Goal: Information Seeking & Learning: Learn about a topic

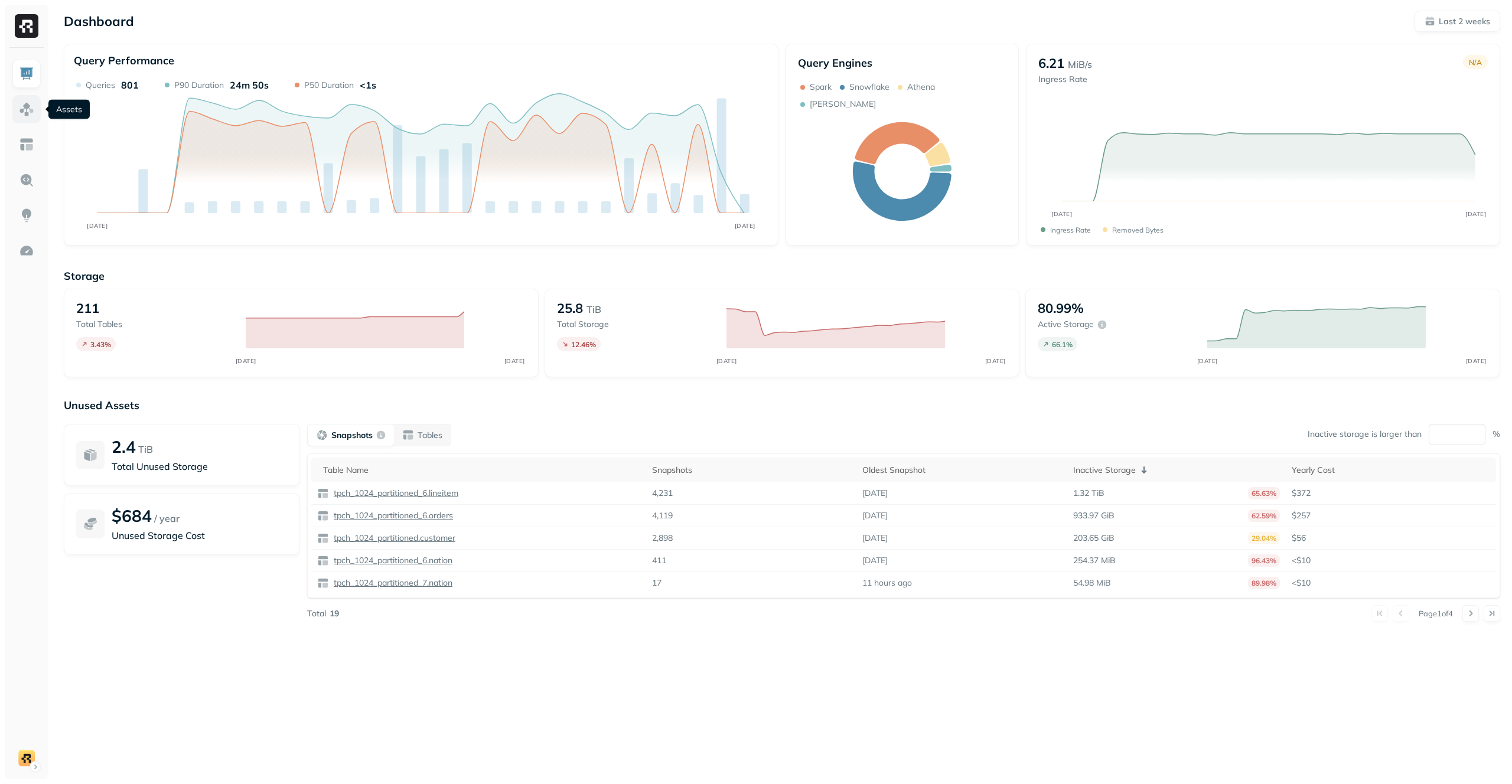
click at [25, 106] on img at bounding box center [27, 109] width 15 height 15
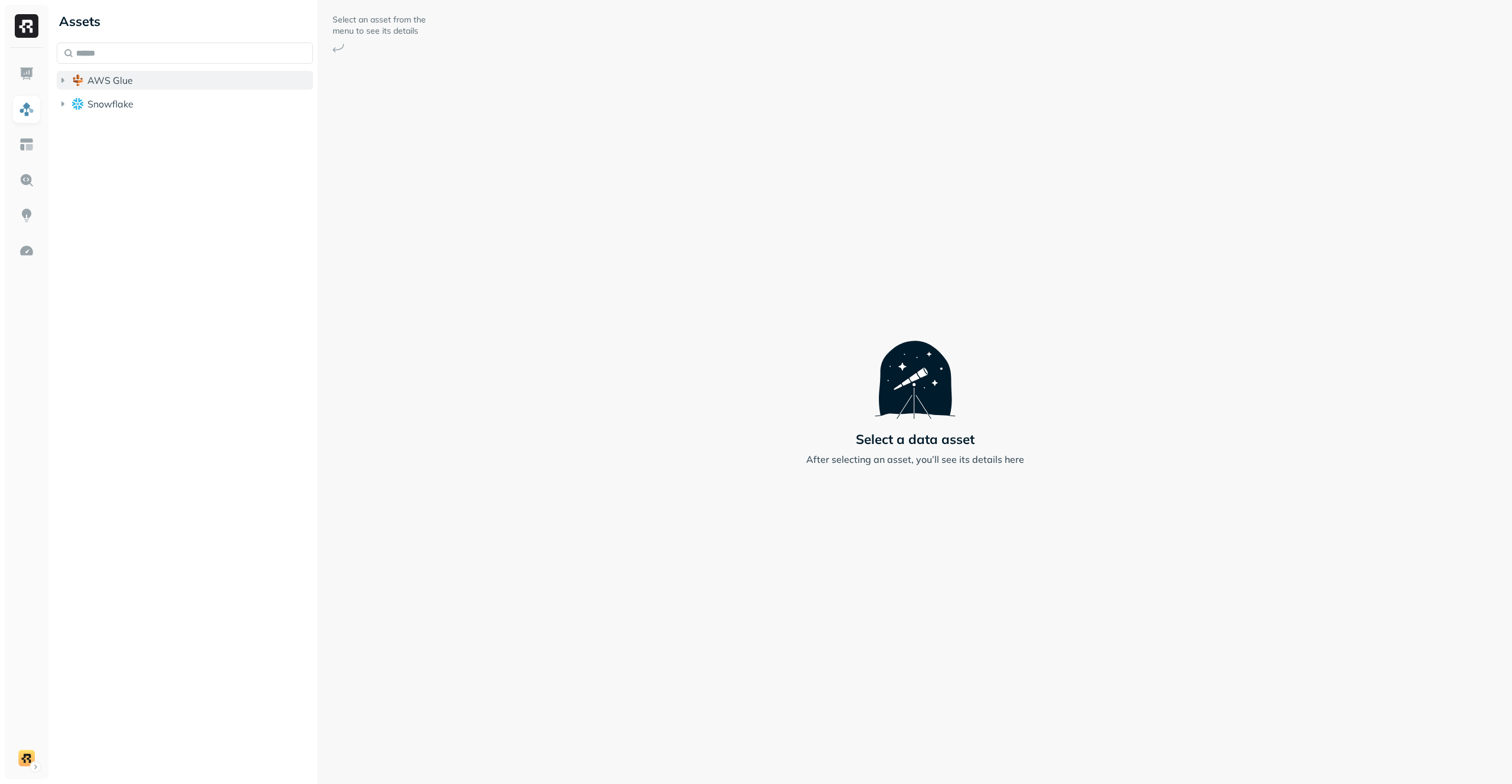
click at [156, 81] on button "AWS Glue" at bounding box center [185, 80] width 256 height 19
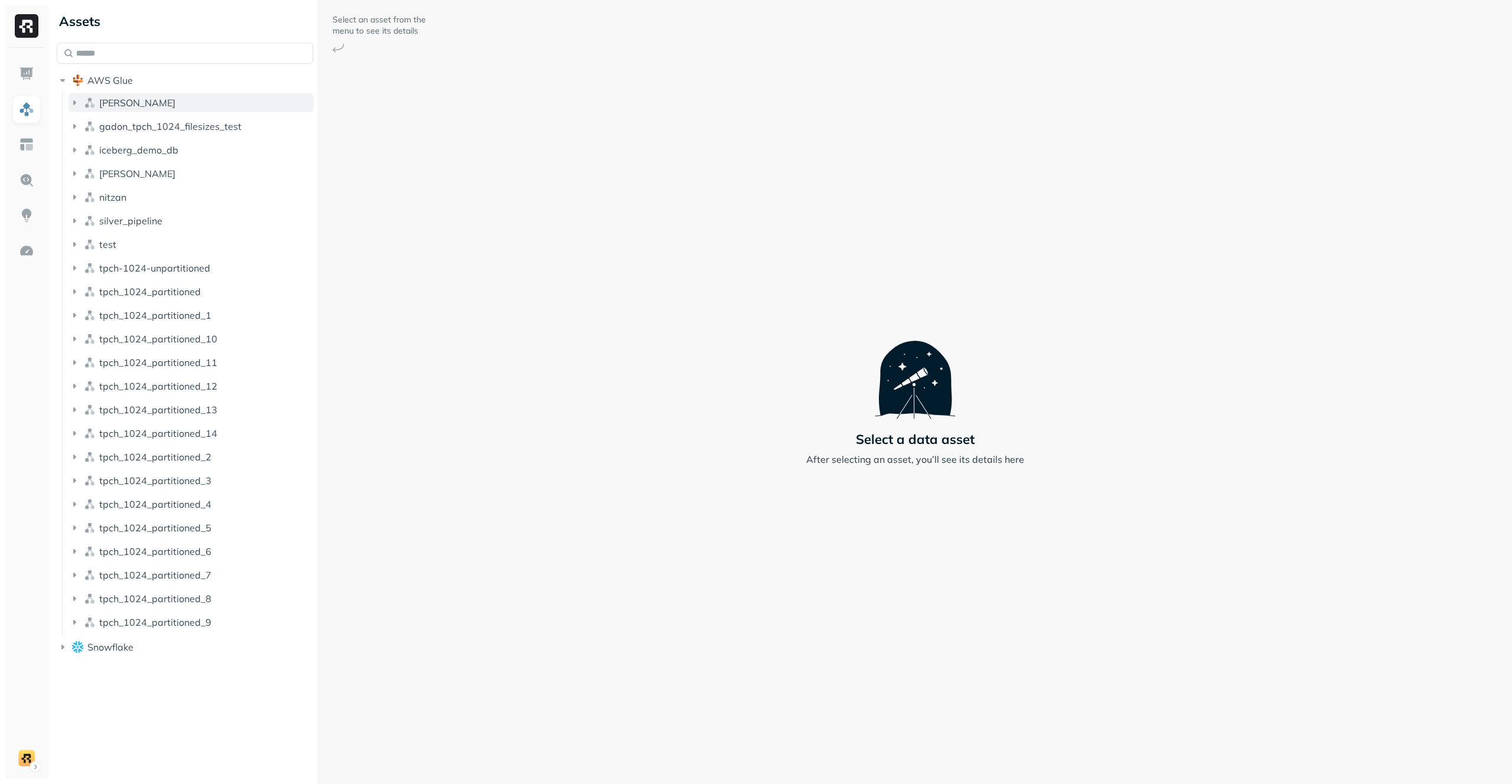
click at [153, 102] on button "[PERSON_NAME]" at bounding box center [191, 102] width 245 height 19
click at [156, 129] on button "Tables ( 1 )" at bounding box center [198, 125] width 234 height 19
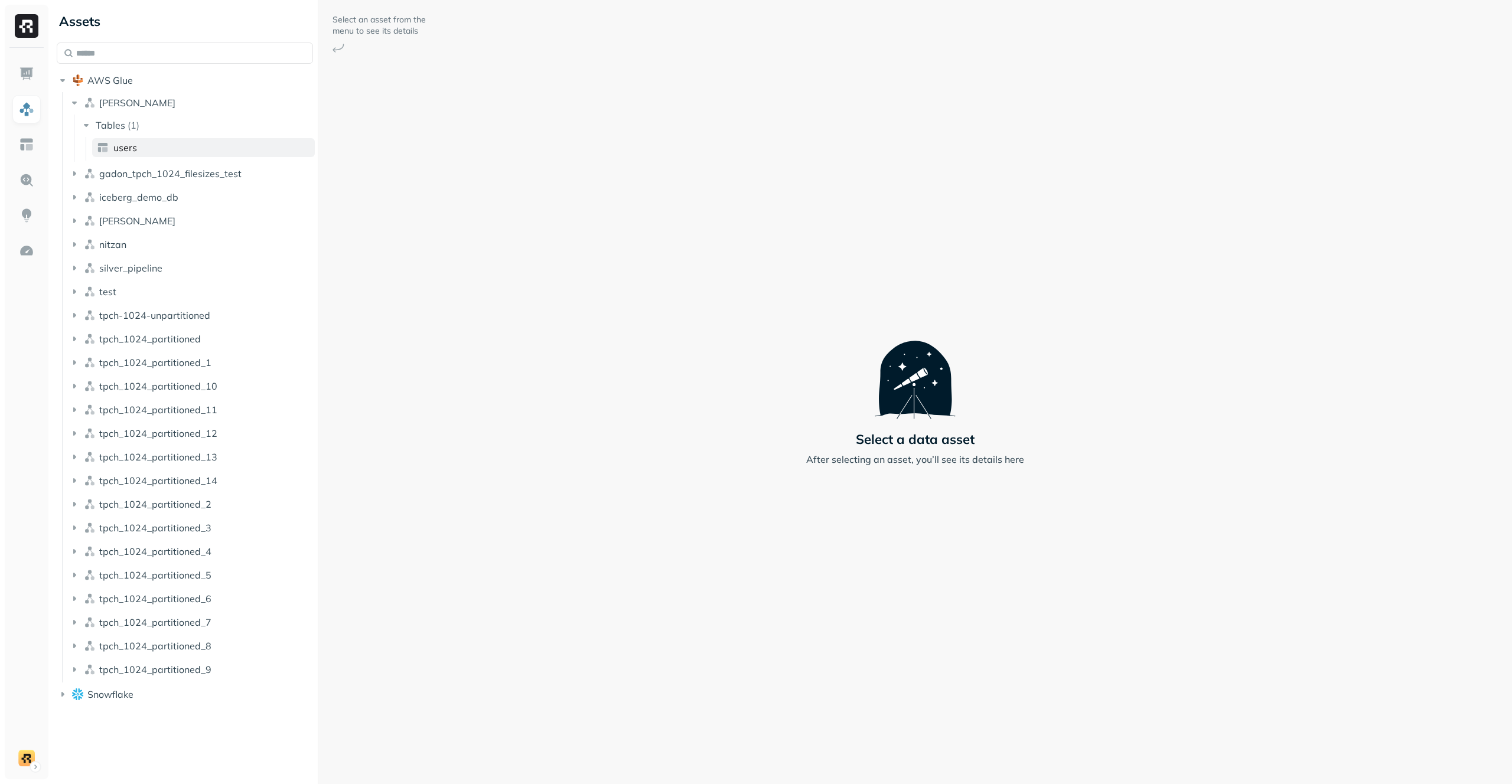
click at [156, 142] on link "users" at bounding box center [204, 147] width 223 height 19
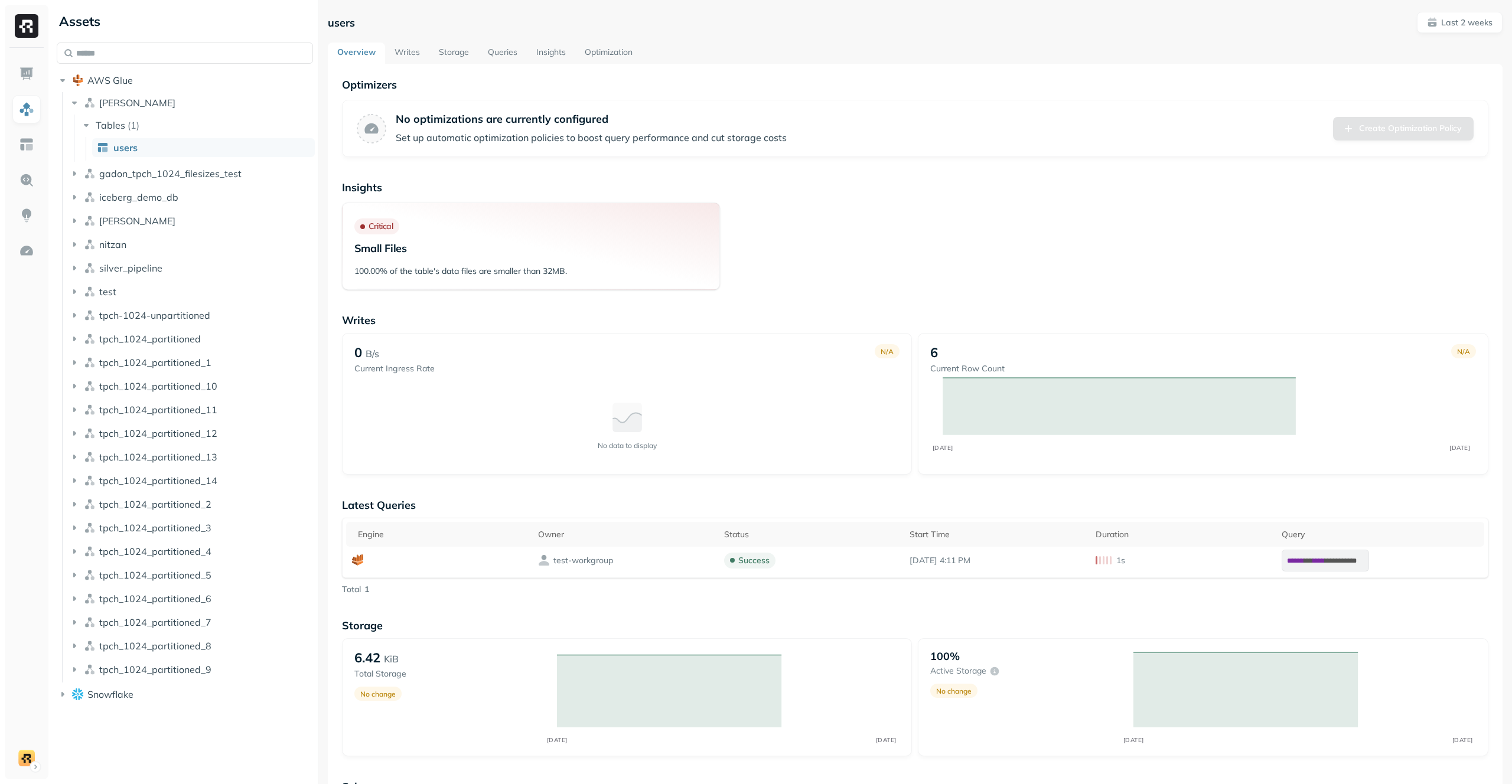
click at [532, 43] on link "Insights" at bounding box center [551, 53] width 48 height 21
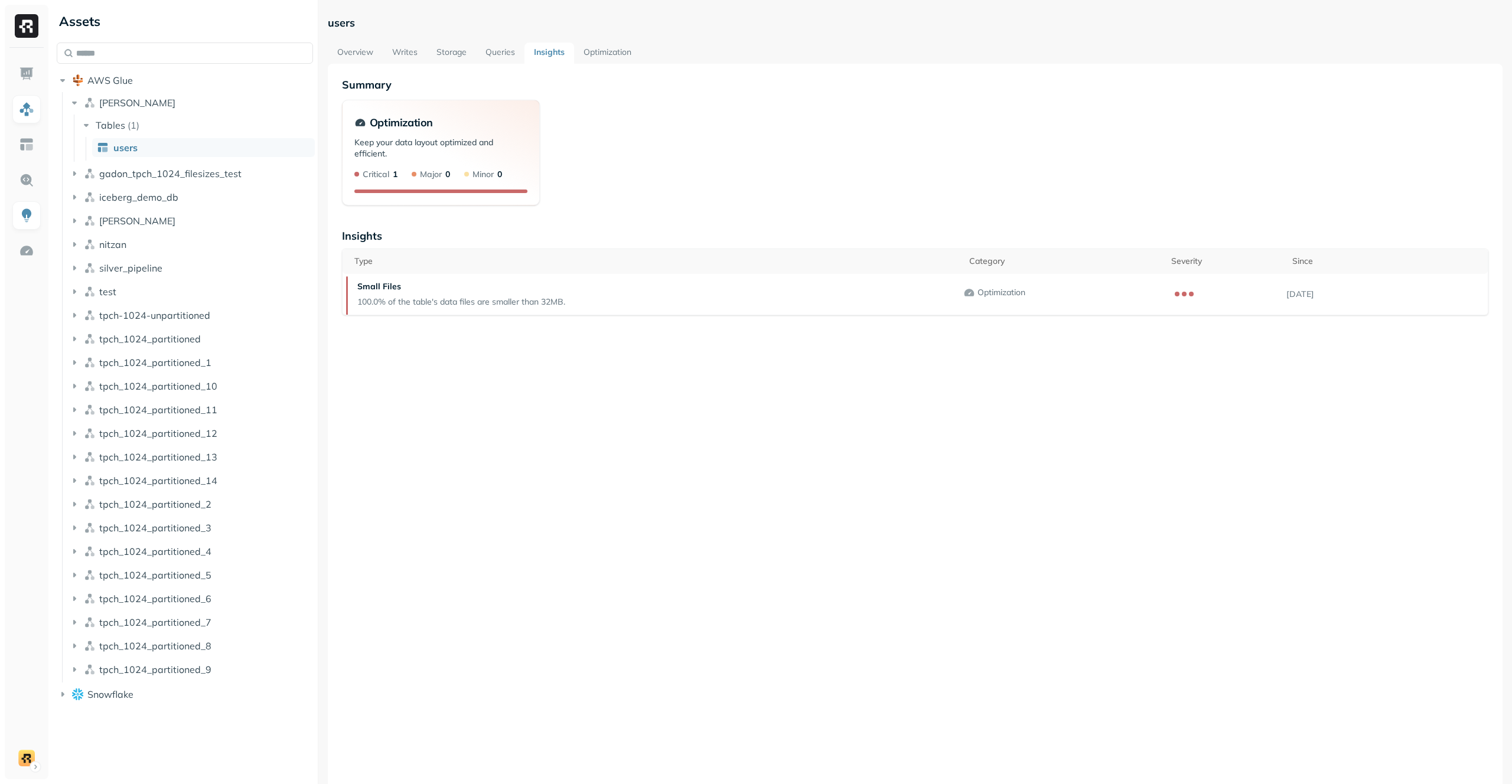
click at [462, 53] on link "Storage" at bounding box center [451, 53] width 49 height 21
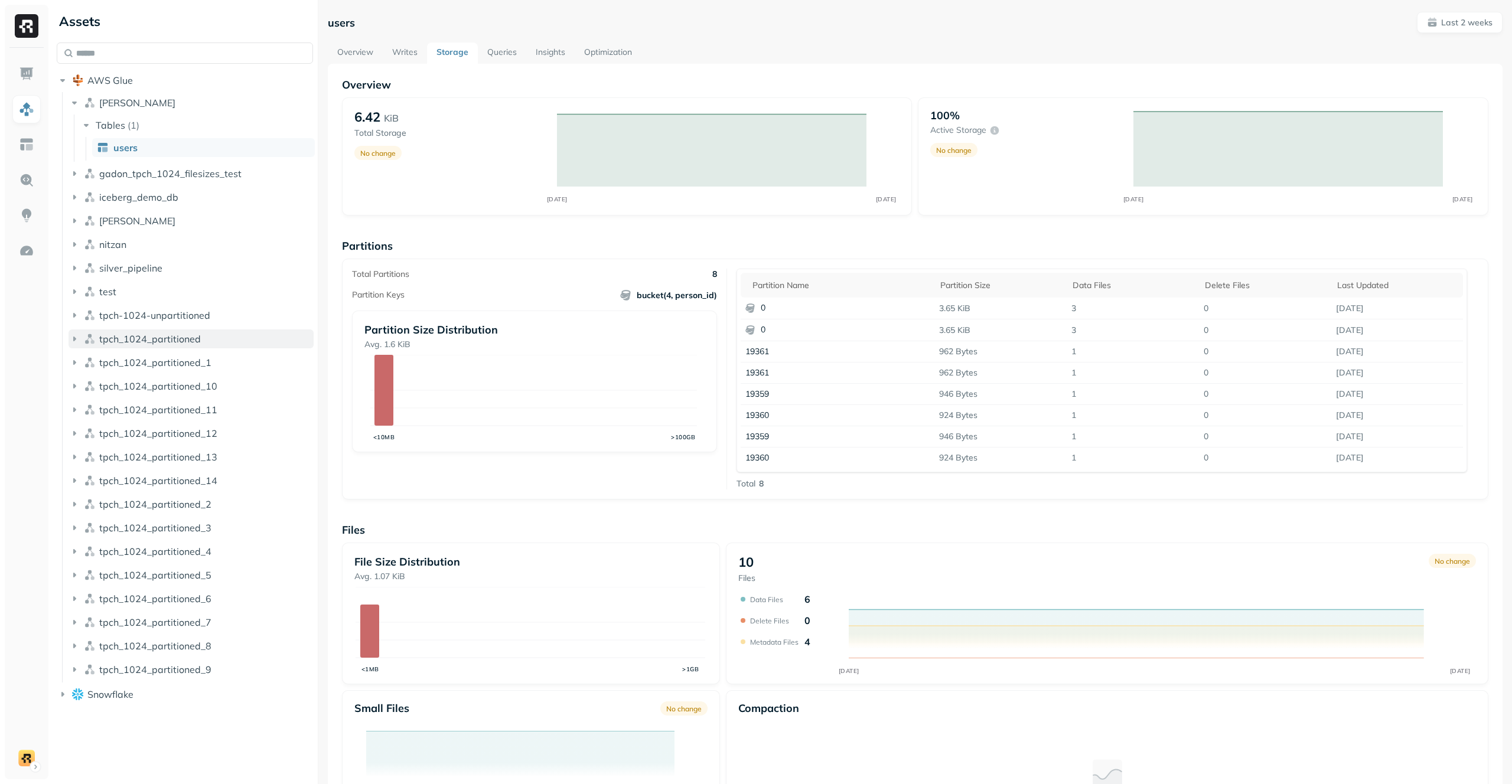
click at [182, 345] on button "tpch_1024_partitioned" at bounding box center [191, 338] width 245 height 19
click at [184, 372] on li "Tables ( 8 )" at bounding box center [198, 362] width 234 height 21
click at [186, 366] on button "Tables ( 8 )" at bounding box center [198, 361] width 234 height 19
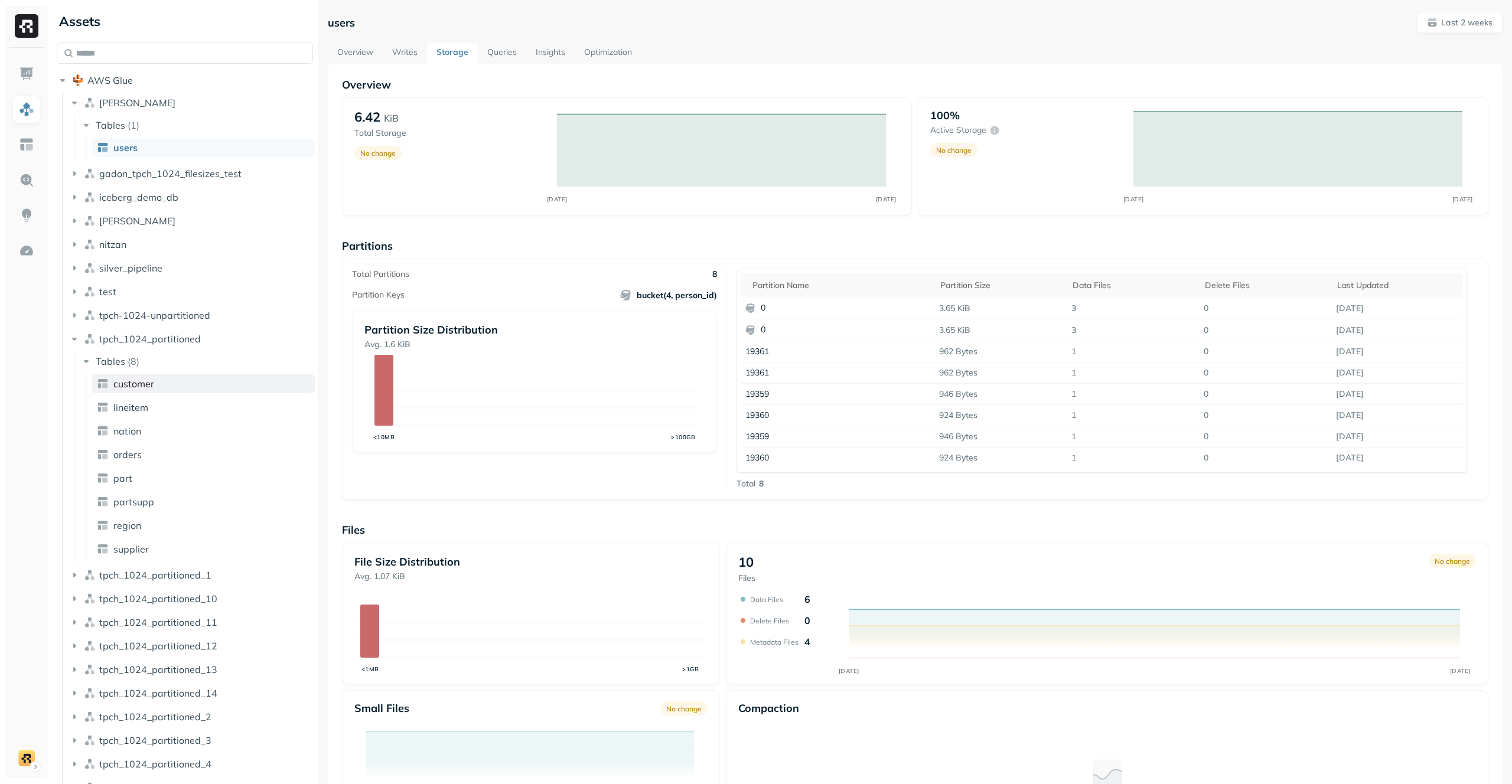
click at [198, 392] on link "customer" at bounding box center [204, 383] width 223 height 19
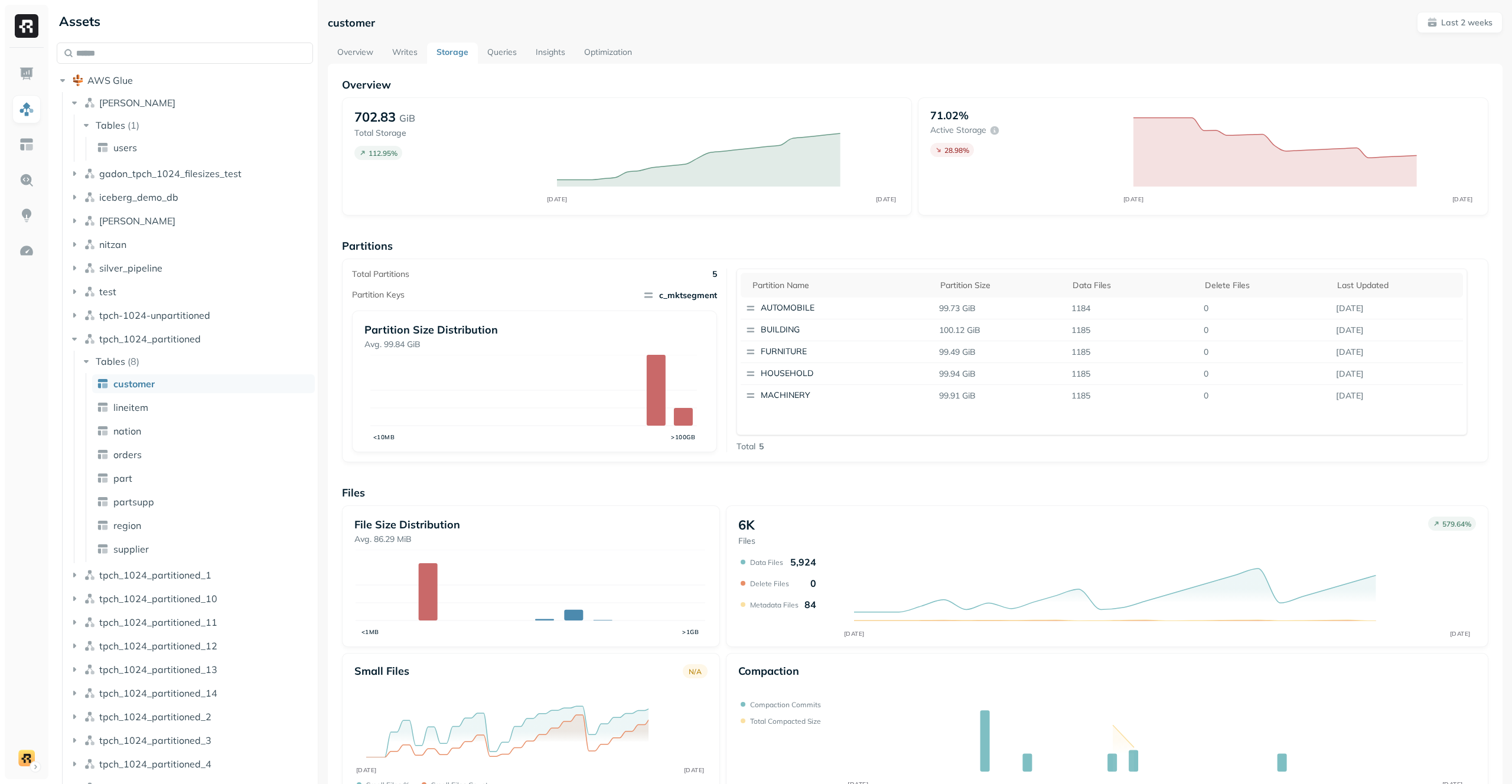
click at [192, 465] on ul "customer lineitem nation orders part partsupp region supplier" at bounding box center [200, 468] width 229 height 189
click at [195, 451] on link "orders" at bounding box center [204, 455] width 223 height 19
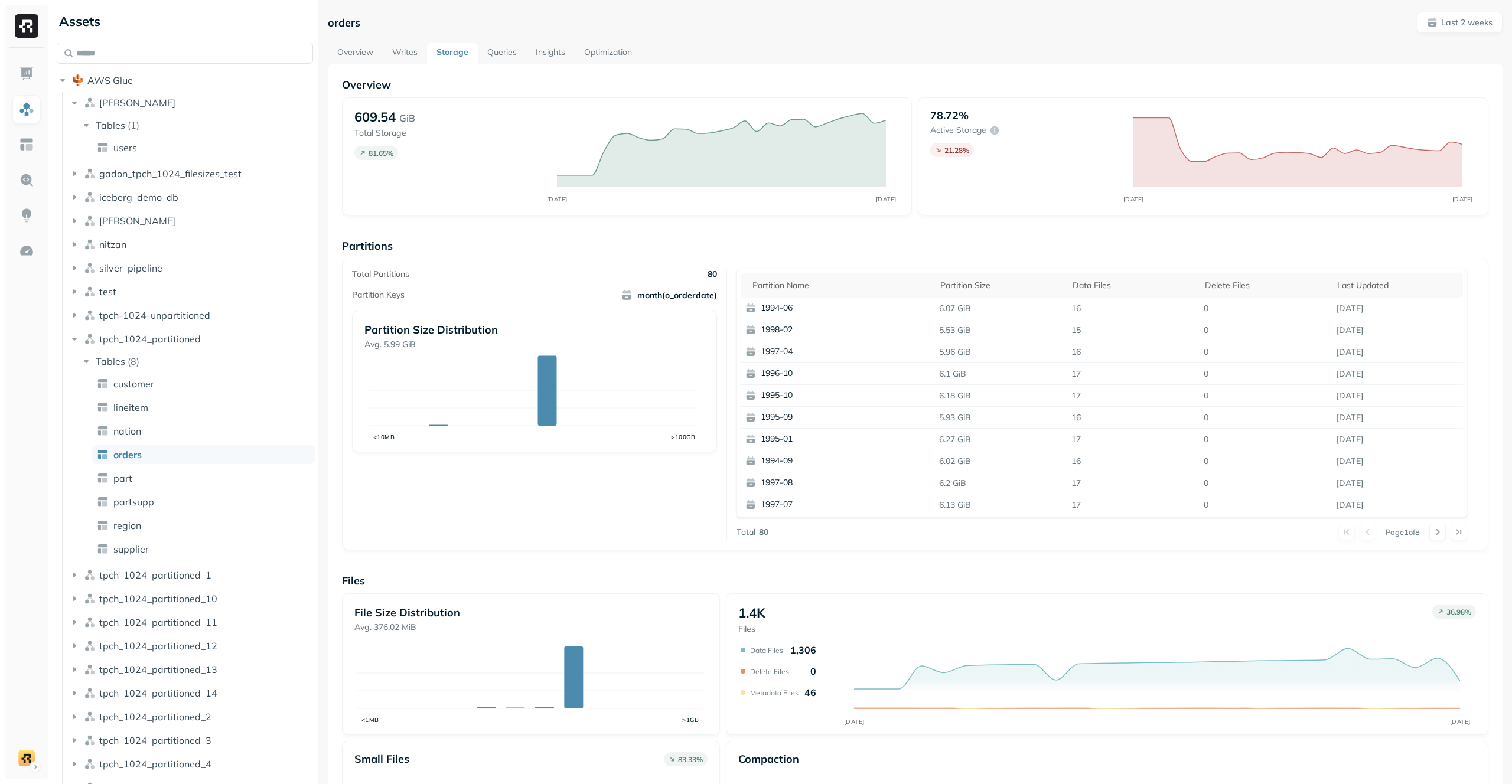
click at [484, 48] on link "Queries" at bounding box center [502, 53] width 48 height 21
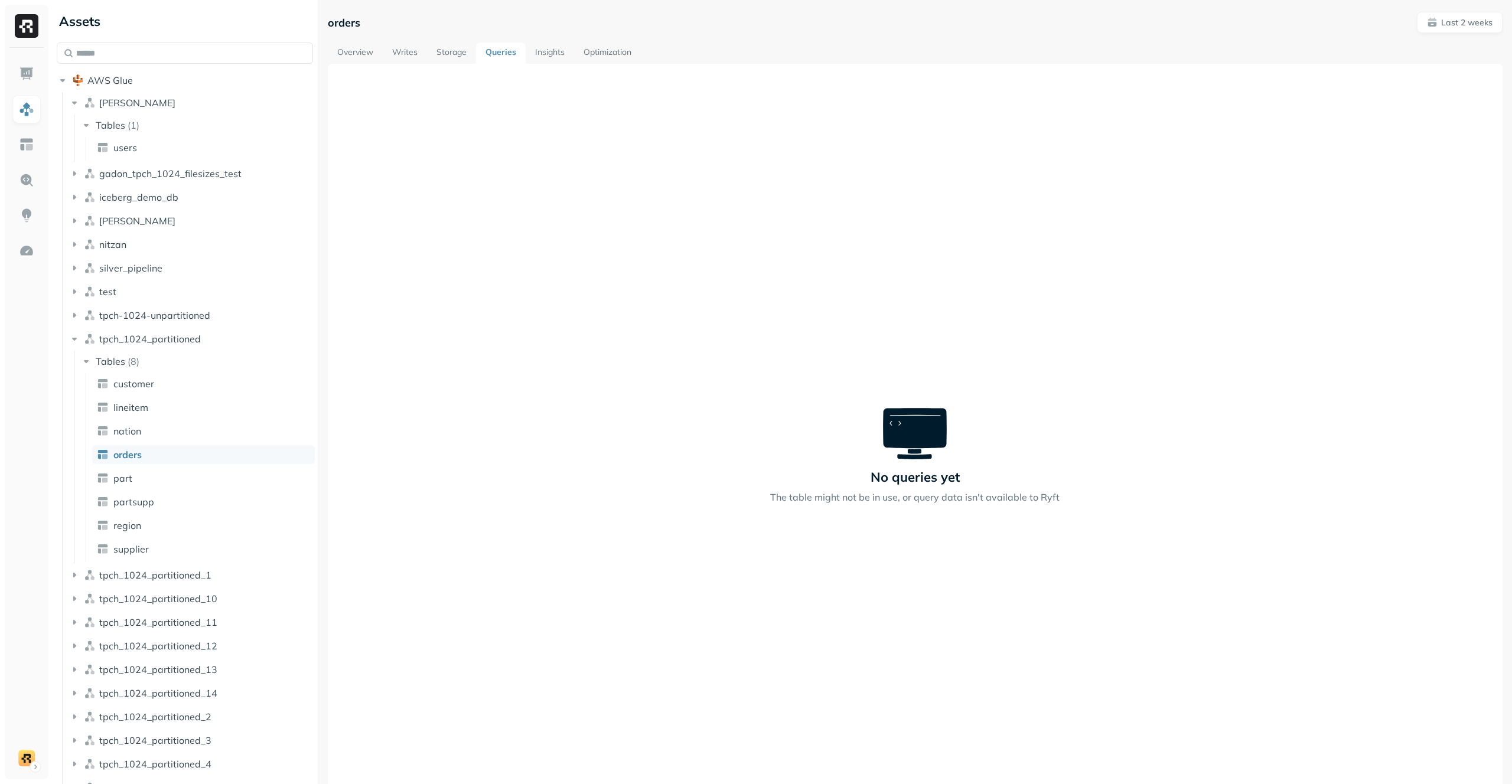
click at [458, 47] on link "Storage" at bounding box center [451, 53] width 49 height 21
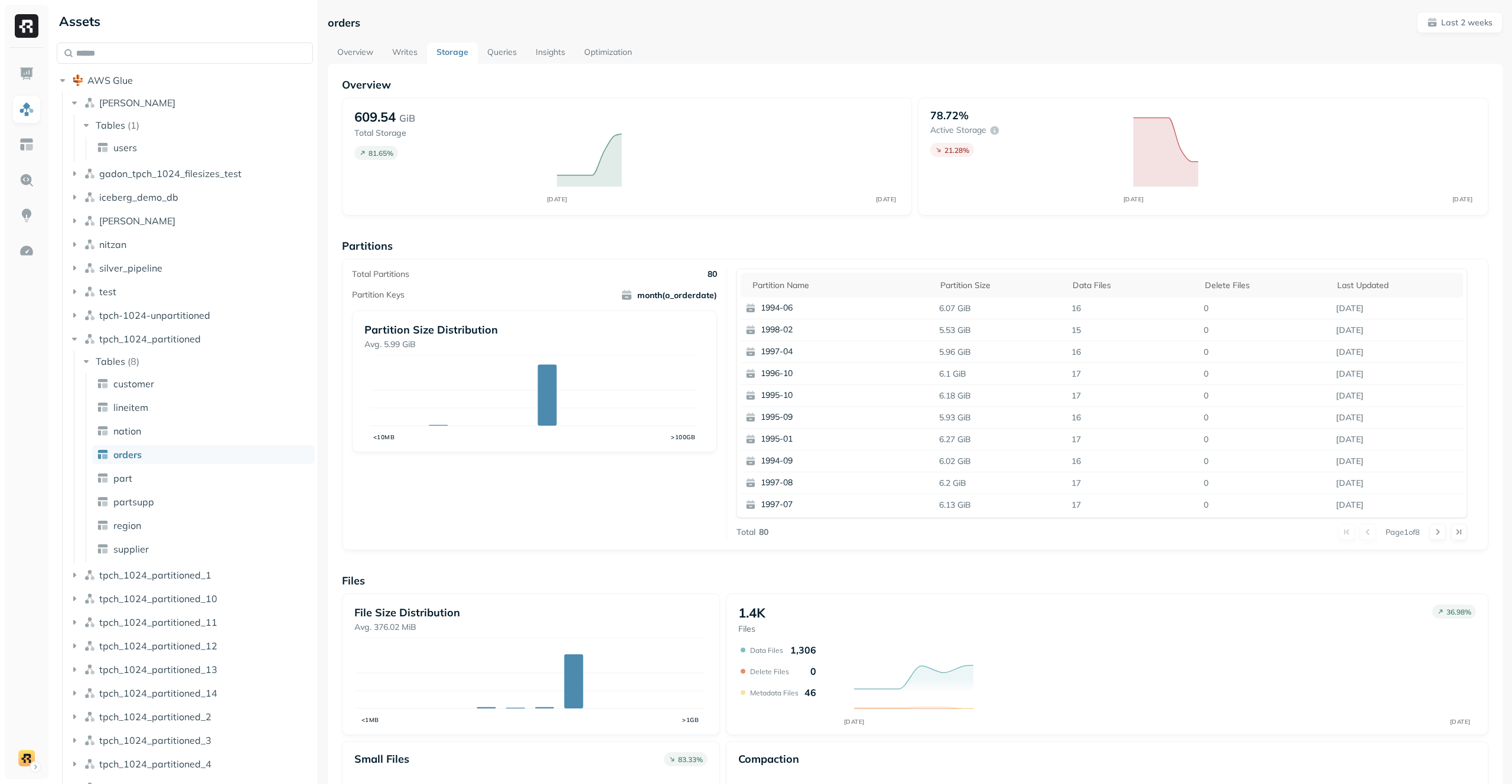
click at [399, 48] on link "Writes" at bounding box center [404, 53] width 44 height 21
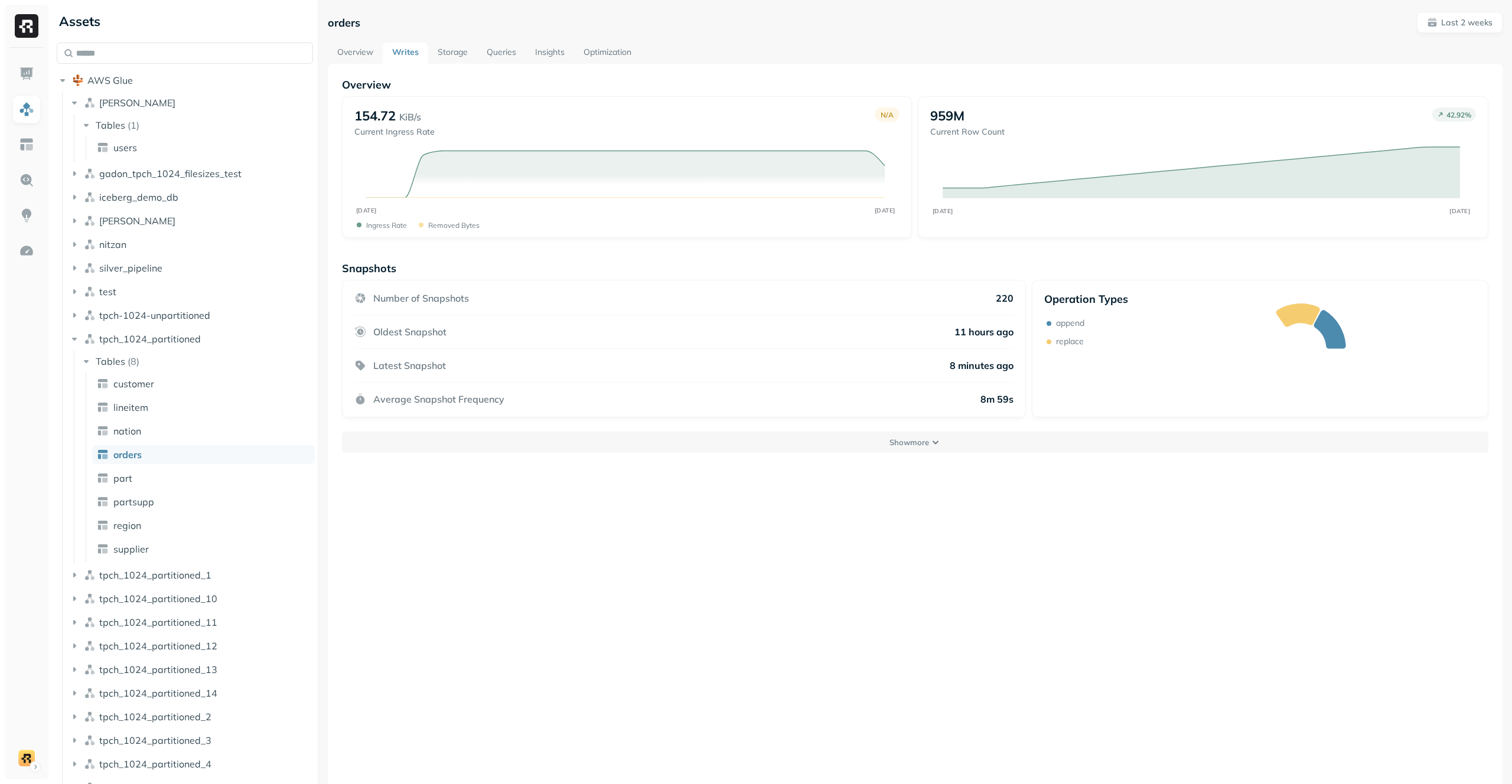
click at [453, 49] on link "Storage" at bounding box center [453, 53] width 49 height 21
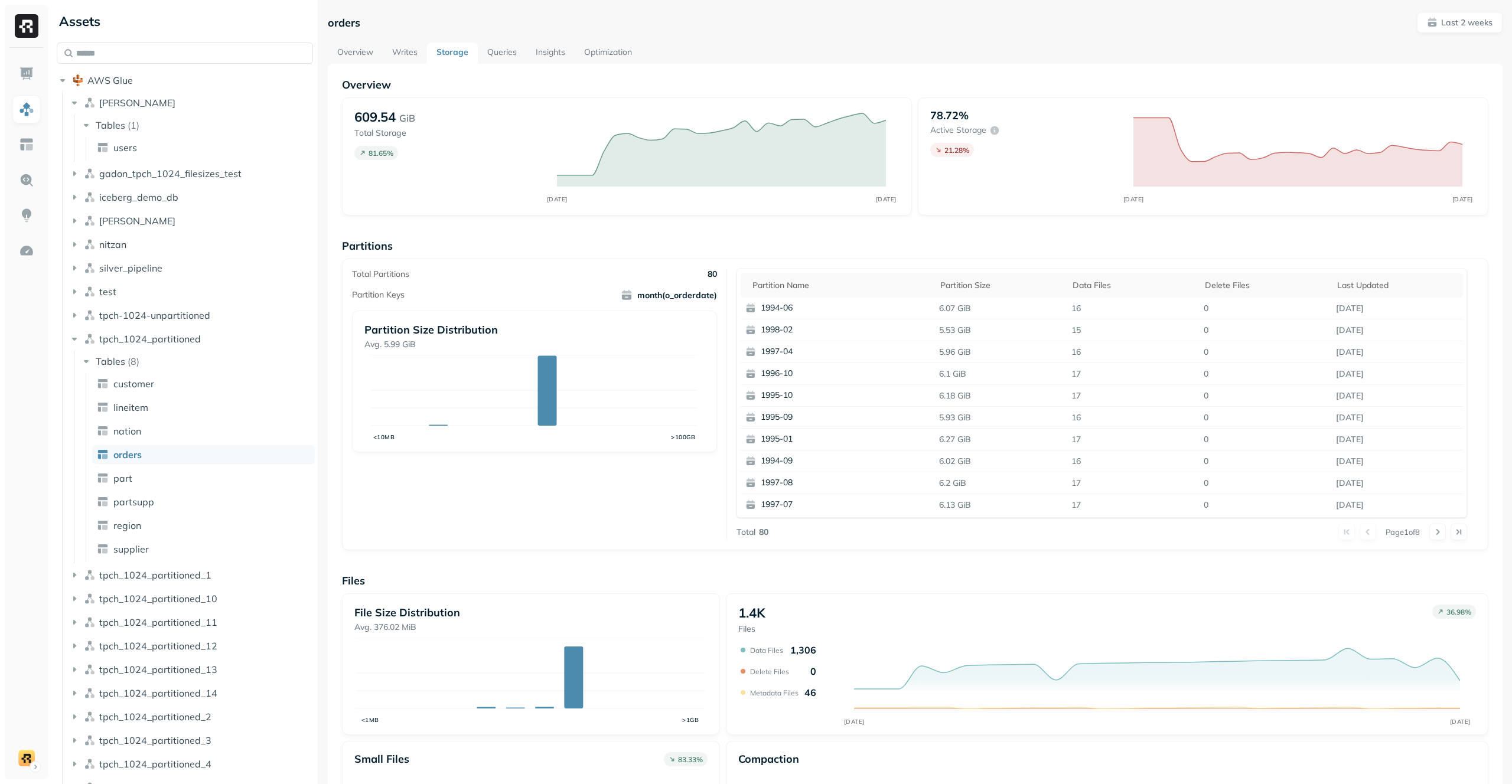
click at [415, 49] on link "Writes" at bounding box center [404, 53] width 44 height 21
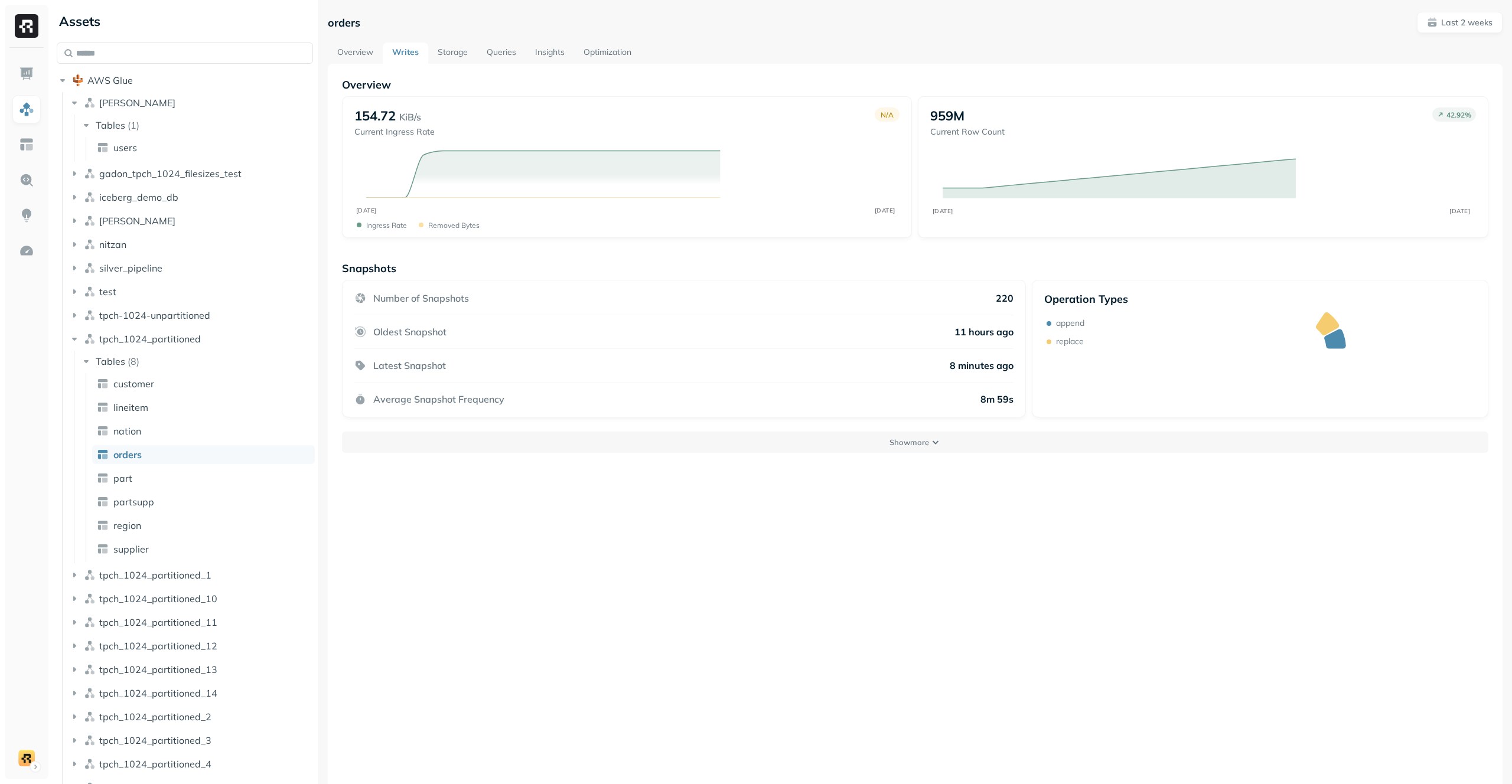
click at [451, 49] on link "Storage" at bounding box center [453, 53] width 49 height 21
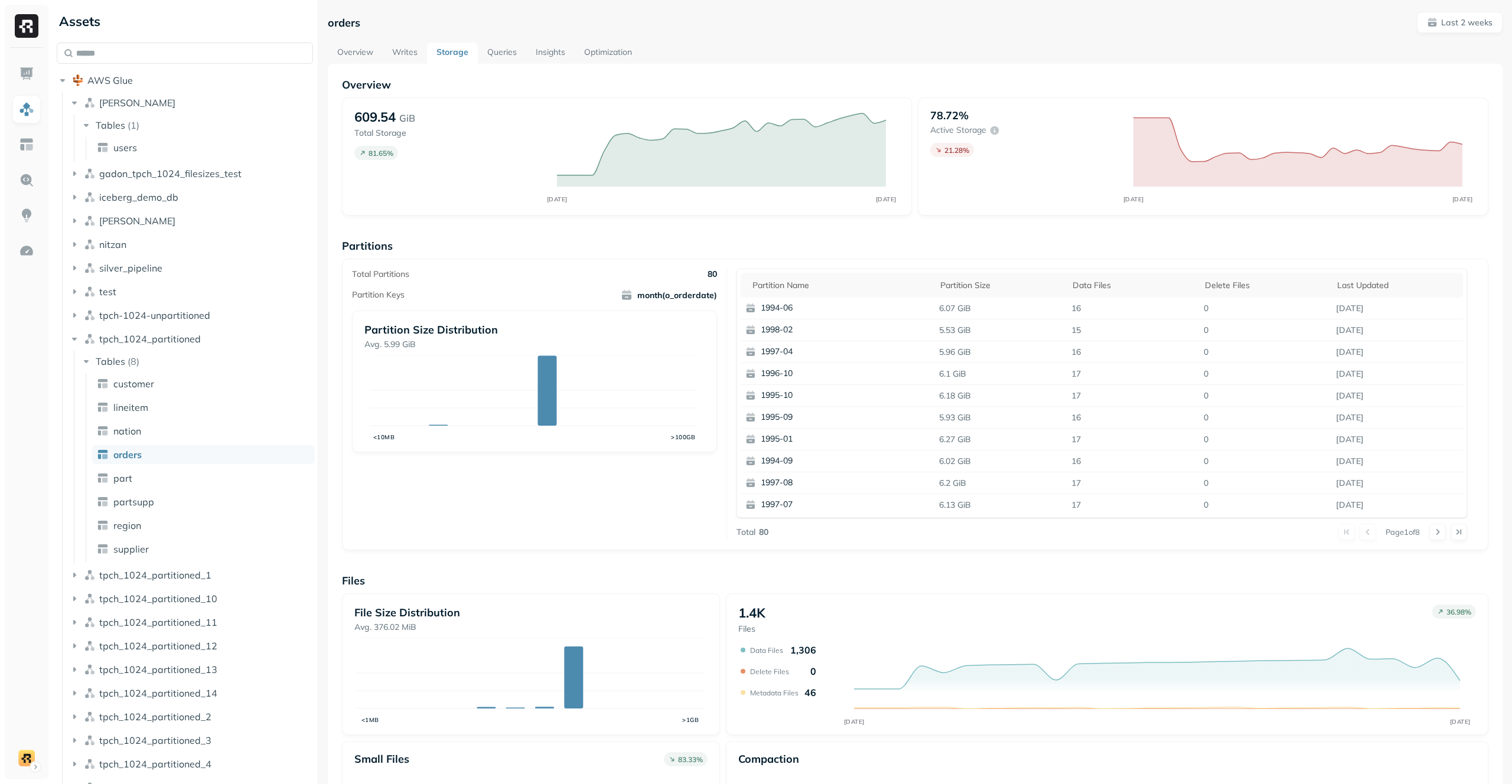
click at [398, 44] on link "Writes" at bounding box center [404, 53] width 44 height 21
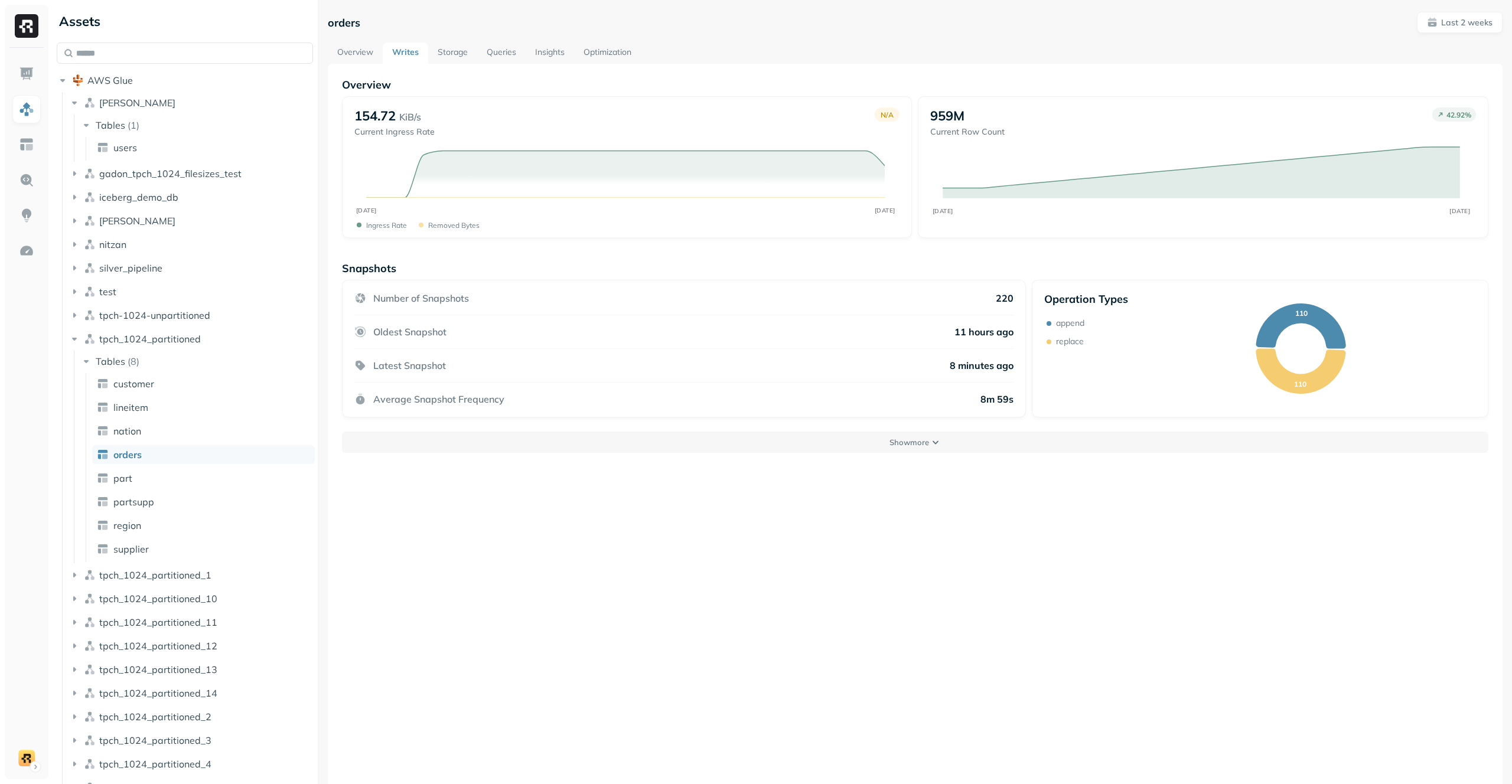
click at [460, 48] on link "Storage" at bounding box center [453, 53] width 49 height 21
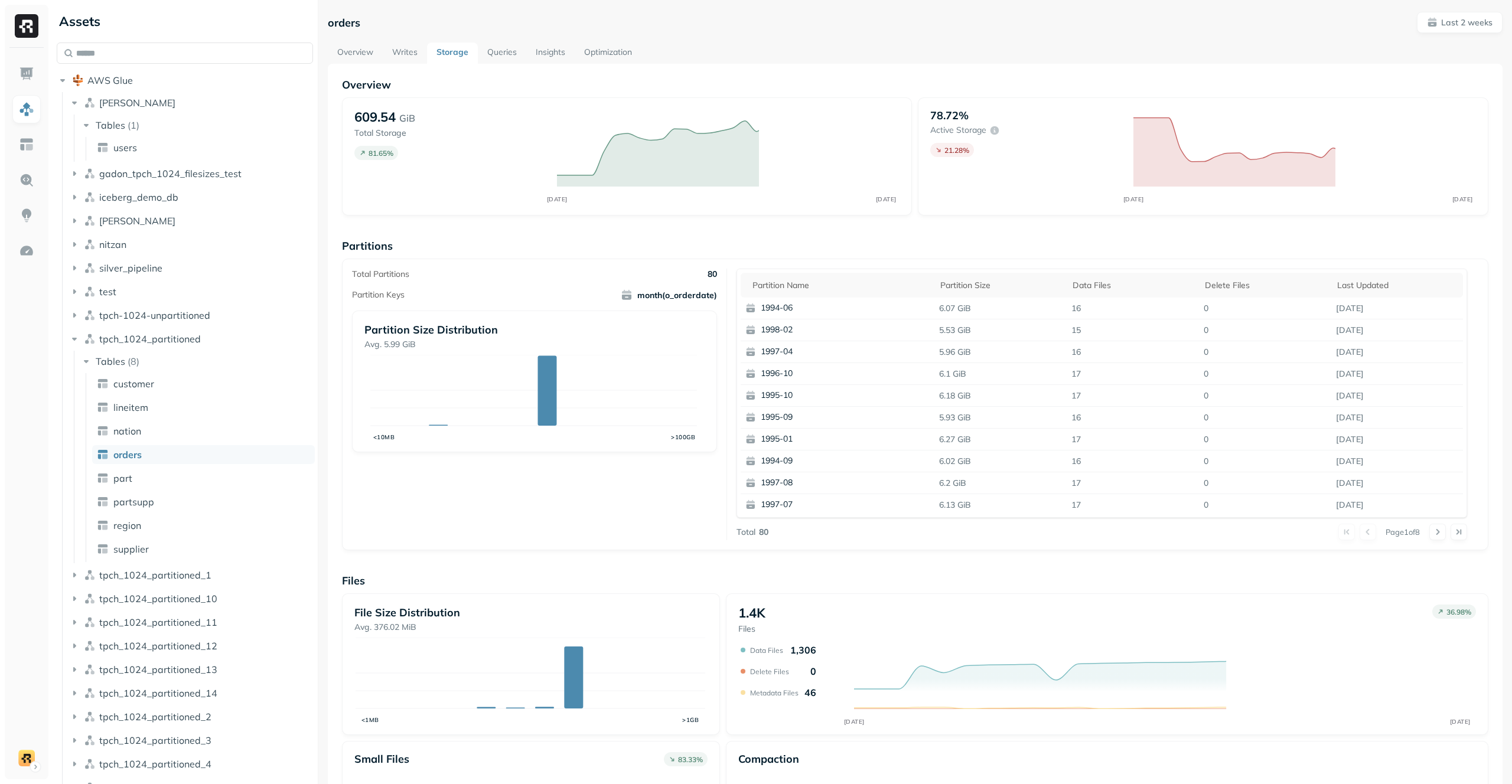
click at [351, 49] on link "Overview" at bounding box center [355, 53] width 55 height 21
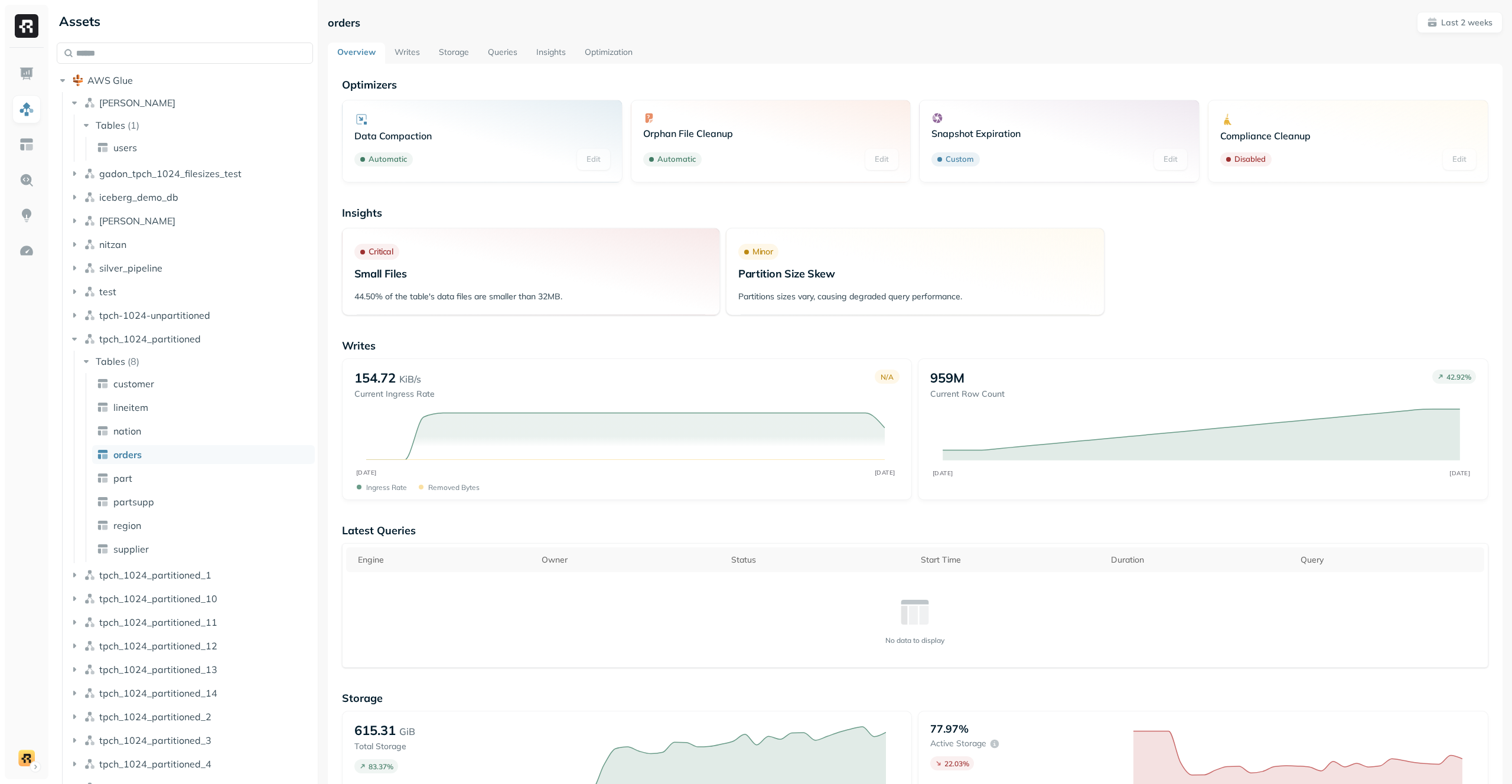
click at [401, 48] on link "Writes" at bounding box center [407, 53] width 44 height 21
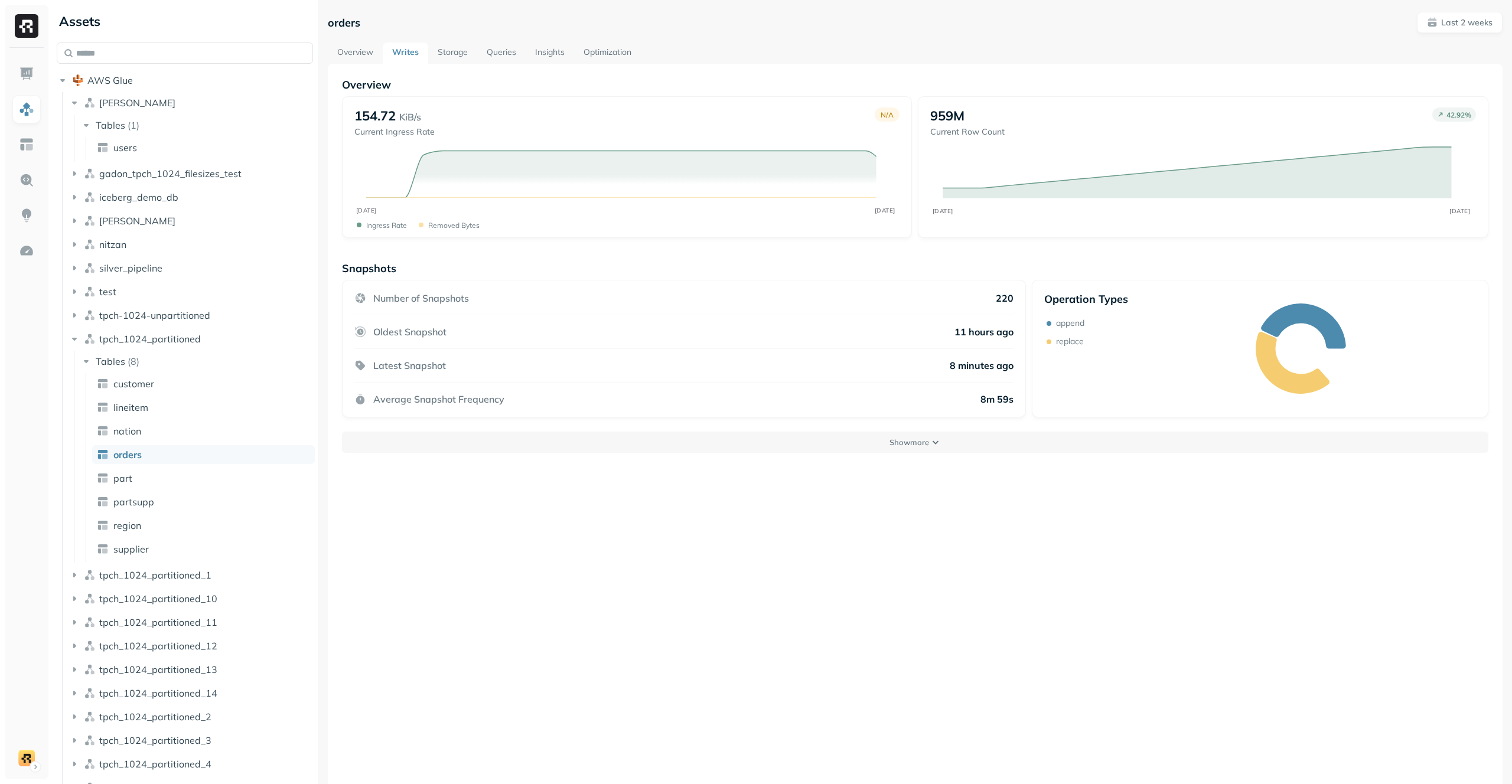
click at [455, 47] on link "Storage" at bounding box center [453, 53] width 49 height 21
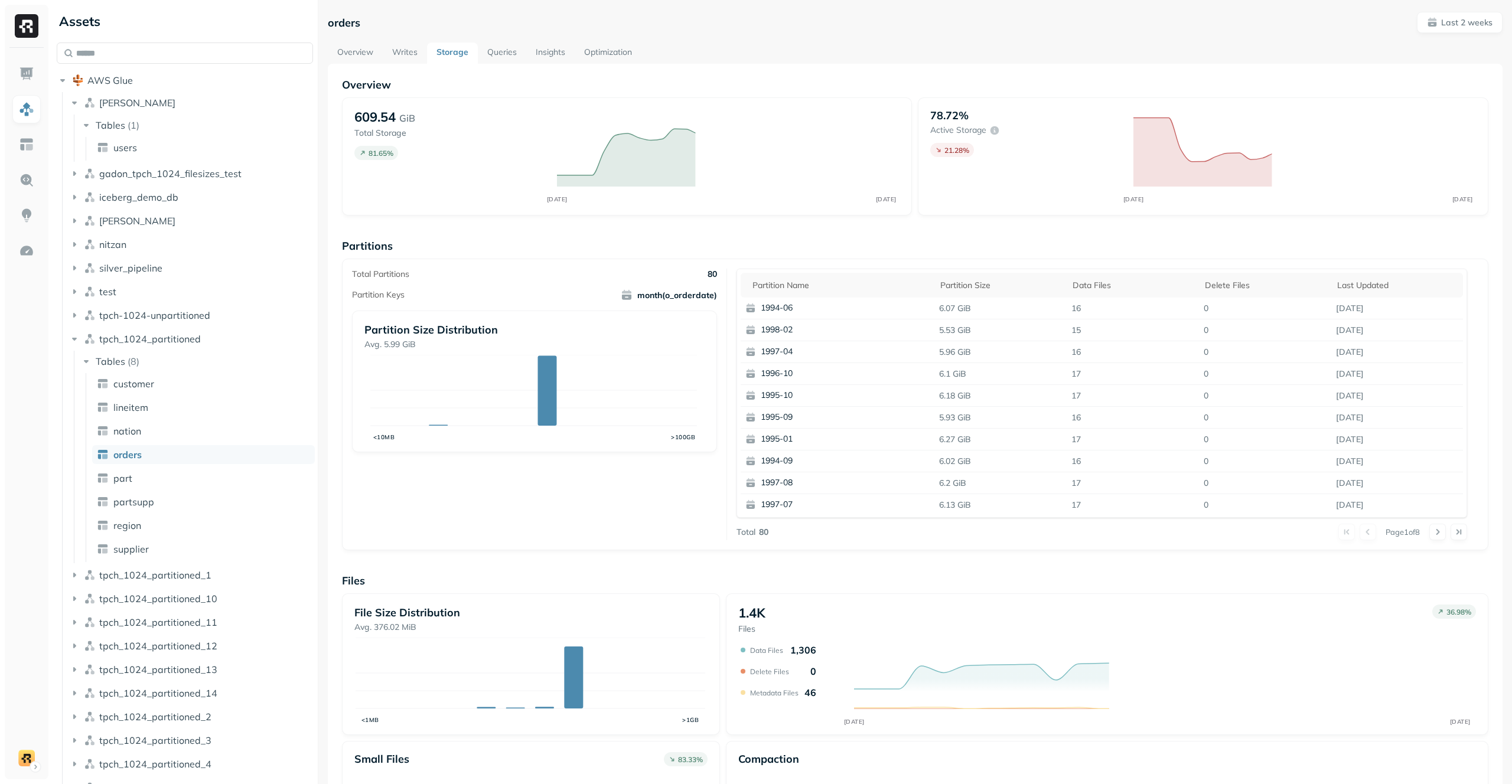
click at [500, 47] on link "Queries" at bounding box center [502, 53] width 48 height 21
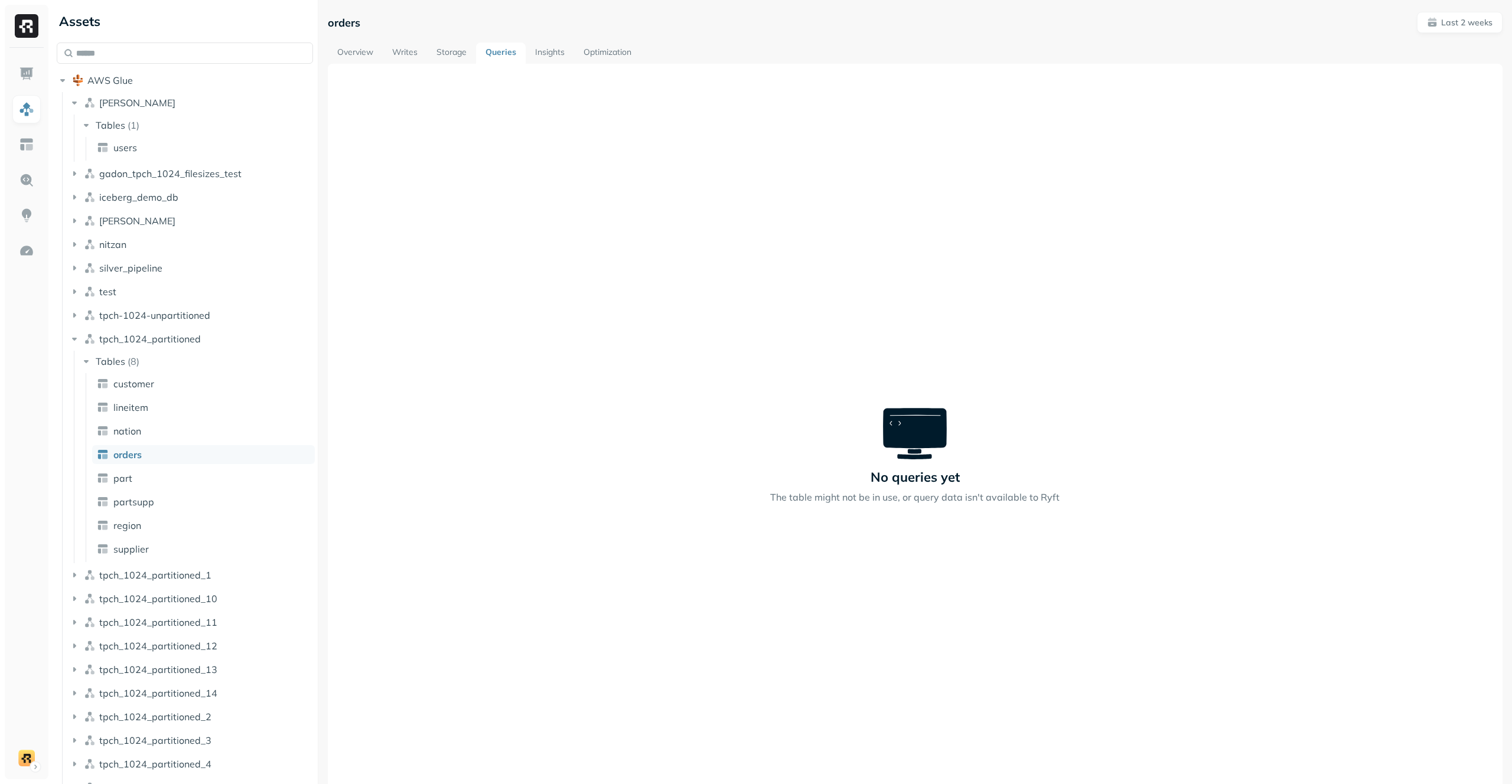
click at [449, 47] on link "Storage" at bounding box center [451, 53] width 49 height 21
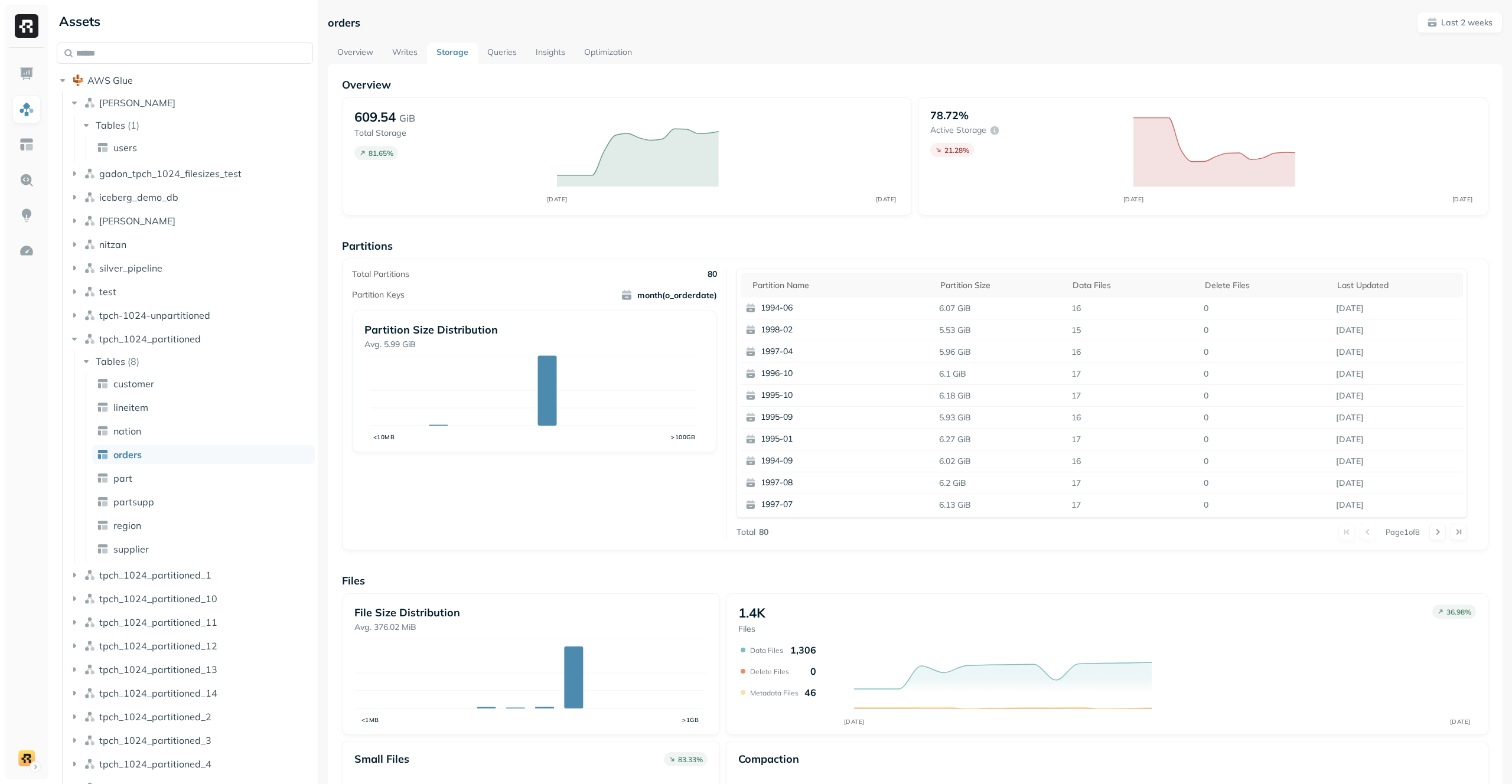
click at [394, 48] on link "Writes" at bounding box center [404, 53] width 44 height 21
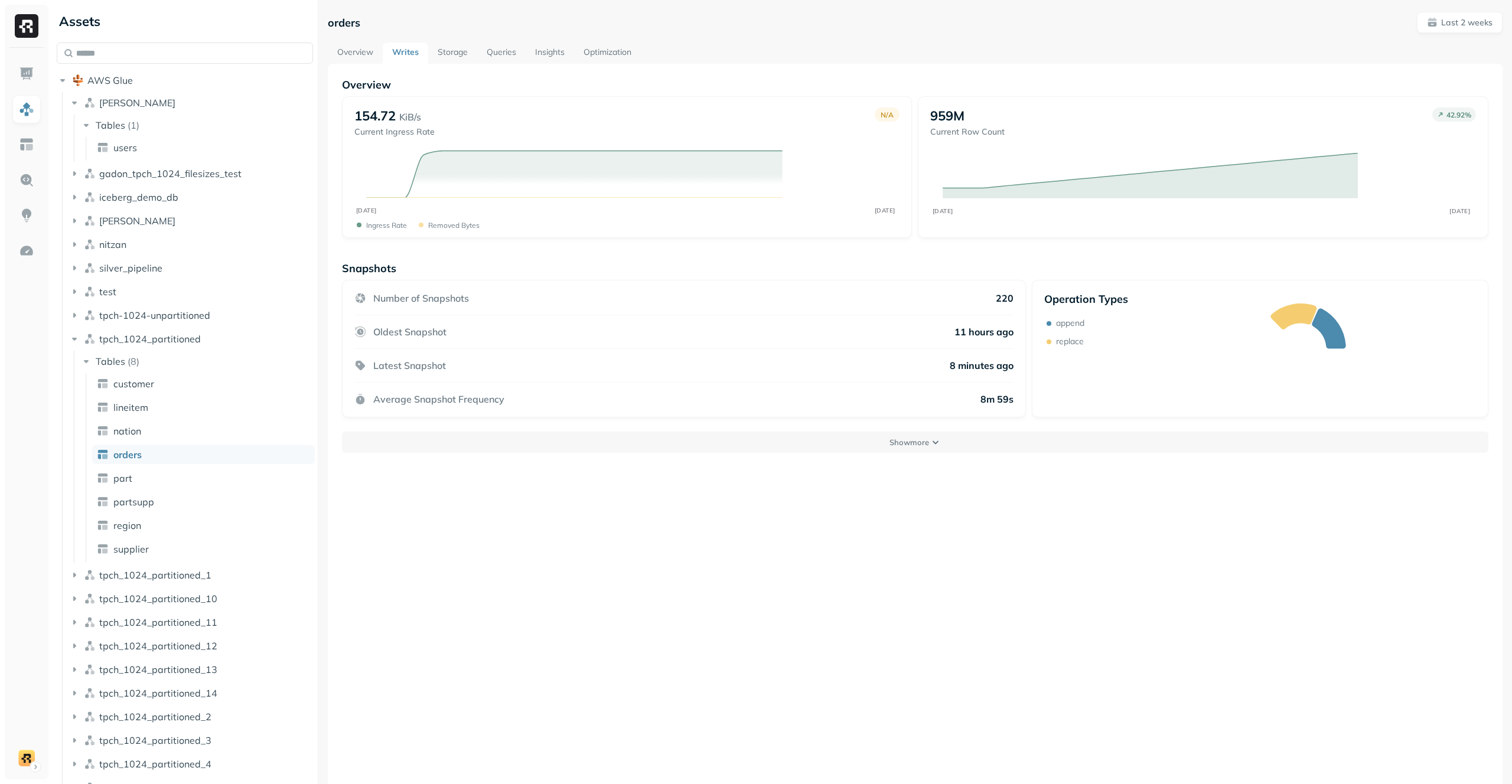
click at [445, 50] on link "Storage" at bounding box center [453, 53] width 49 height 21
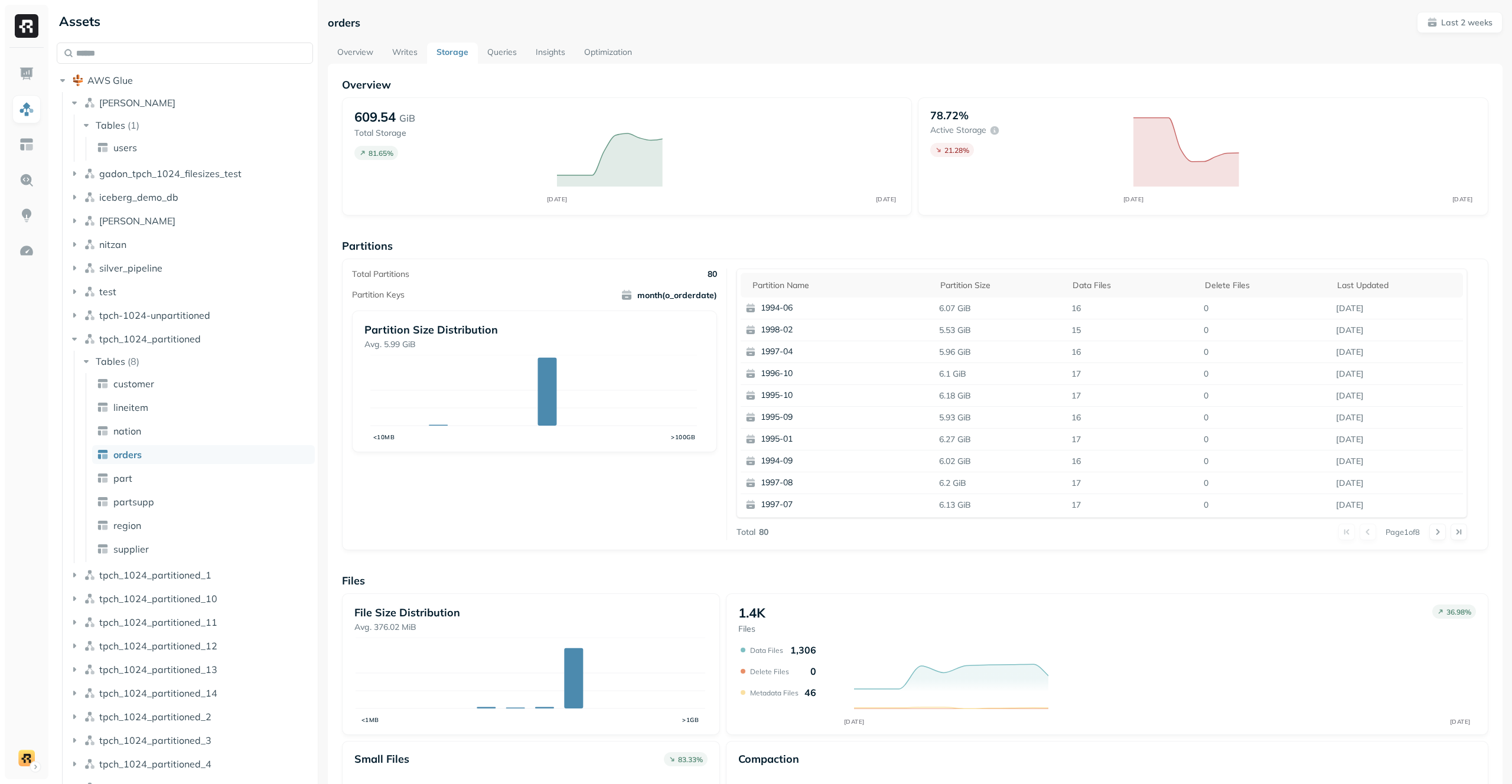
click at [405, 49] on link "Writes" at bounding box center [404, 53] width 44 height 21
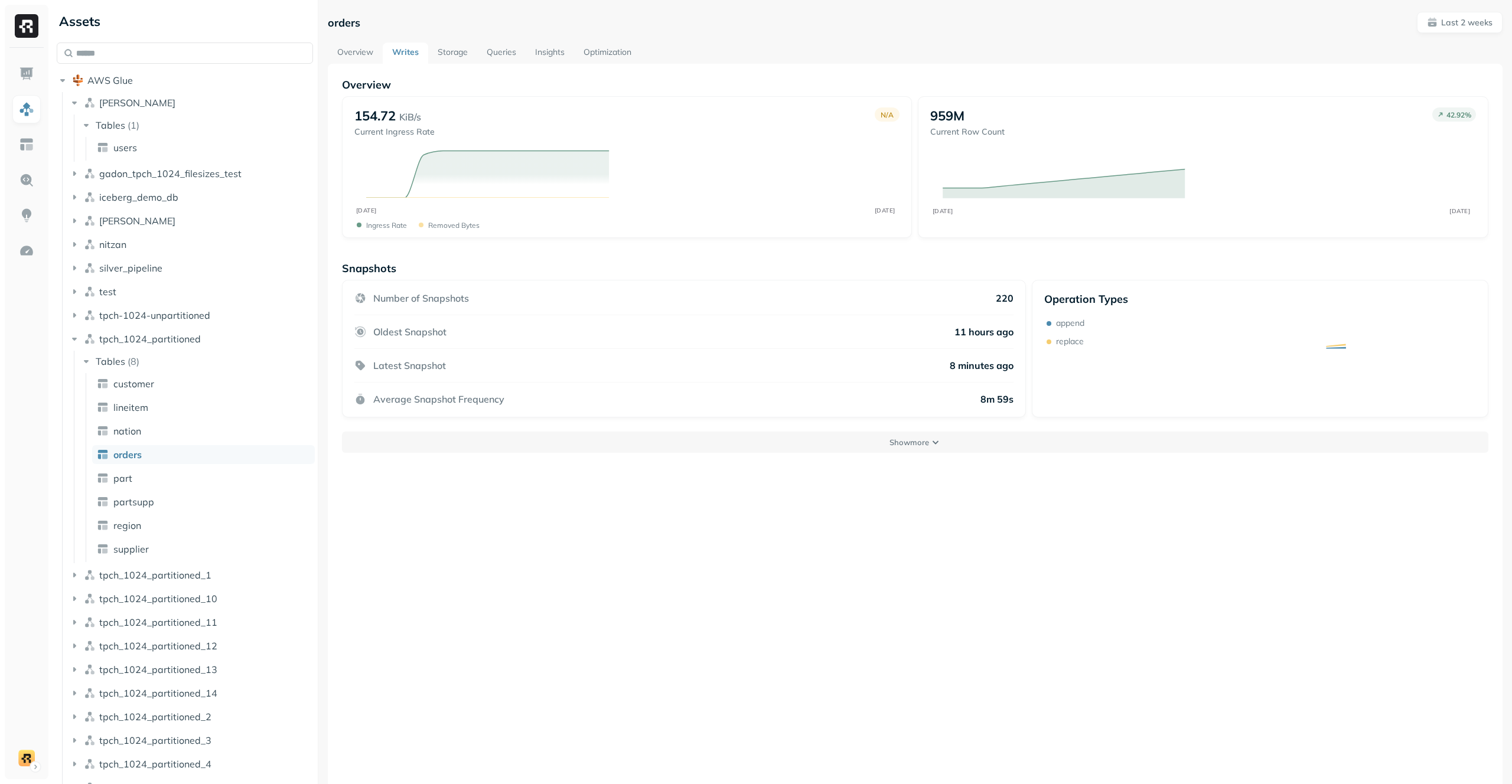
click at [449, 50] on link "Storage" at bounding box center [453, 53] width 49 height 21
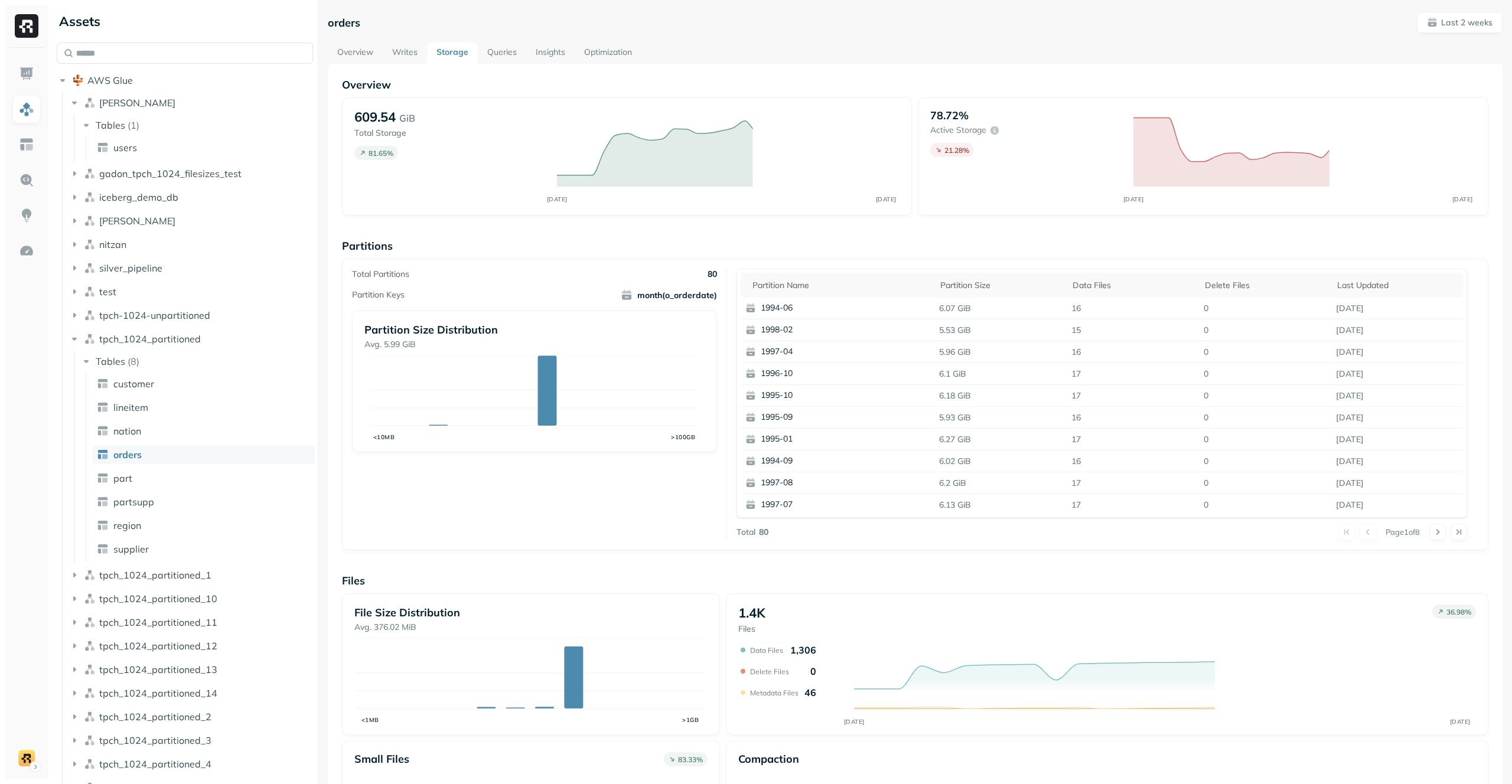
drag, startPoint x: 397, startPoint y: 49, endPoint x: 455, endPoint y: 50, distance: 58.0
click at [397, 49] on link "Writes" at bounding box center [404, 53] width 44 height 21
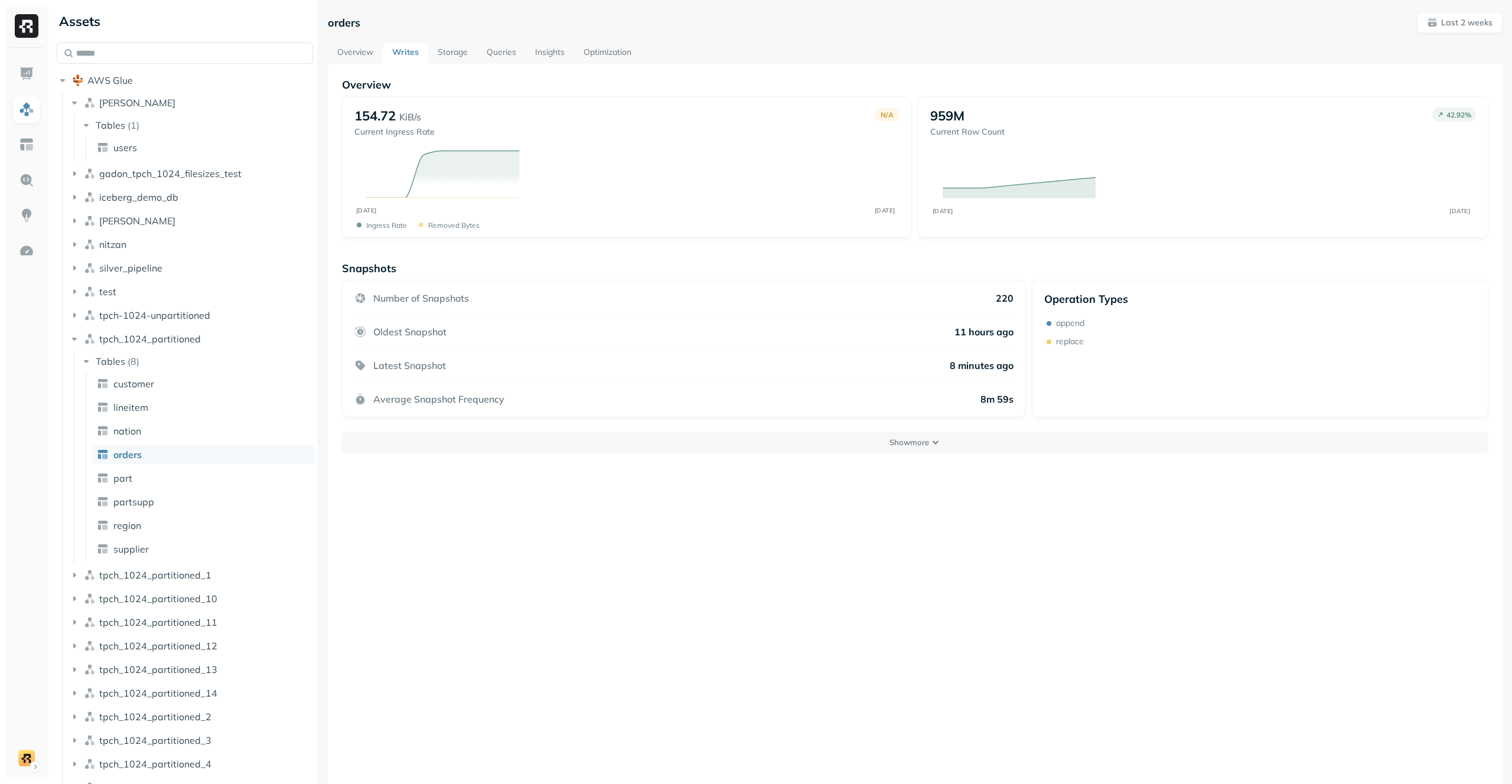
click at [461, 50] on link "Storage" at bounding box center [453, 53] width 49 height 21
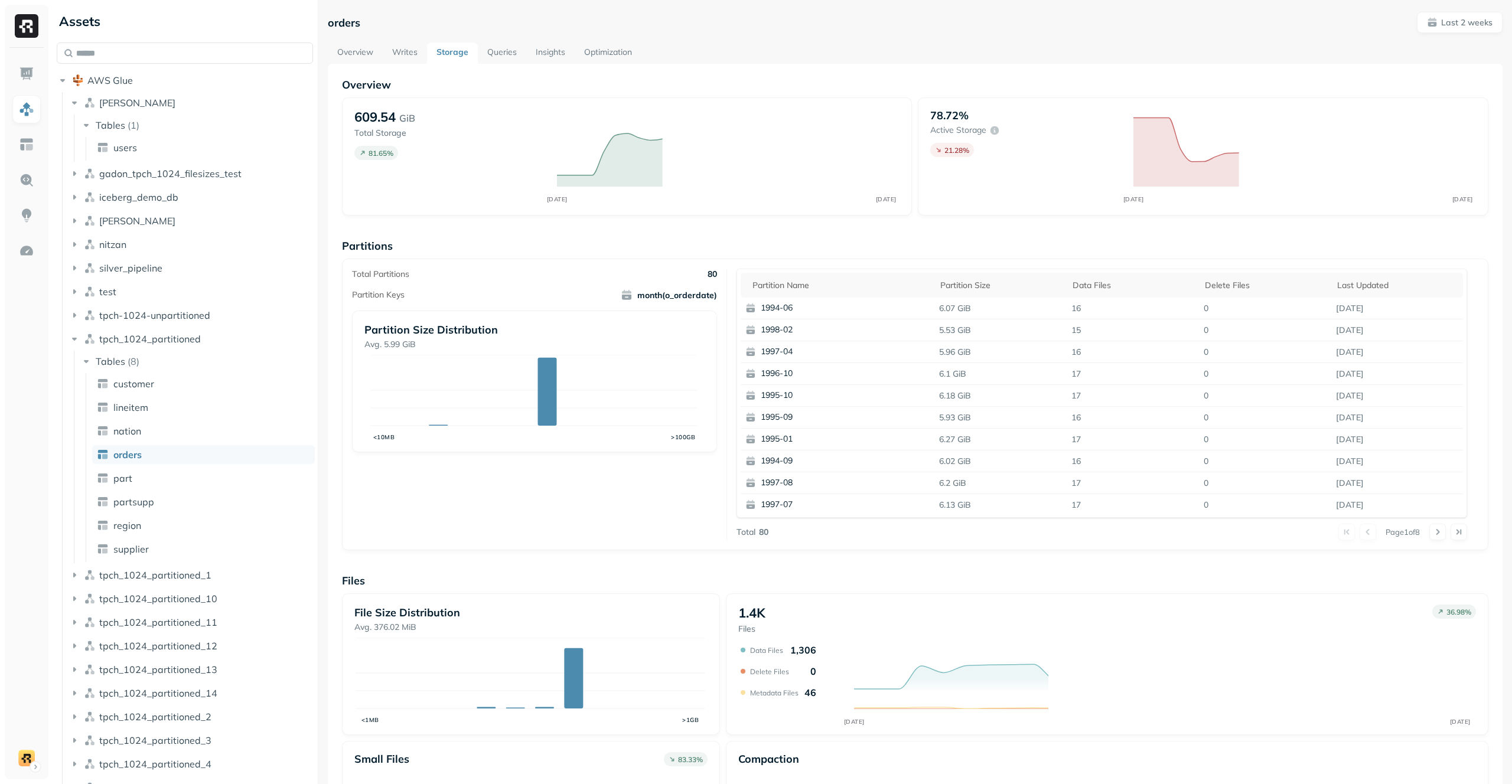
click at [405, 48] on link "Writes" at bounding box center [404, 53] width 44 height 21
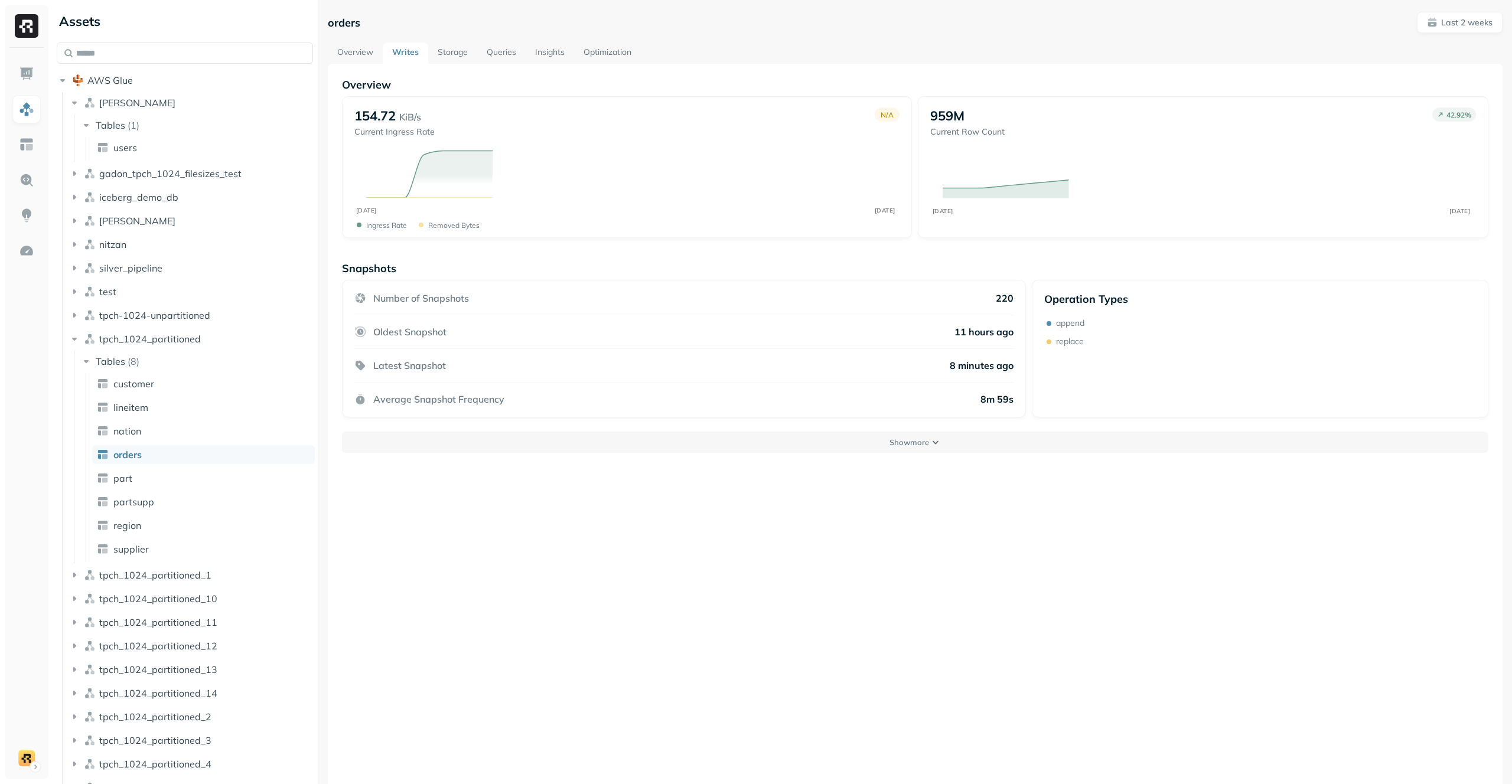
click at [469, 50] on link "Storage" at bounding box center [453, 53] width 49 height 21
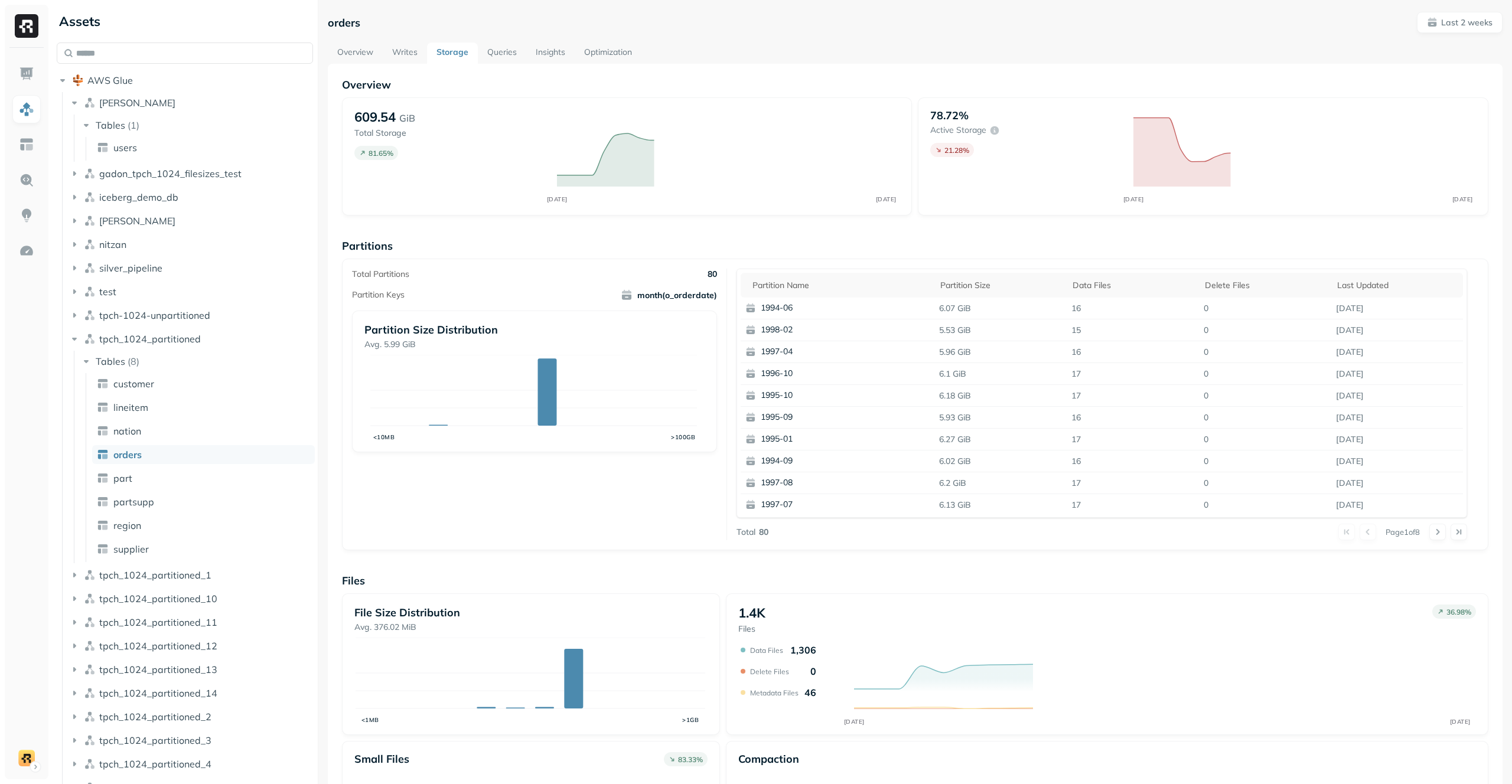
click at [413, 50] on link "Writes" at bounding box center [404, 53] width 44 height 21
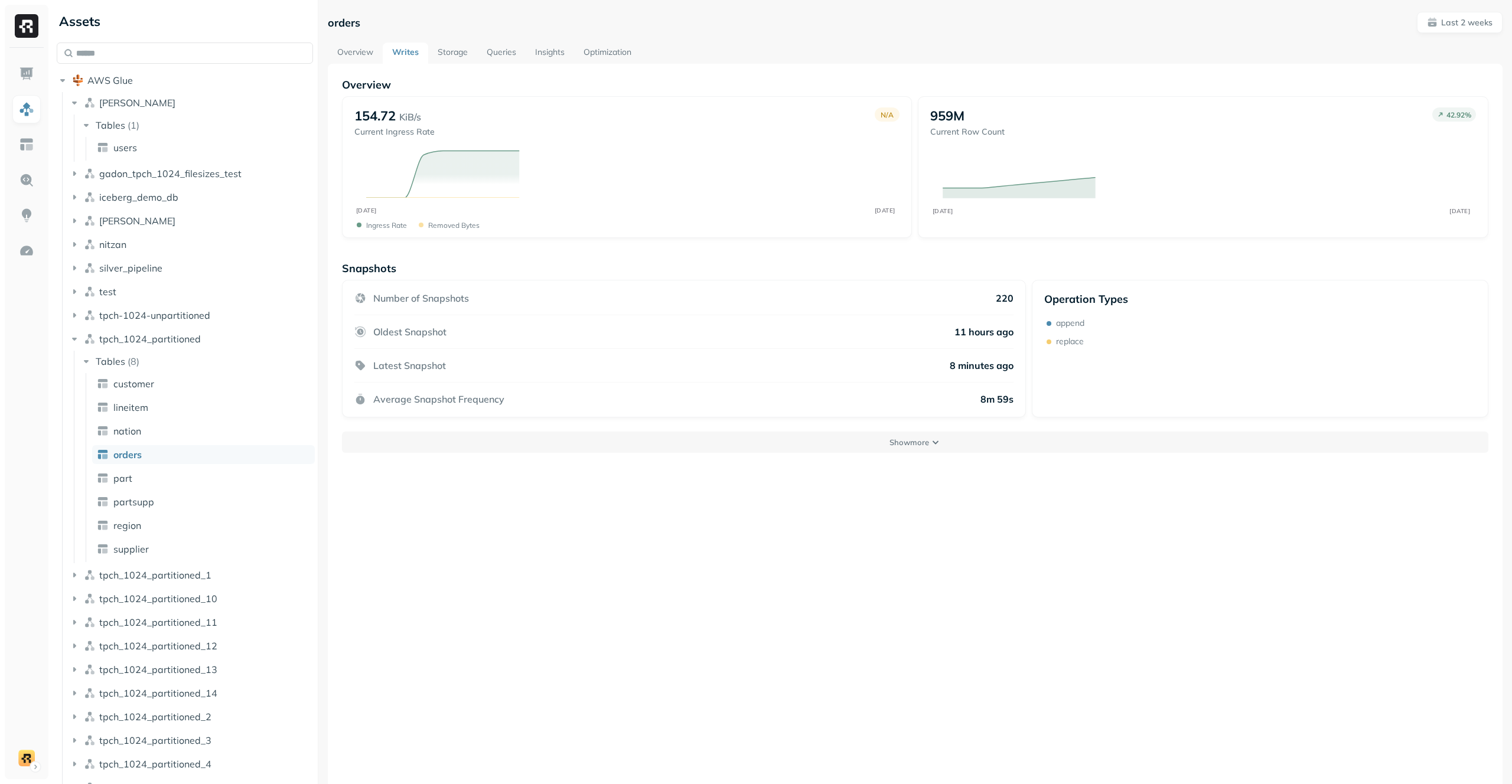
click at [479, 51] on link "Queries" at bounding box center [501, 53] width 48 height 21
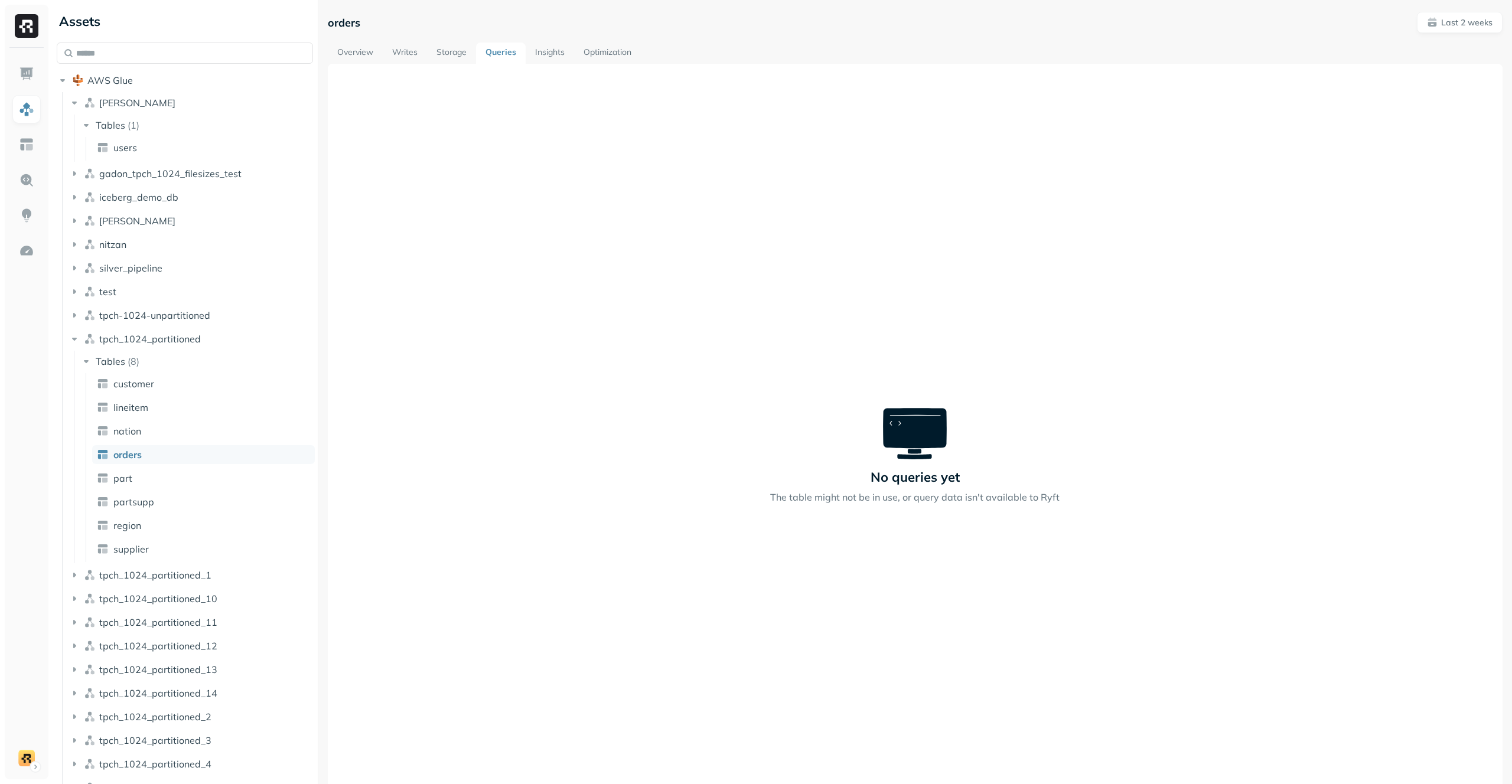
click at [594, 53] on link "Optimization" at bounding box center [607, 53] width 67 height 21
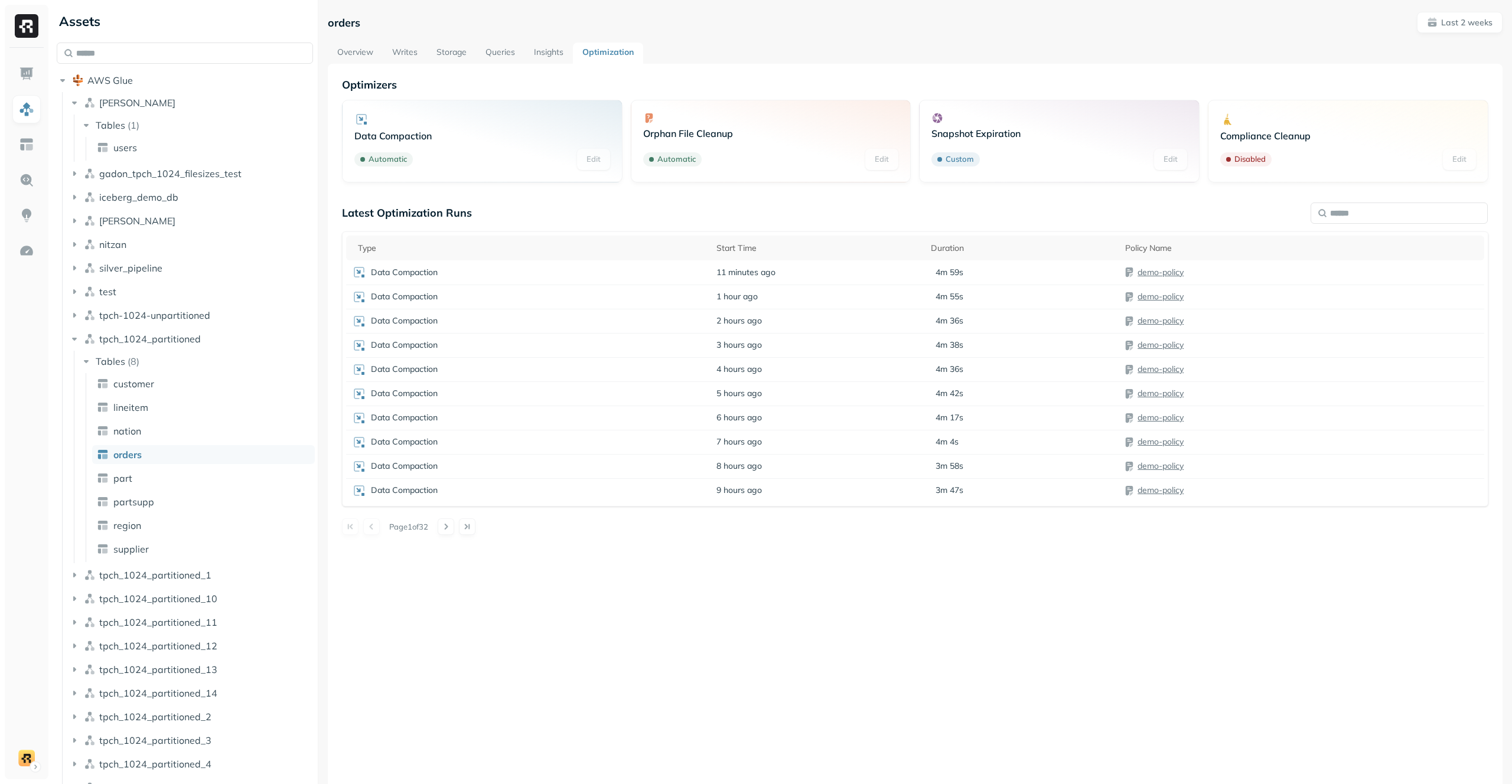
click at [551, 54] on link "Insights" at bounding box center [549, 53] width 48 height 21
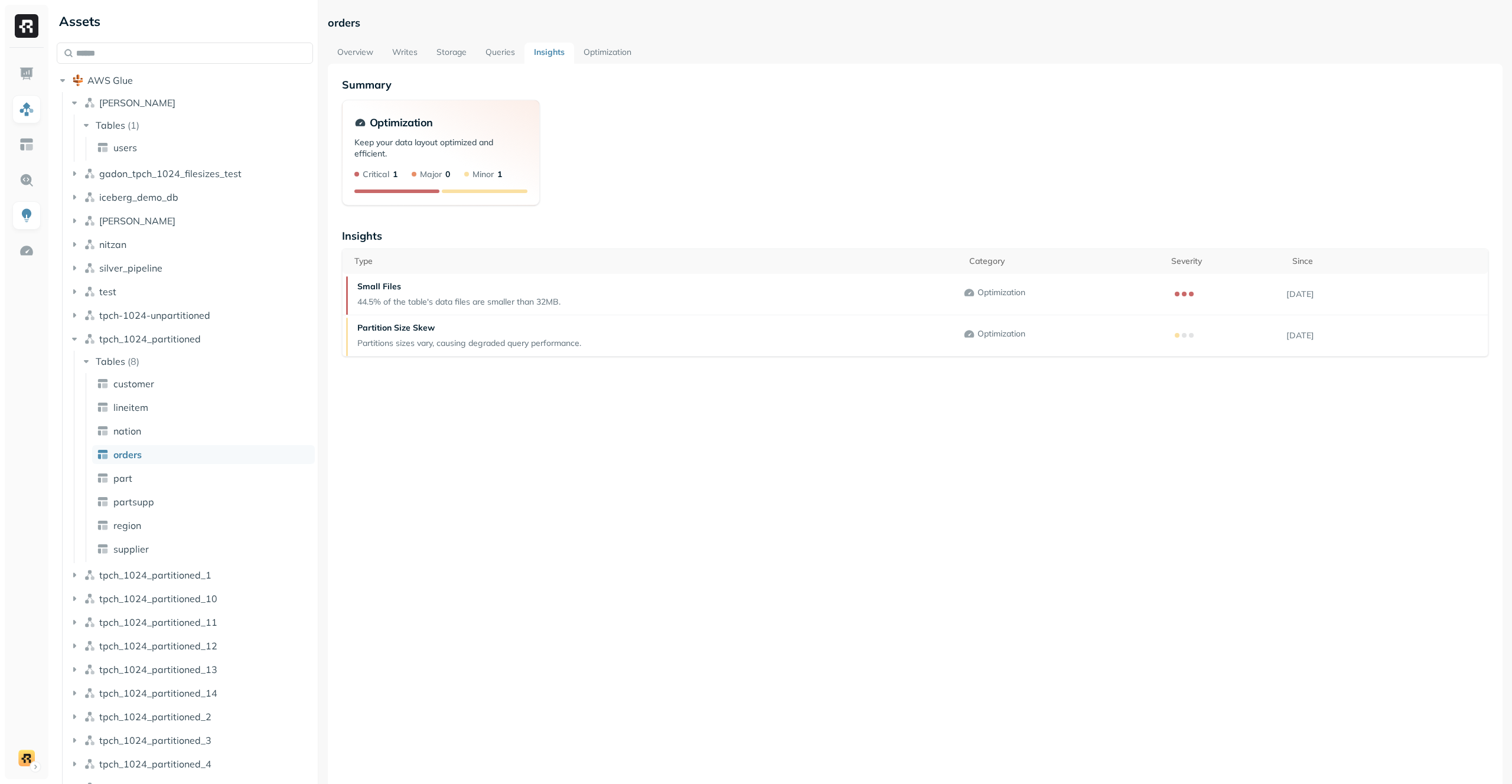
click at [355, 50] on link "Overview" at bounding box center [355, 53] width 55 height 21
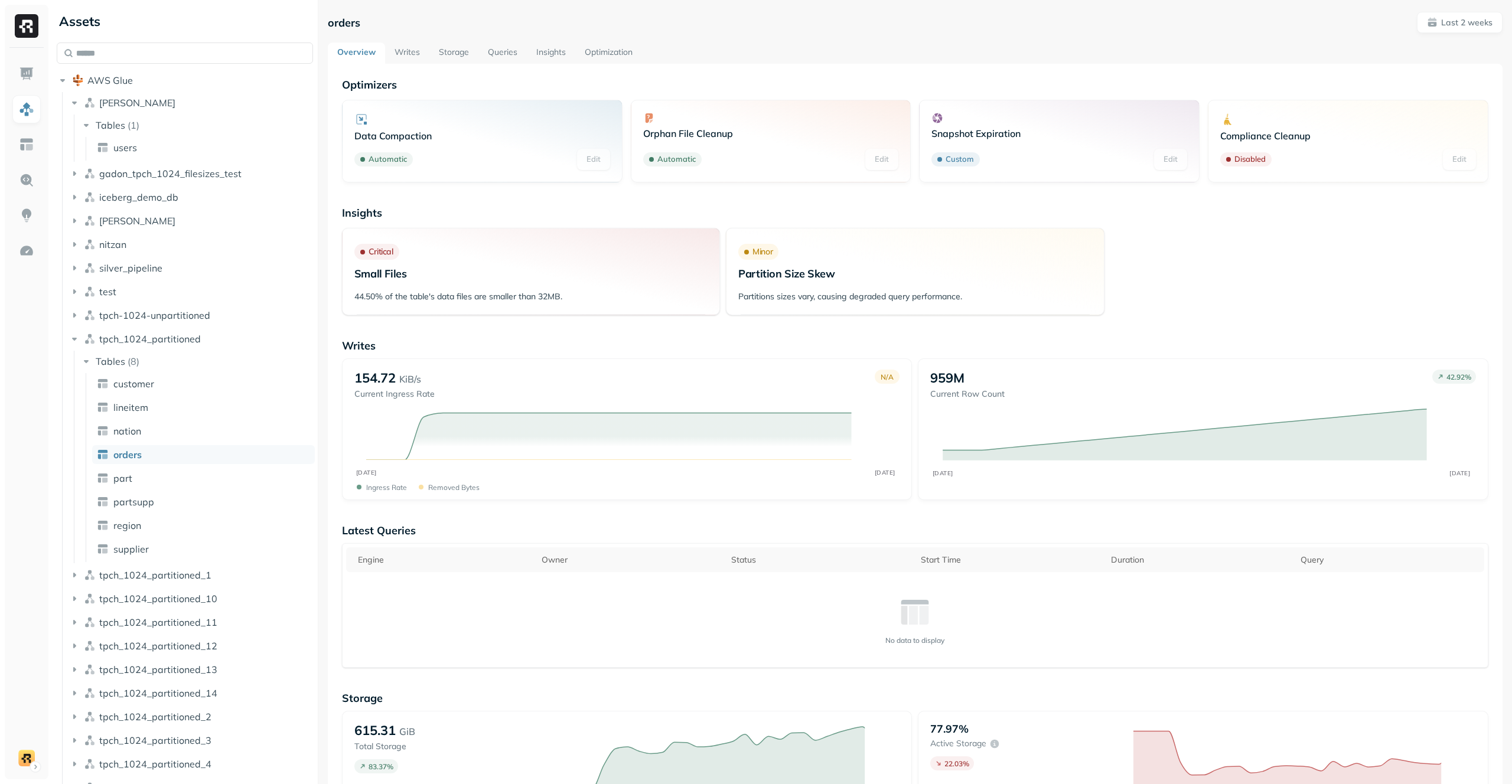
click at [592, 50] on link "Optimization" at bounding box center [608, 53] width 67 height 21
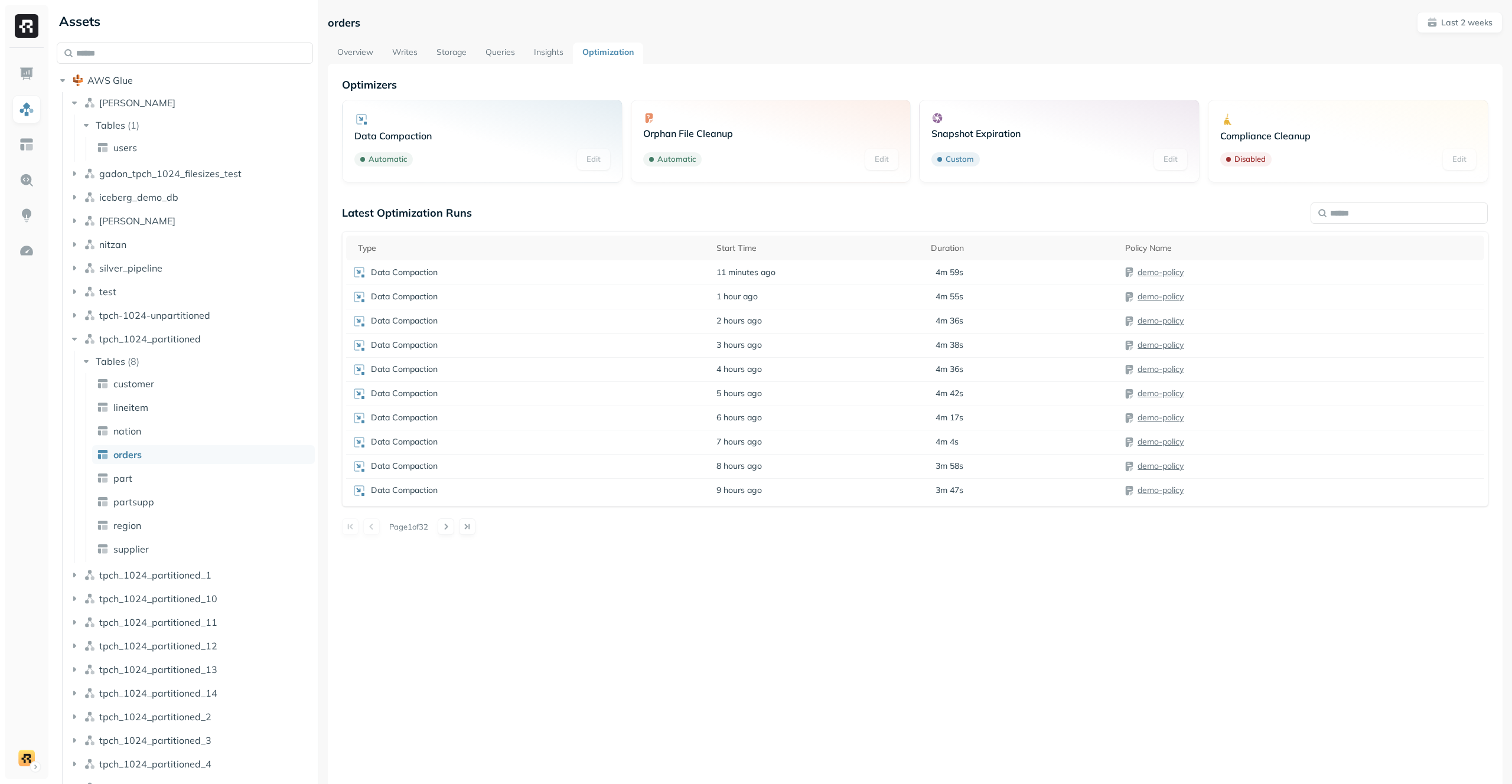
click at [369, 51] on link "Overview" at bounding box center [355, 53] width 55 height 21
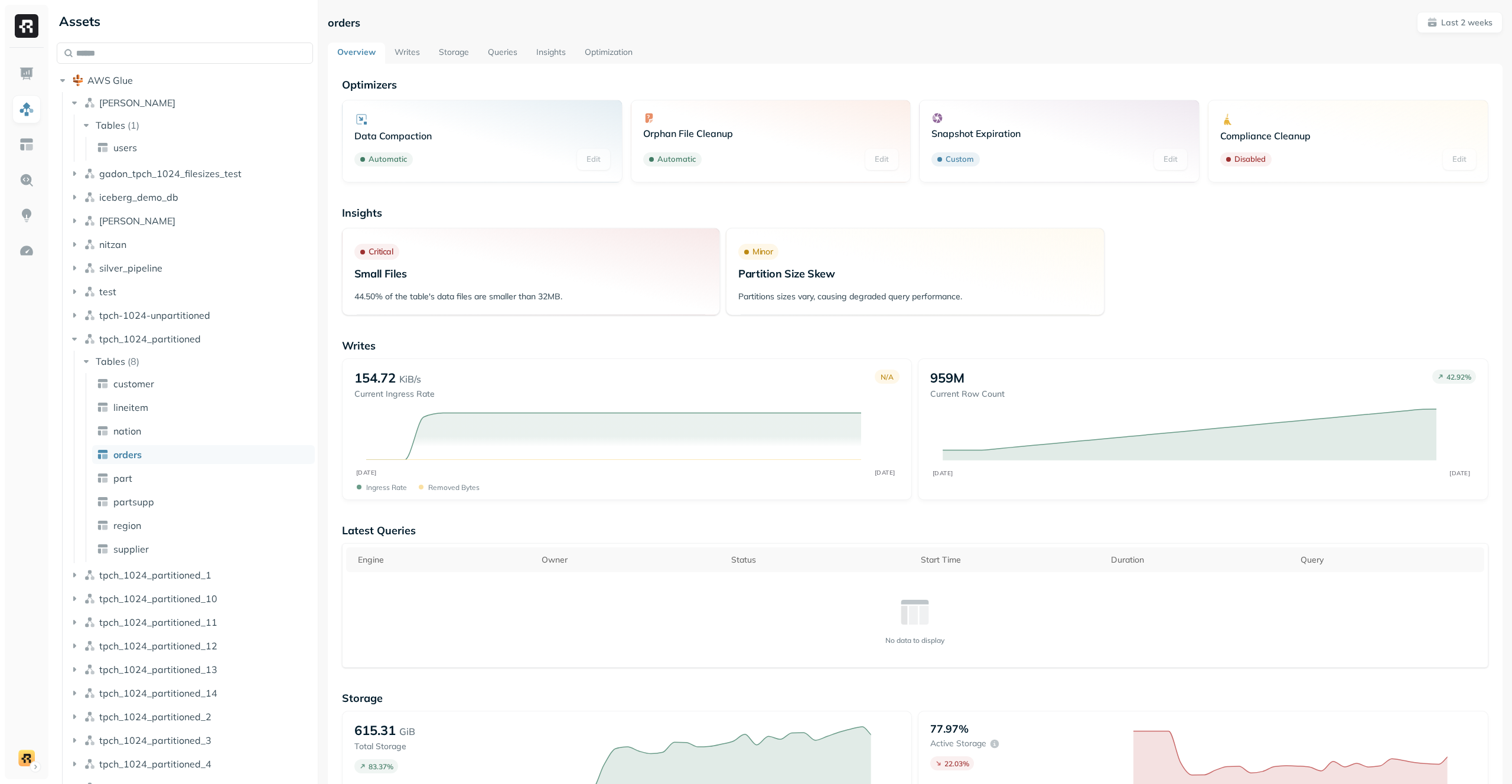
click at [611, 50] on link "Optimization" at bounding box center [608, 53] width 67 height 21
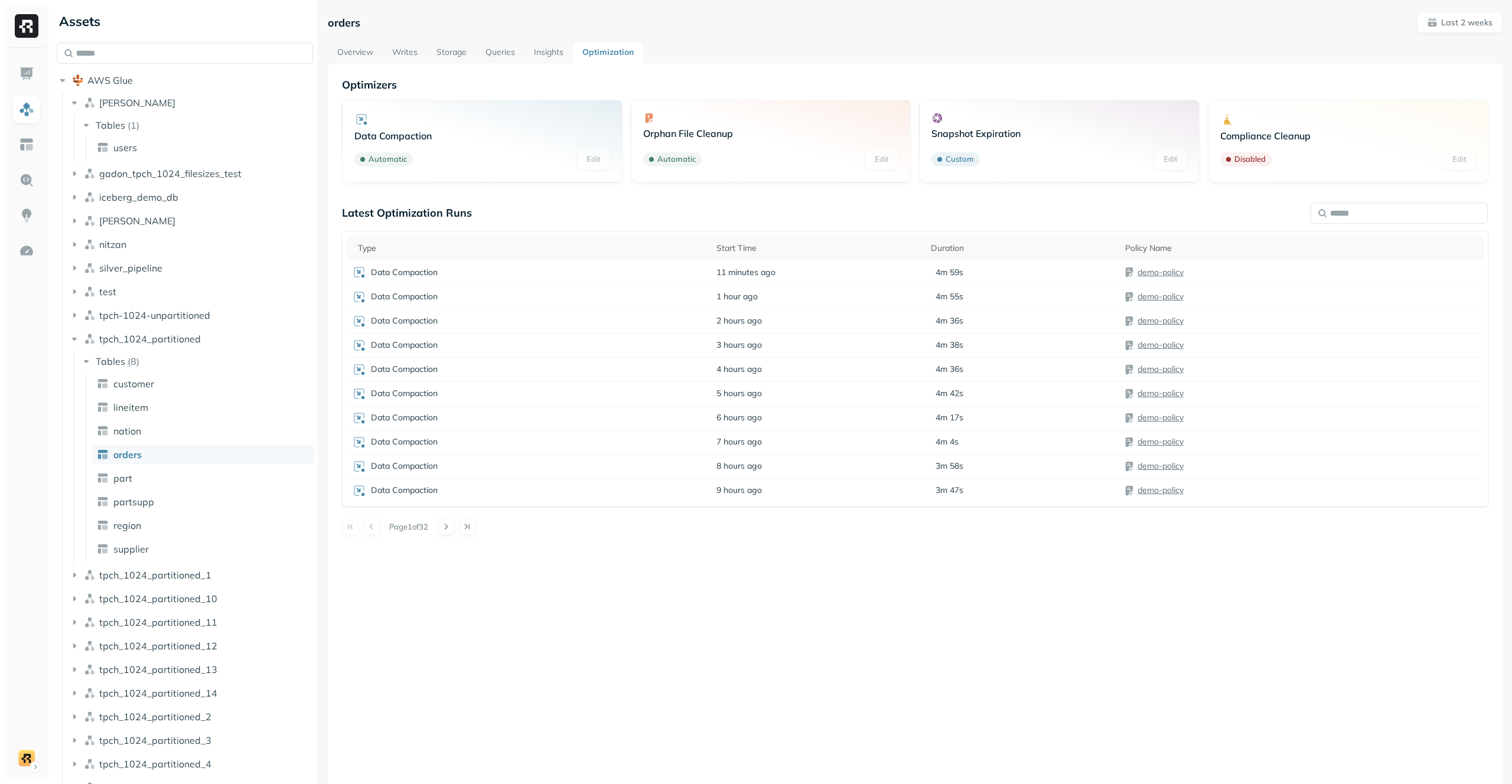
click at [348, 49] on link "Overview" at bounding box center [355, 53] width 55 height 21
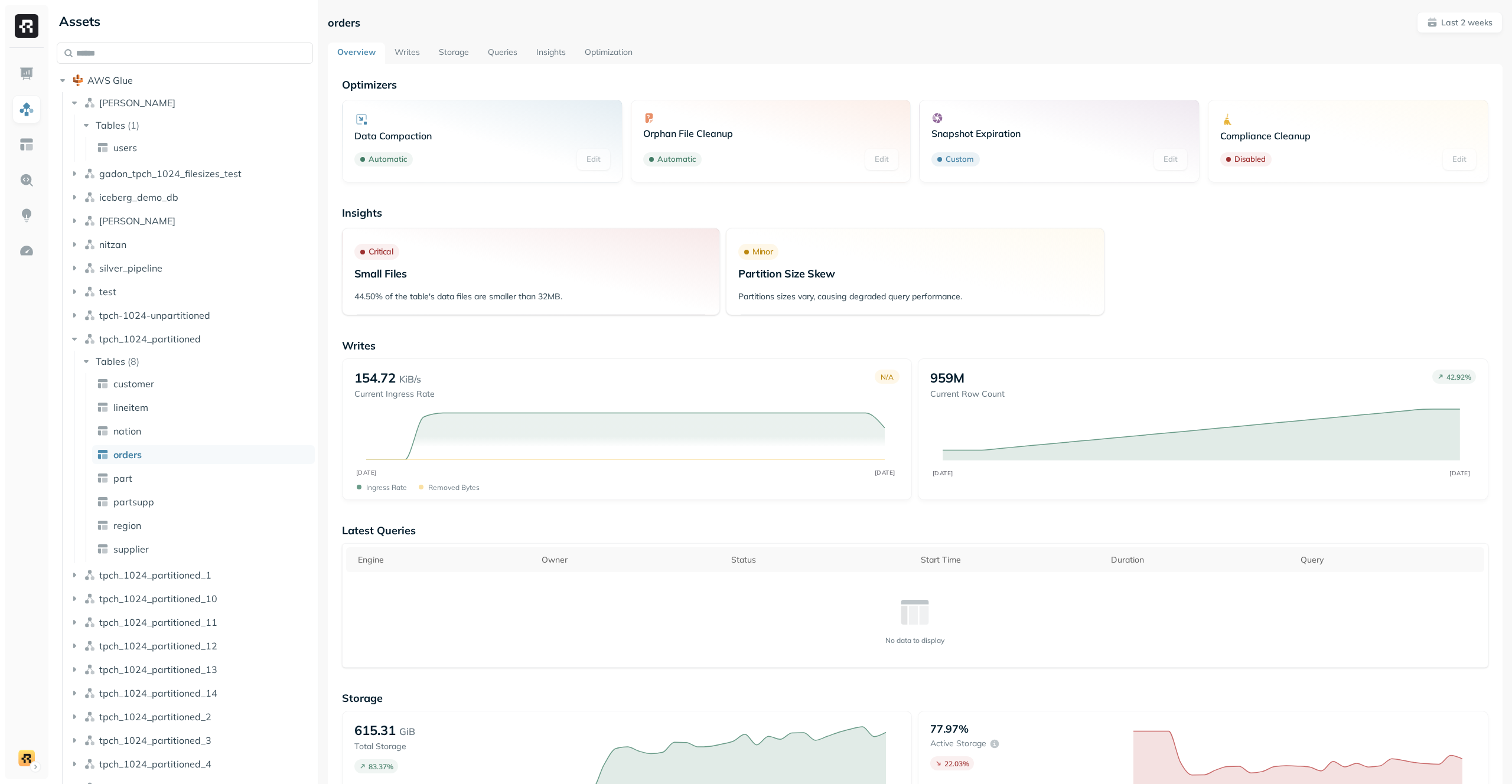
click at [422, 50] on link "Writes" at bounding box center [407, 53] width 44 height 21
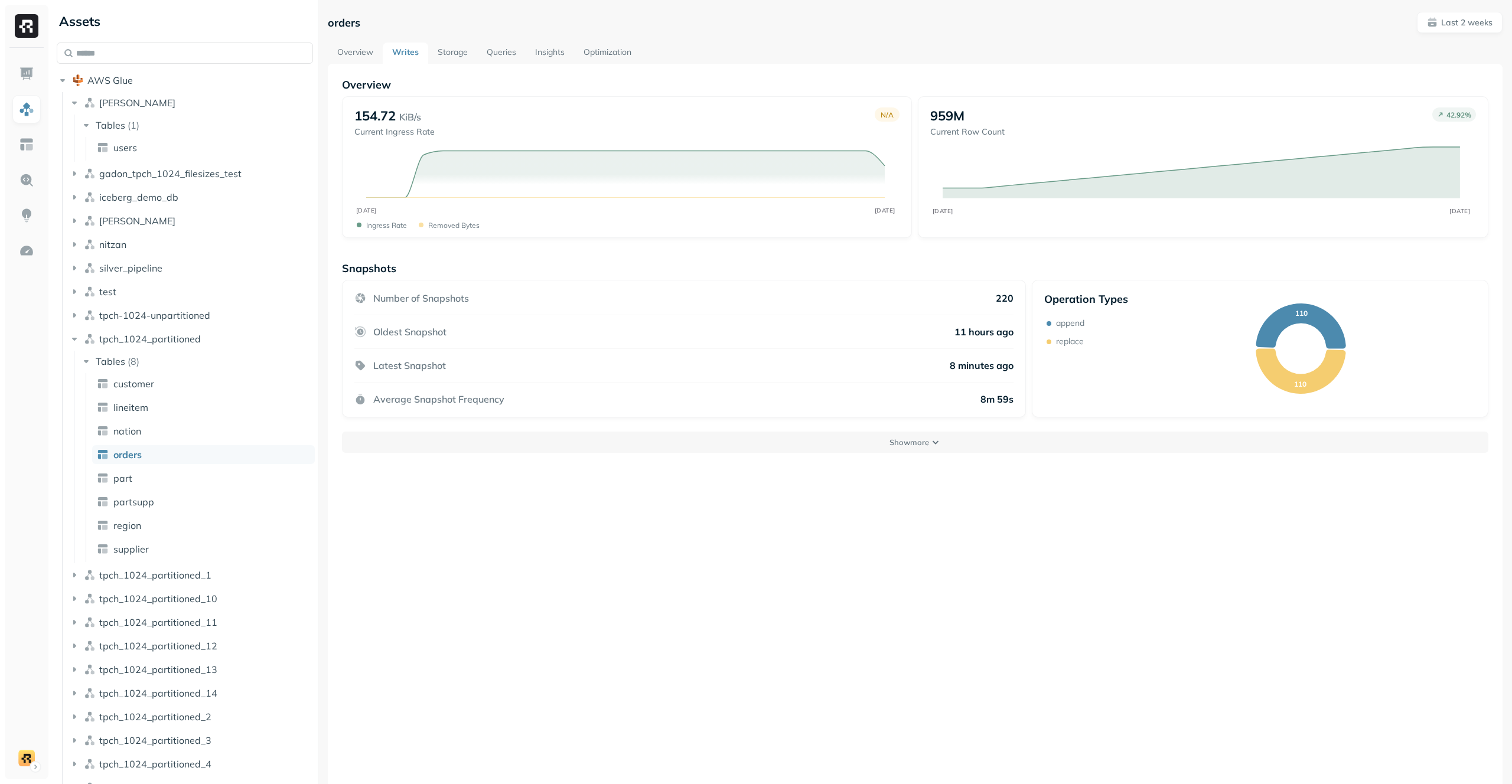
click at [609, 52] on link "Optimization" at bounding box center [607, 53] width 67 height 21
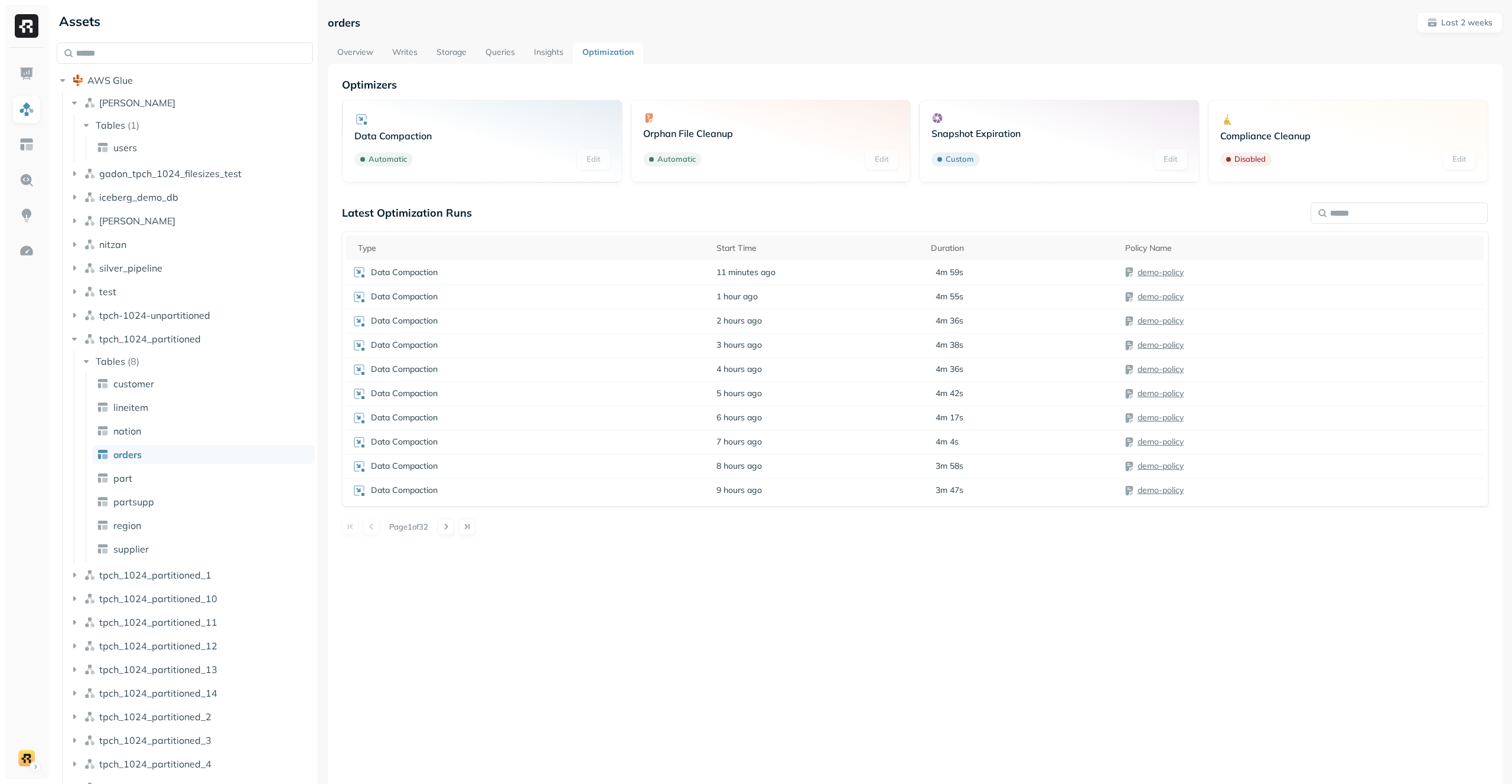
click at [362, 55] on link "Overview" at bounding box center [355, 53] width 55 height 21
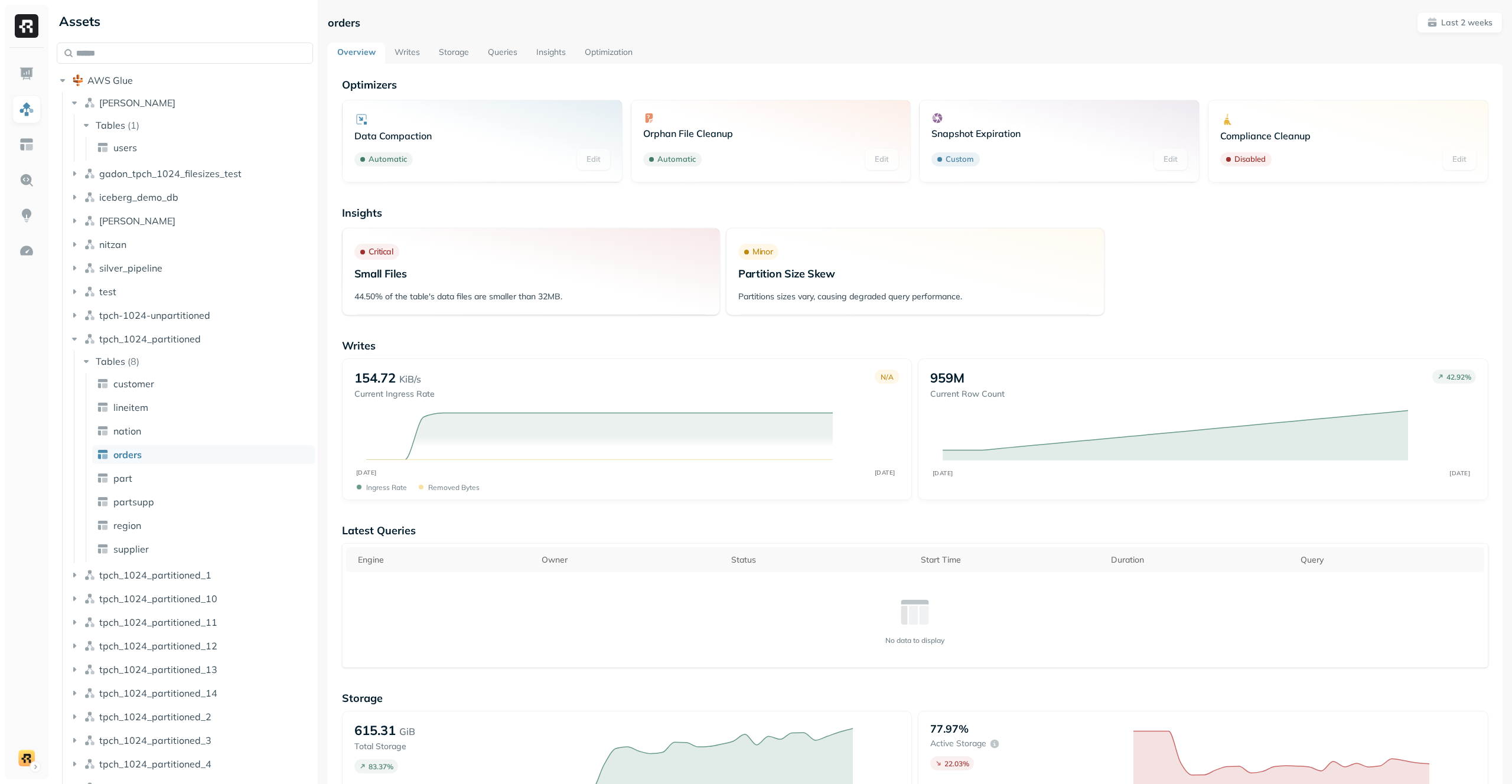
click at [601, 50] on link "Optimization" at bounding box center [608, 53] width 67 height 21
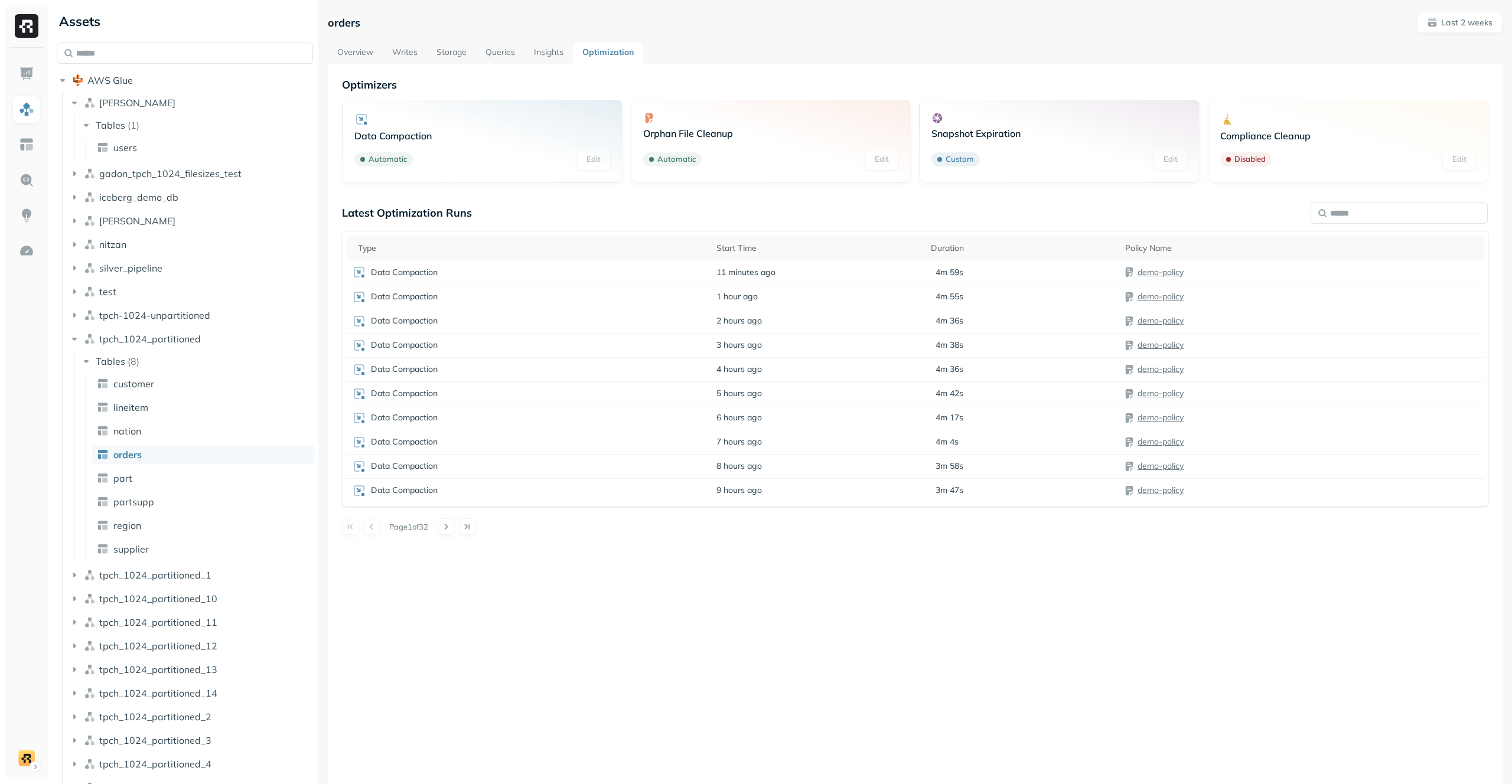
click at [551, 60] on link "Insights" at bounding box center [549, 53] width 48 height 21
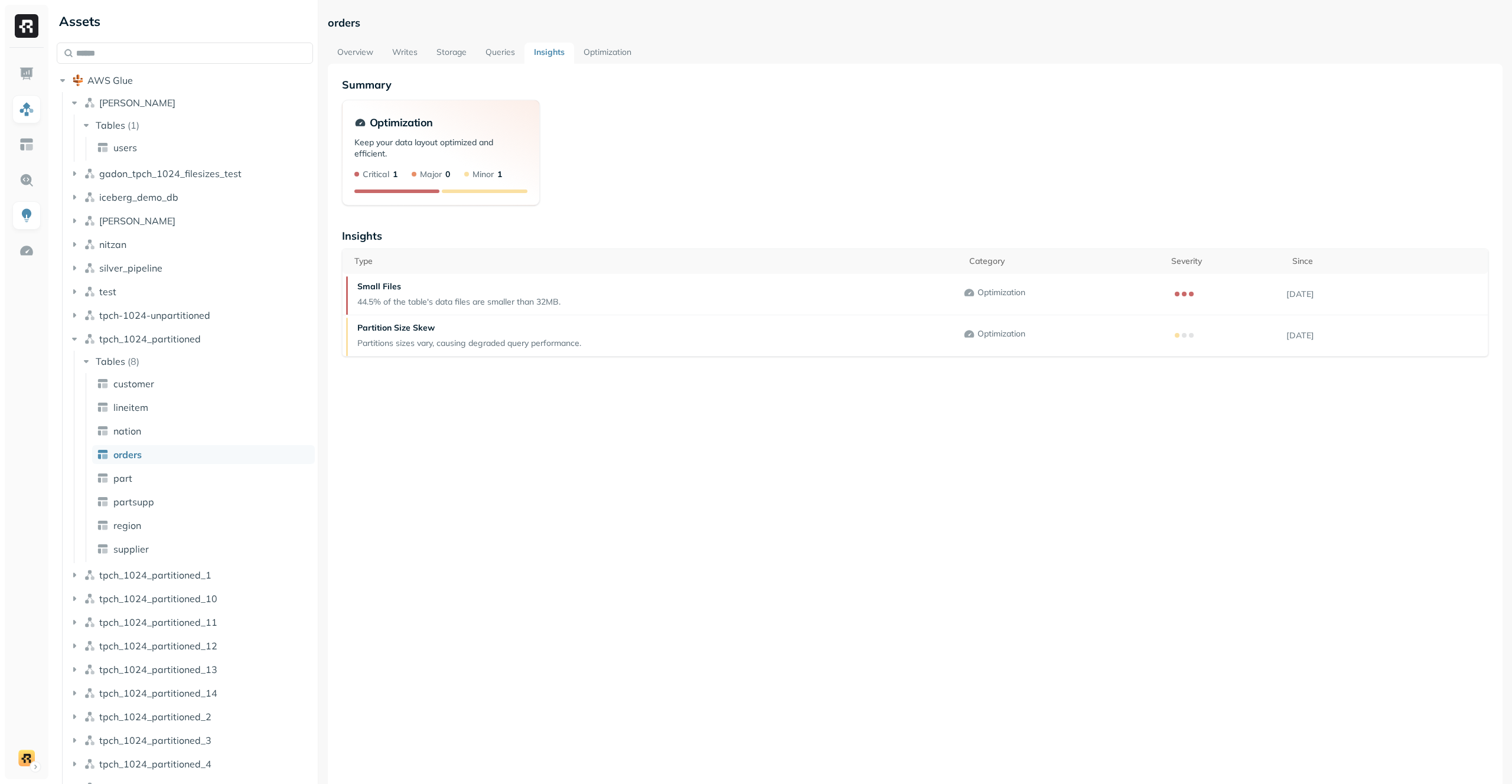
click at [479, 53] on link "Queries" at bounding box center [500, 53] width 48 height 21
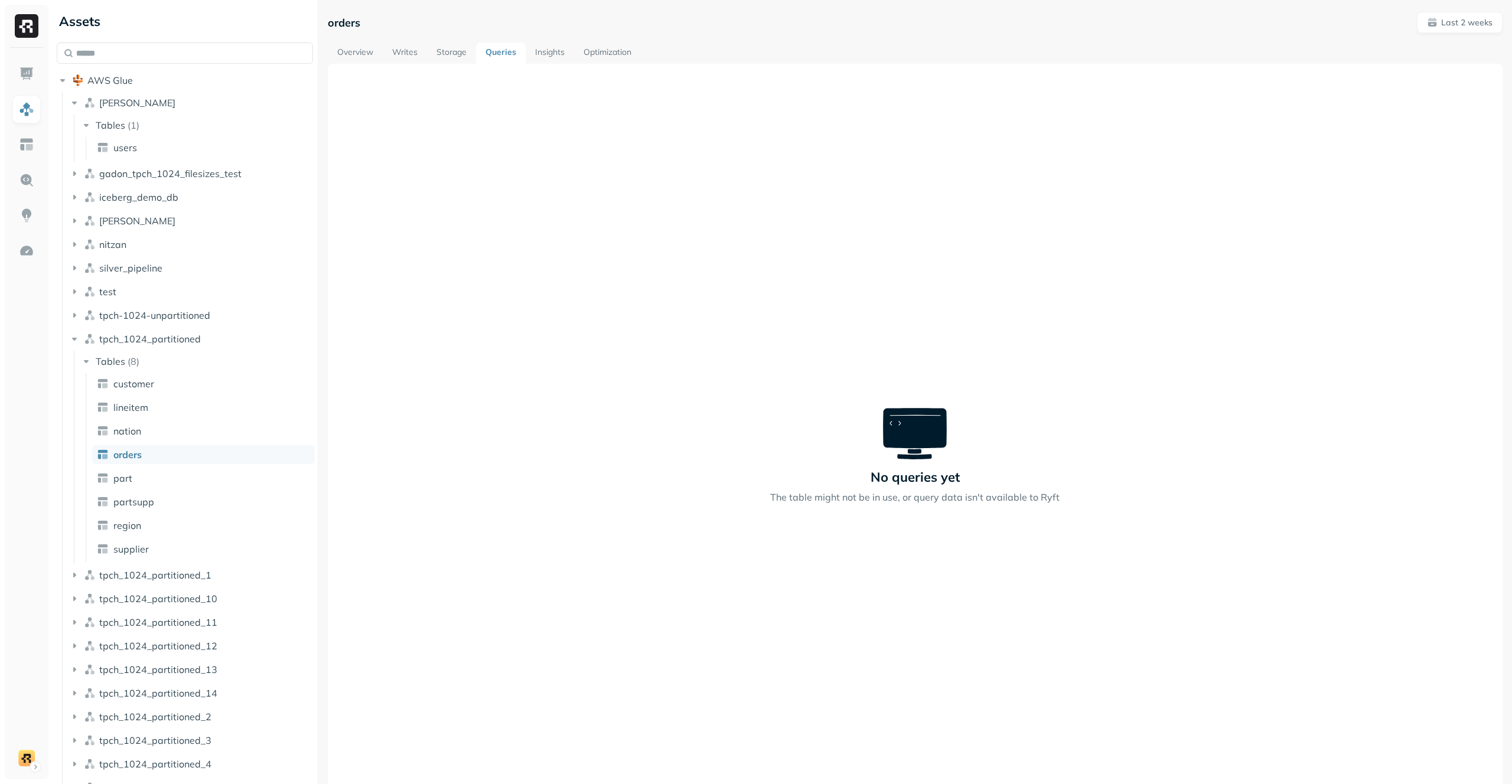
click at [439, 54] on link "Storage" at bounding box center [451, 53] width 49 height 21
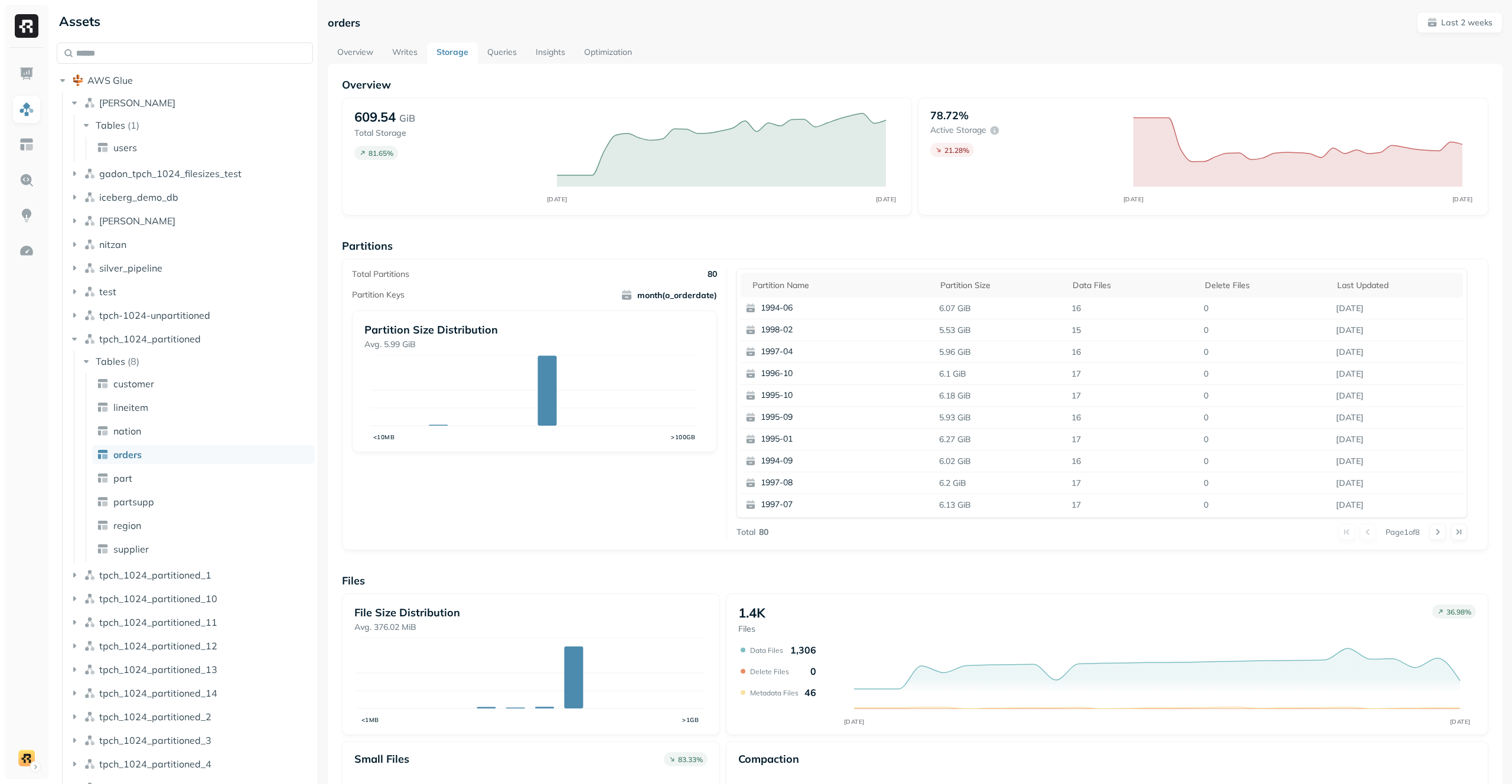
click at [397, 57] on link "Writes" at bounding box center [404, 53] width 44 height 21
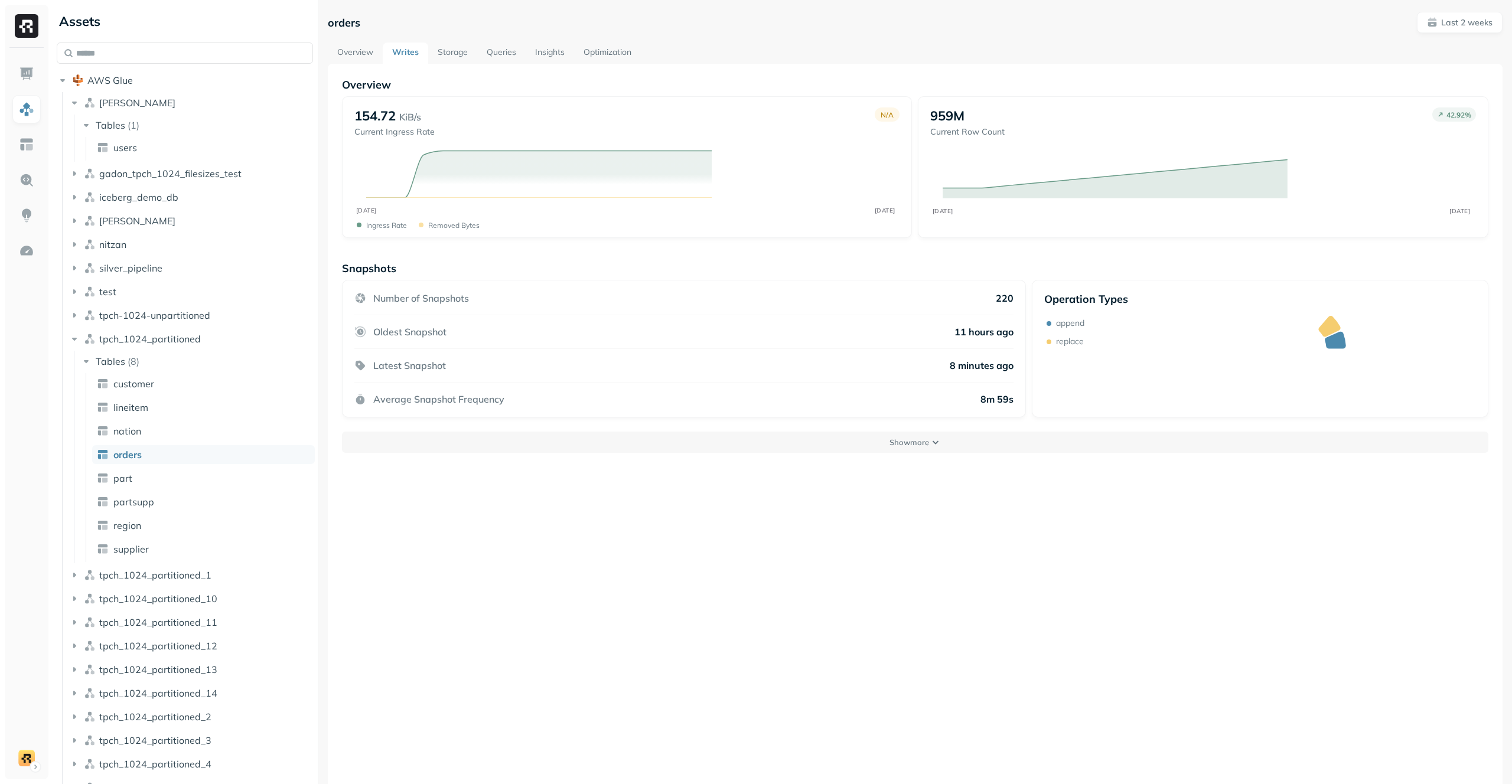
click at [365, 54] on link "Overview" at bounding box center [355, 53] width 55 height 21
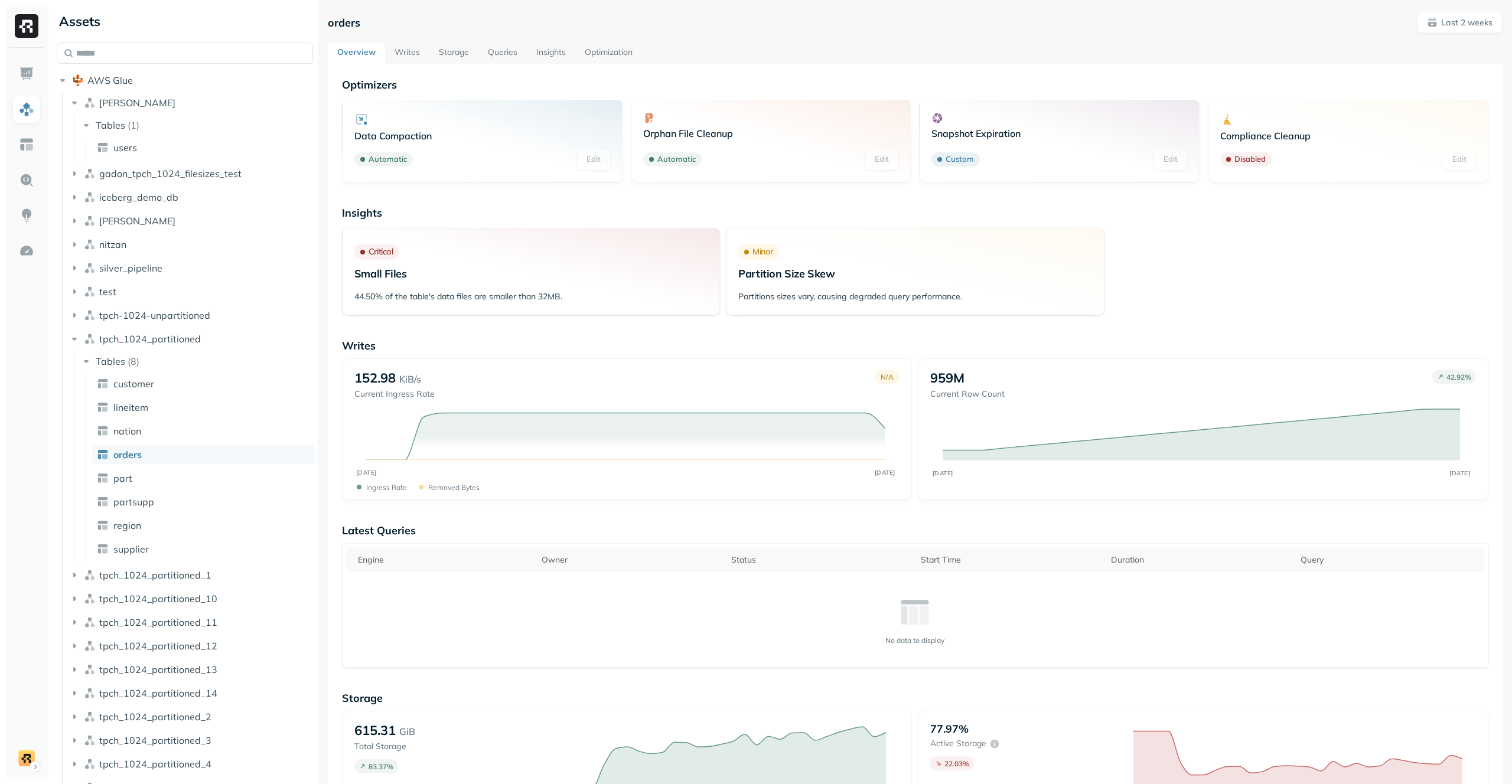
click at [415, 52] on link "Writes" at bounding box center [407, 53] width 44 height 21
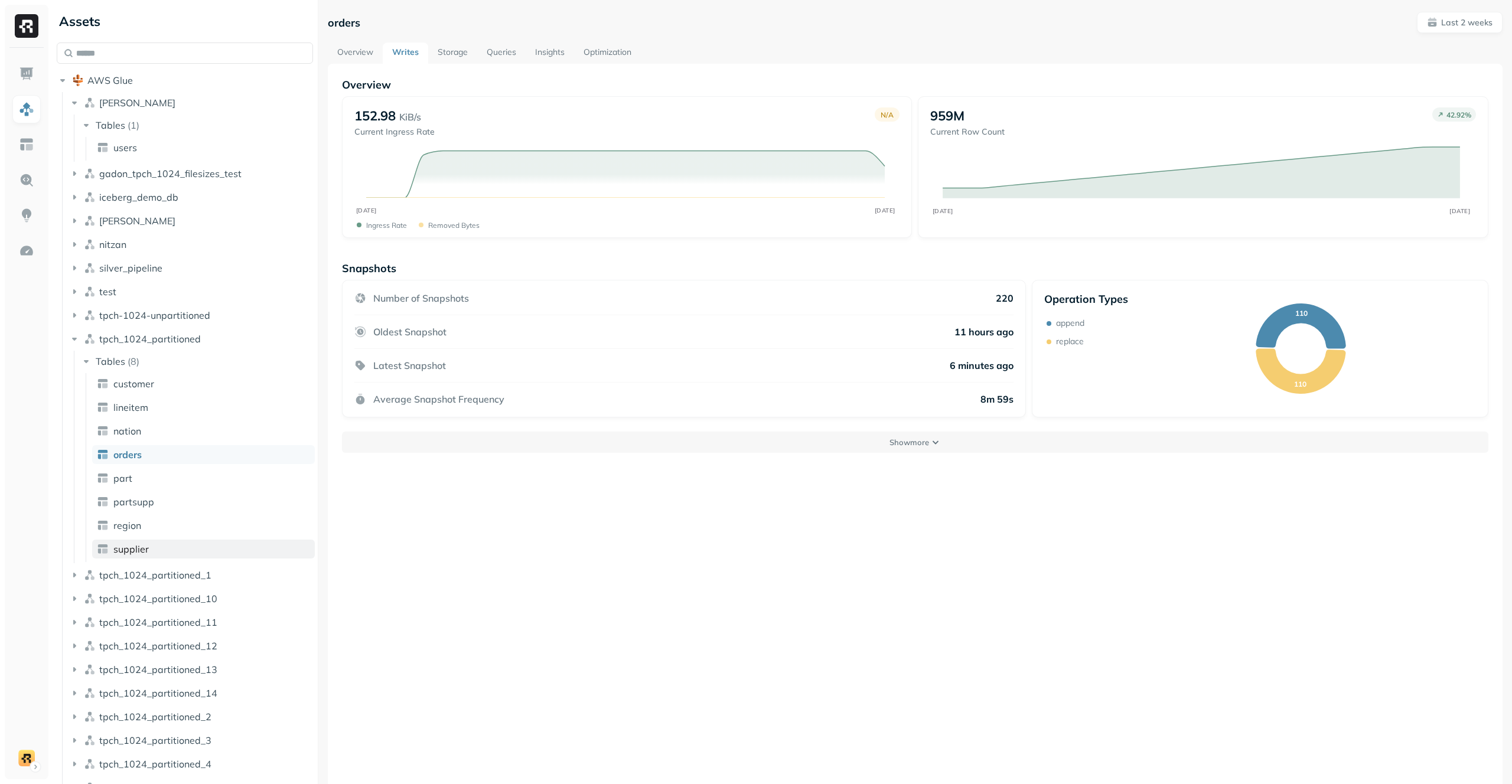
click at [202, 546] on link "supplier" at bounding box center [204, 549] width 223 height 19
click at [212, 518] on link "region" at bounding box center [204, 525] width 223 height 19
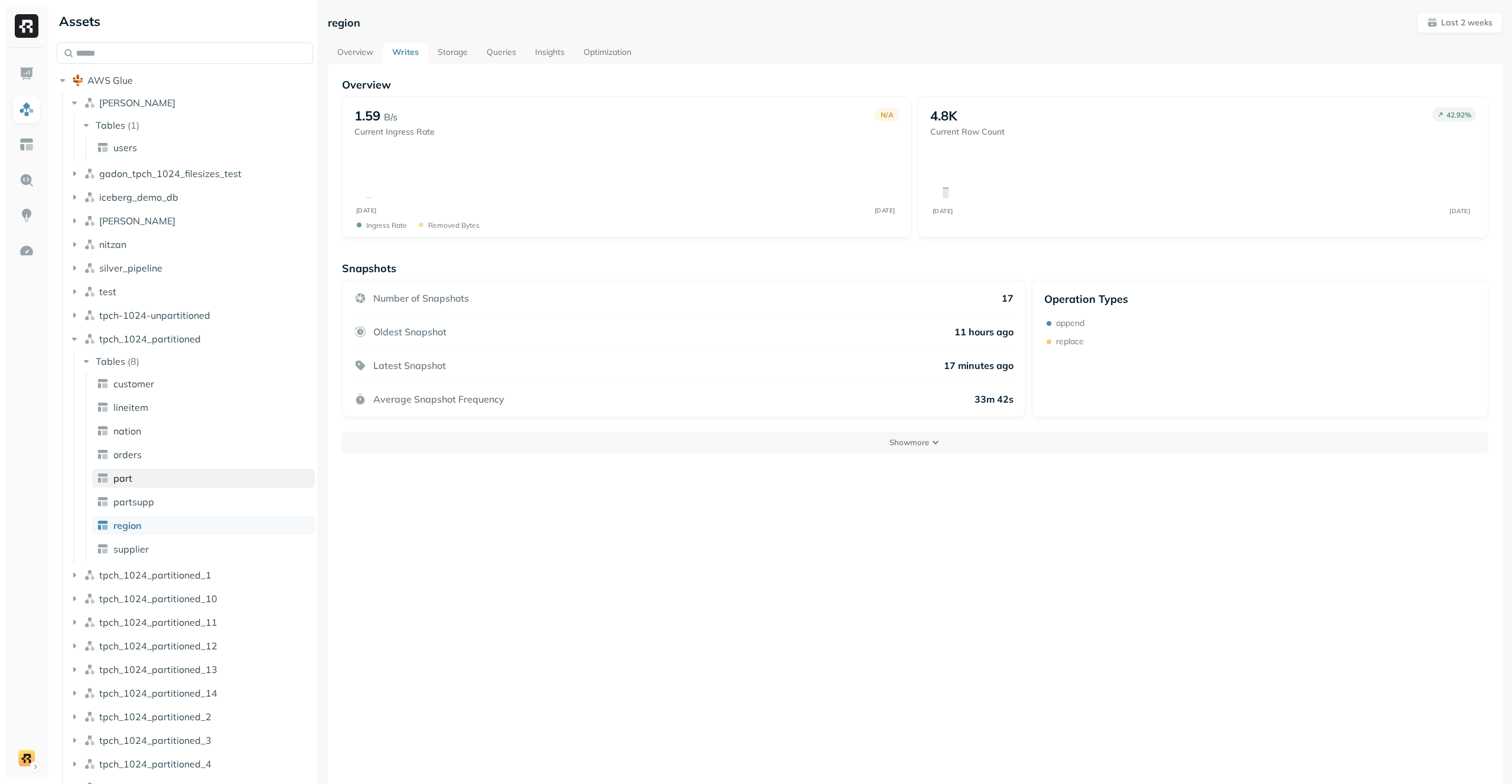
click at [232, 472] on link "part" at bounding box center [204, 478] width 223 height 19
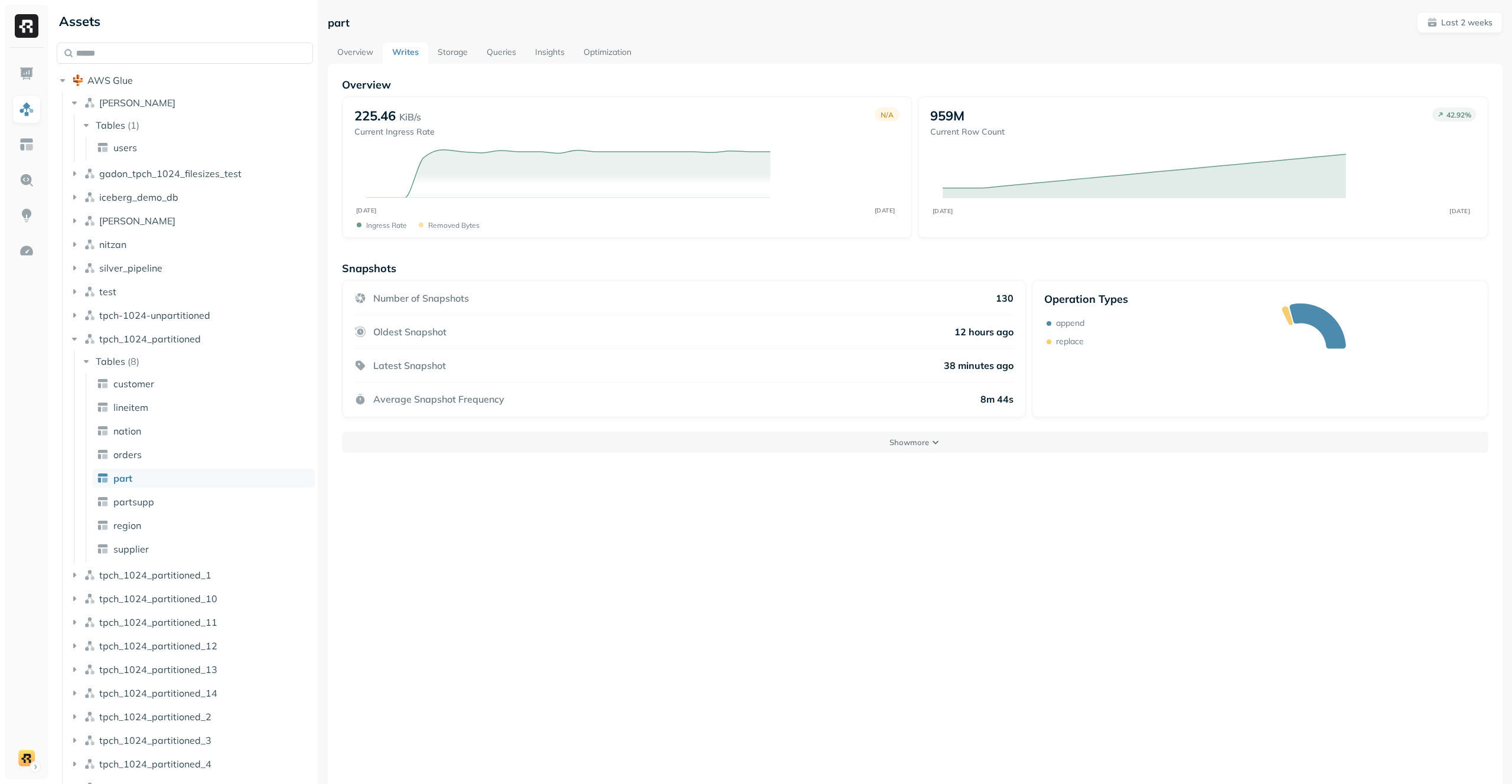
click at [197, 537] on ul "customer lineitem nation orders part partsupp region supplier" at bounding box center [200, 468] width 229 height 189
click at [194, 550] on link "supplier" at bounding box center [204, 549] width 223 height 19
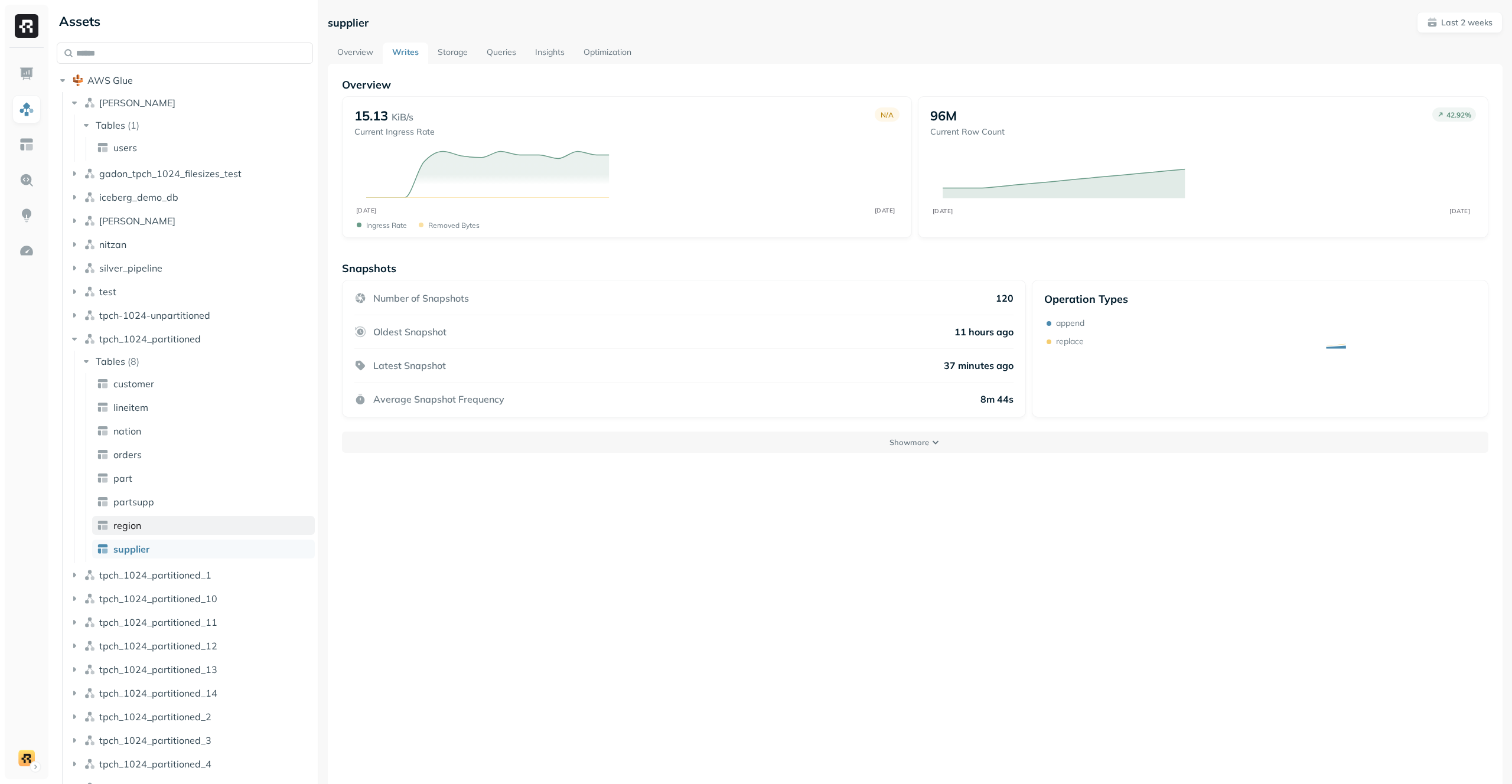
click at [205, 525] on link "region" at bounding box center [204, 525] width 223 height 19
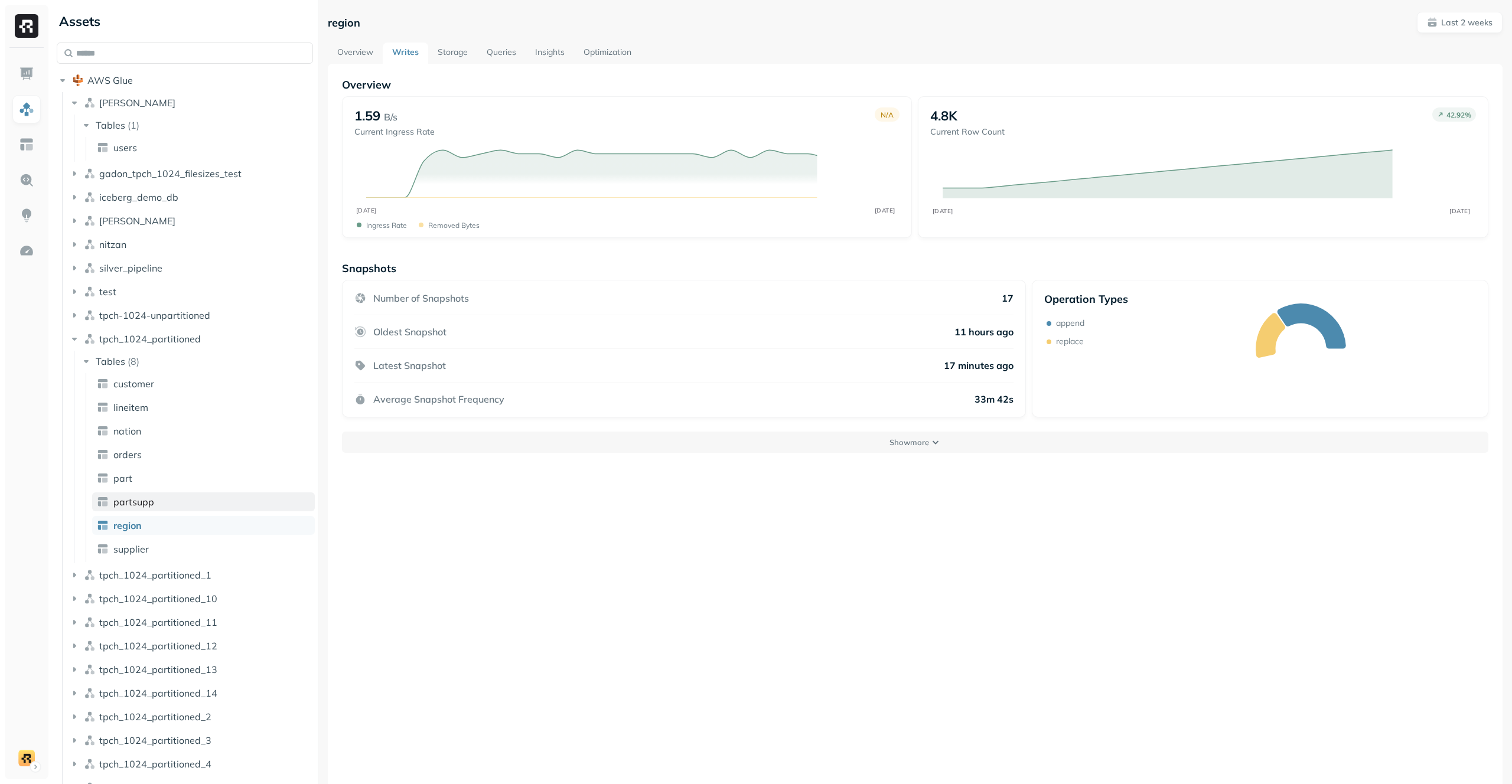
click at [212, 509] on link "partsupp" at bounding box center [204, 502] width 223 height 19
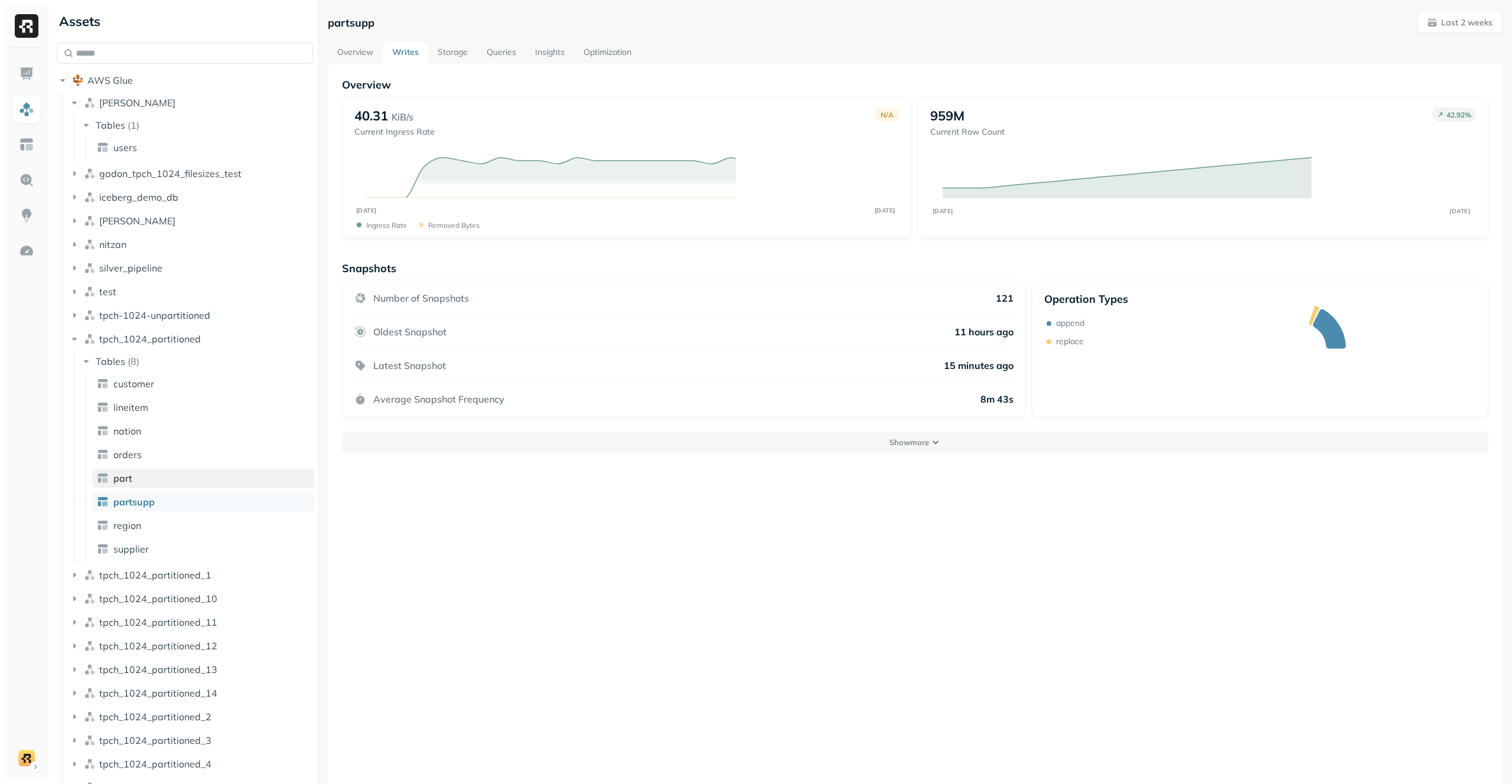
click at [177, 483] on link "part" at bounding box center [204, 478] width 223 height 19
click at [179, 451] on link "orders" at bounding box center [204, 455] width 223 height 19
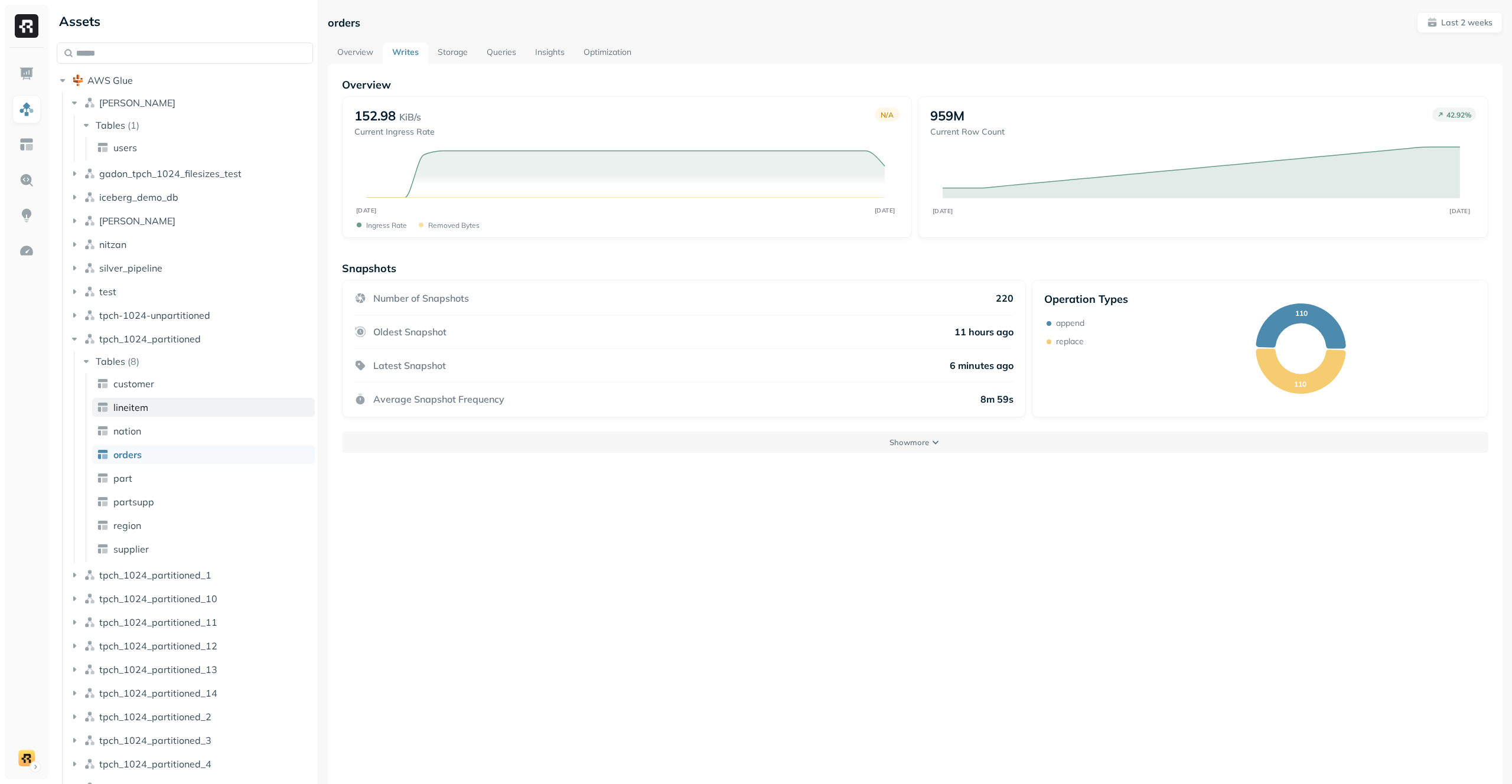
click at [177, 412] on link "lineitem" at bounding box center [204, 407] width 223 height 19
click at [365, 57] on link "Overview" at bounding box center [355, 53] width 55 height 21
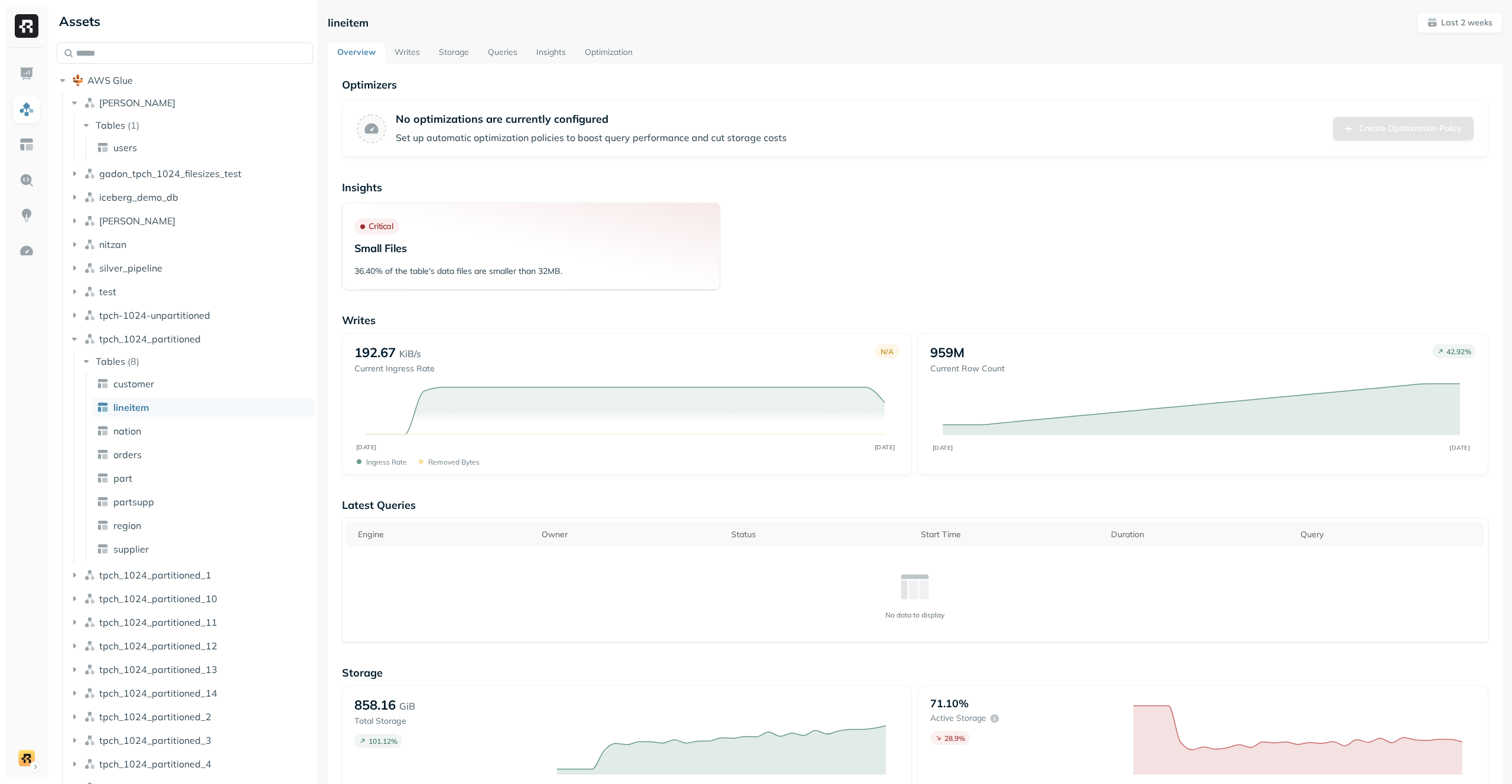
click at [631, 51] on link "Optimization" at bounding box center [608, 53] width 67 height 21
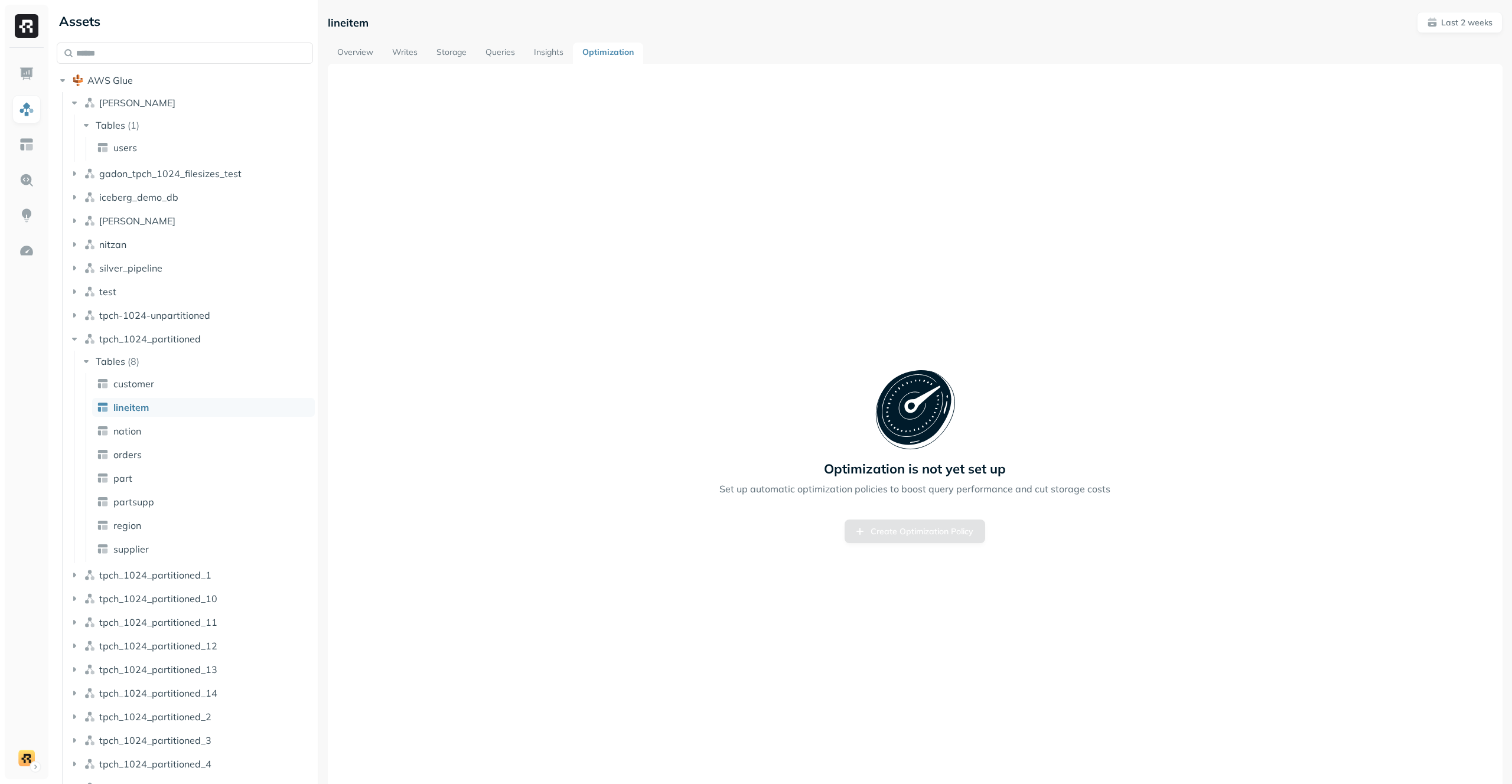
click at [547, 55] on link "Insights" at bounding box center [549, 53] width 48 height 21
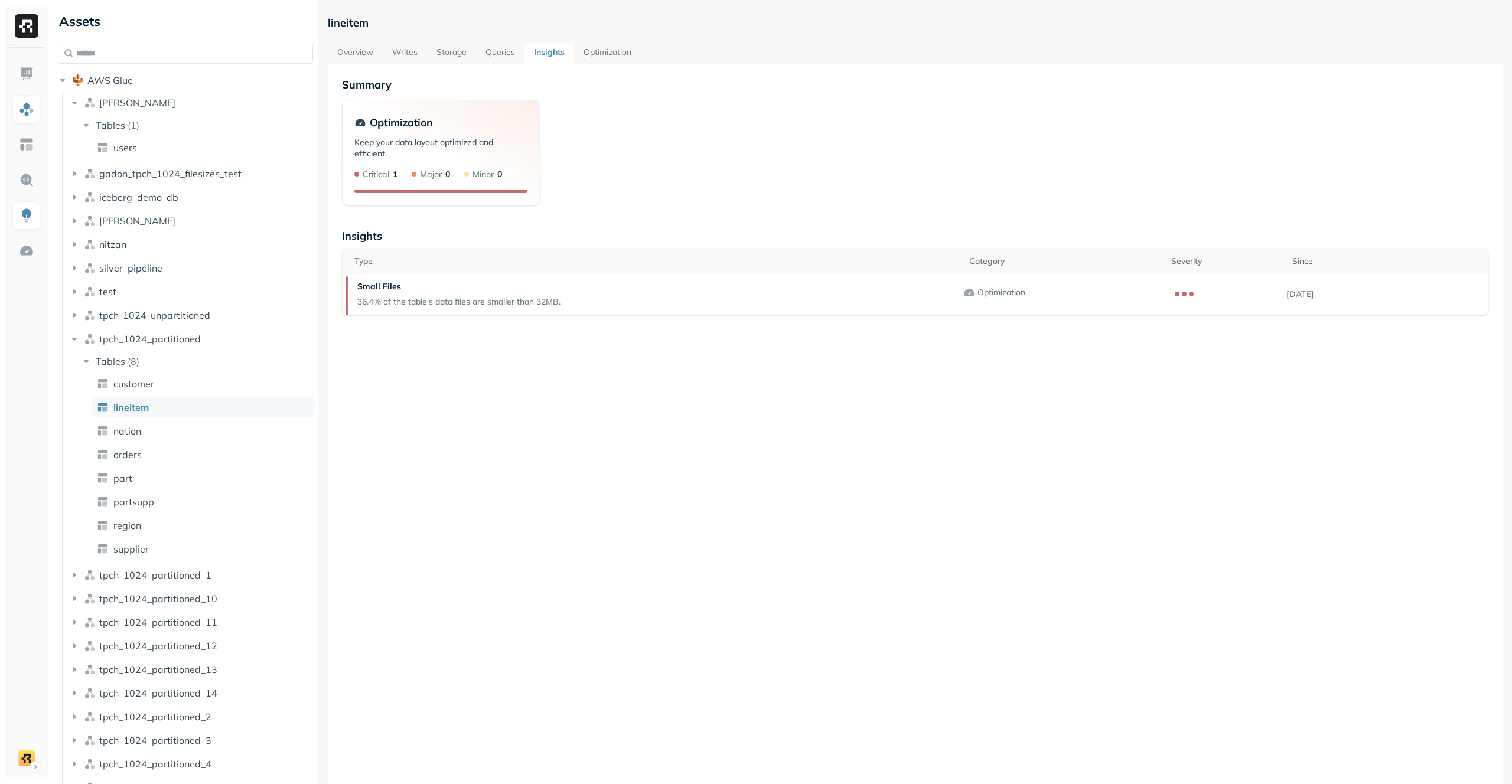
click at [615, 50] on link "Optimization" at bounding box center [607, 53] width 67 height 21
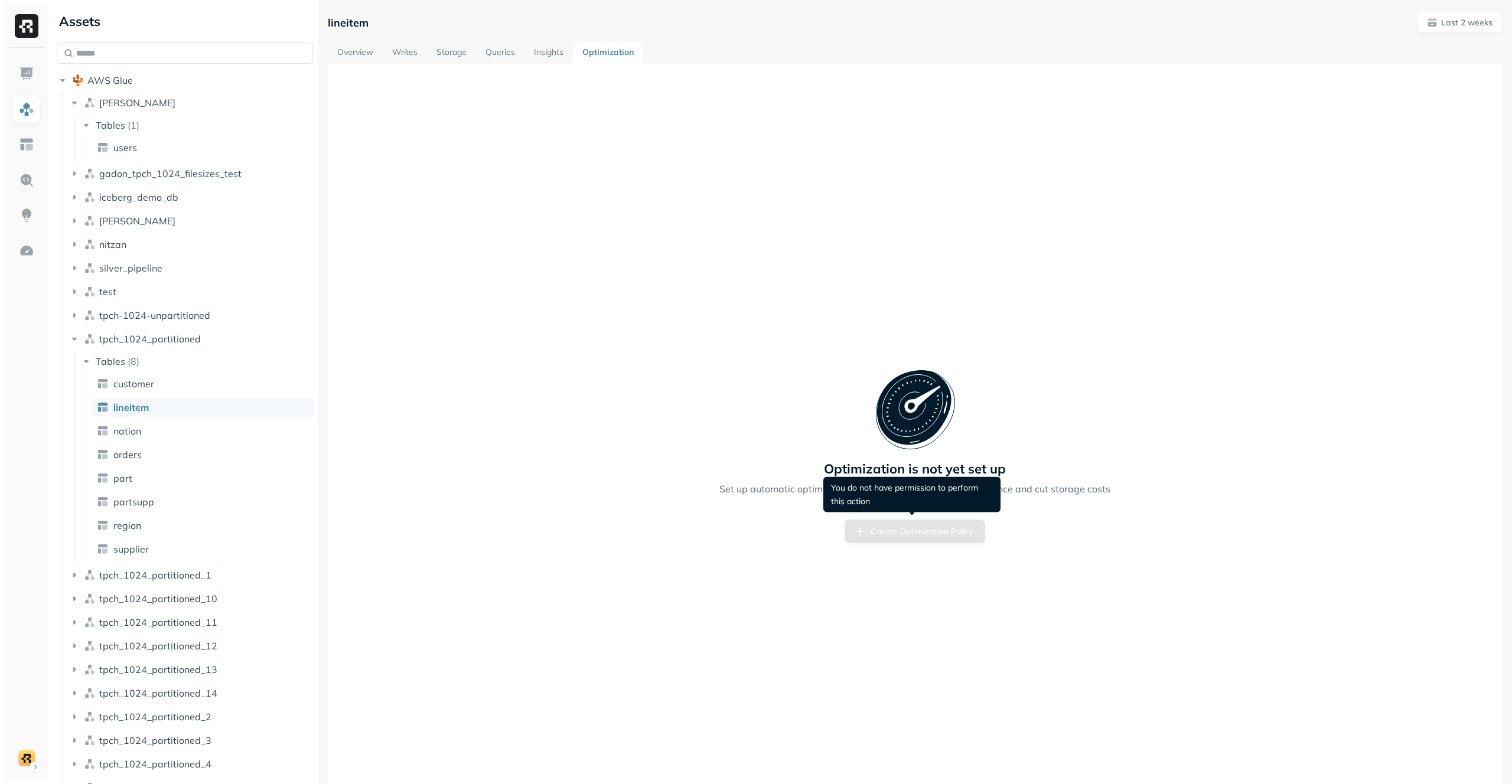
click at [942, 528] on div "Create Optimization Policy" at bounding box center [914, 532] width 141 height 24
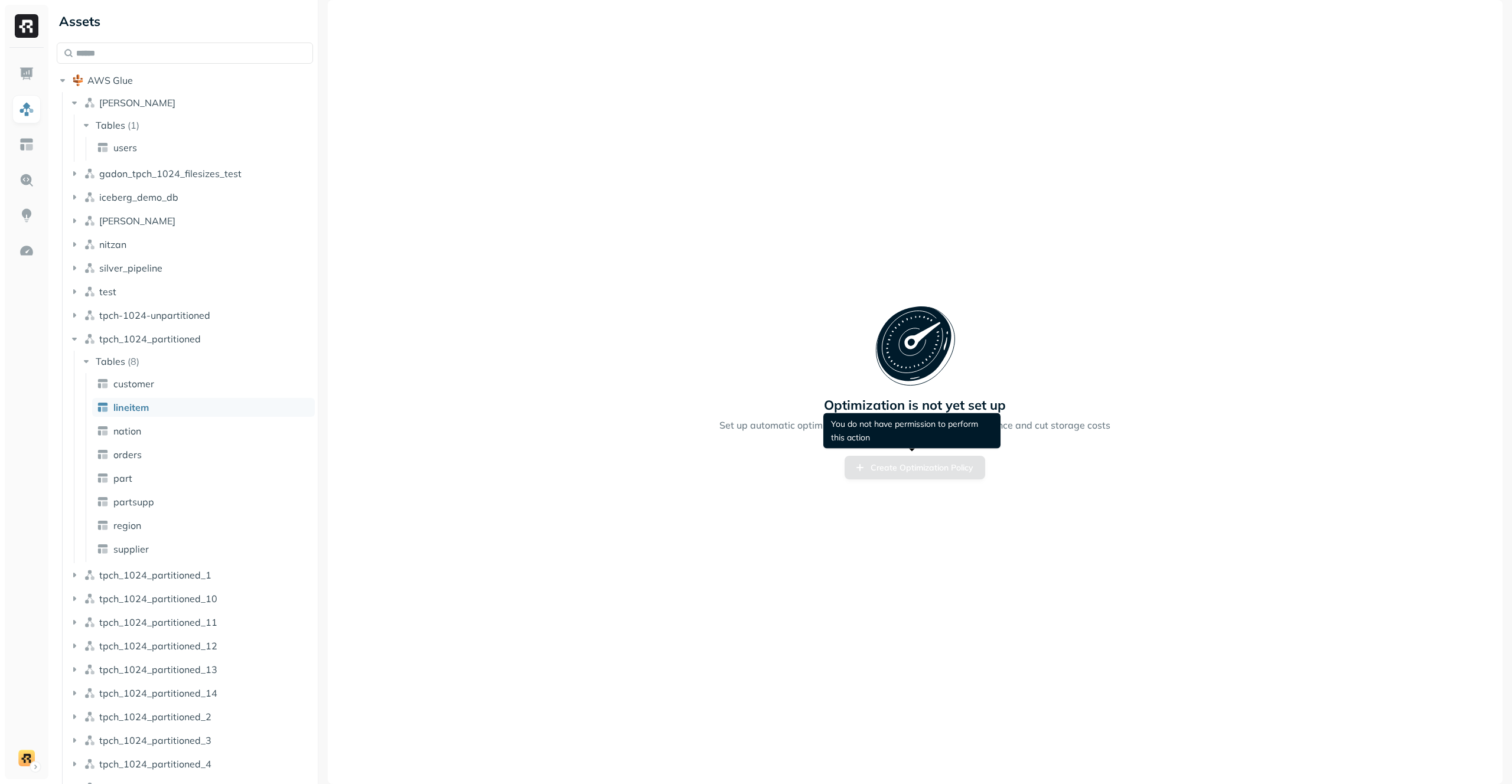
click at [764, 488] on div "Optimization is not yet set up Set up automatic optimization policies to boost …" at bounding box center [915, 392] width 1175 height 784
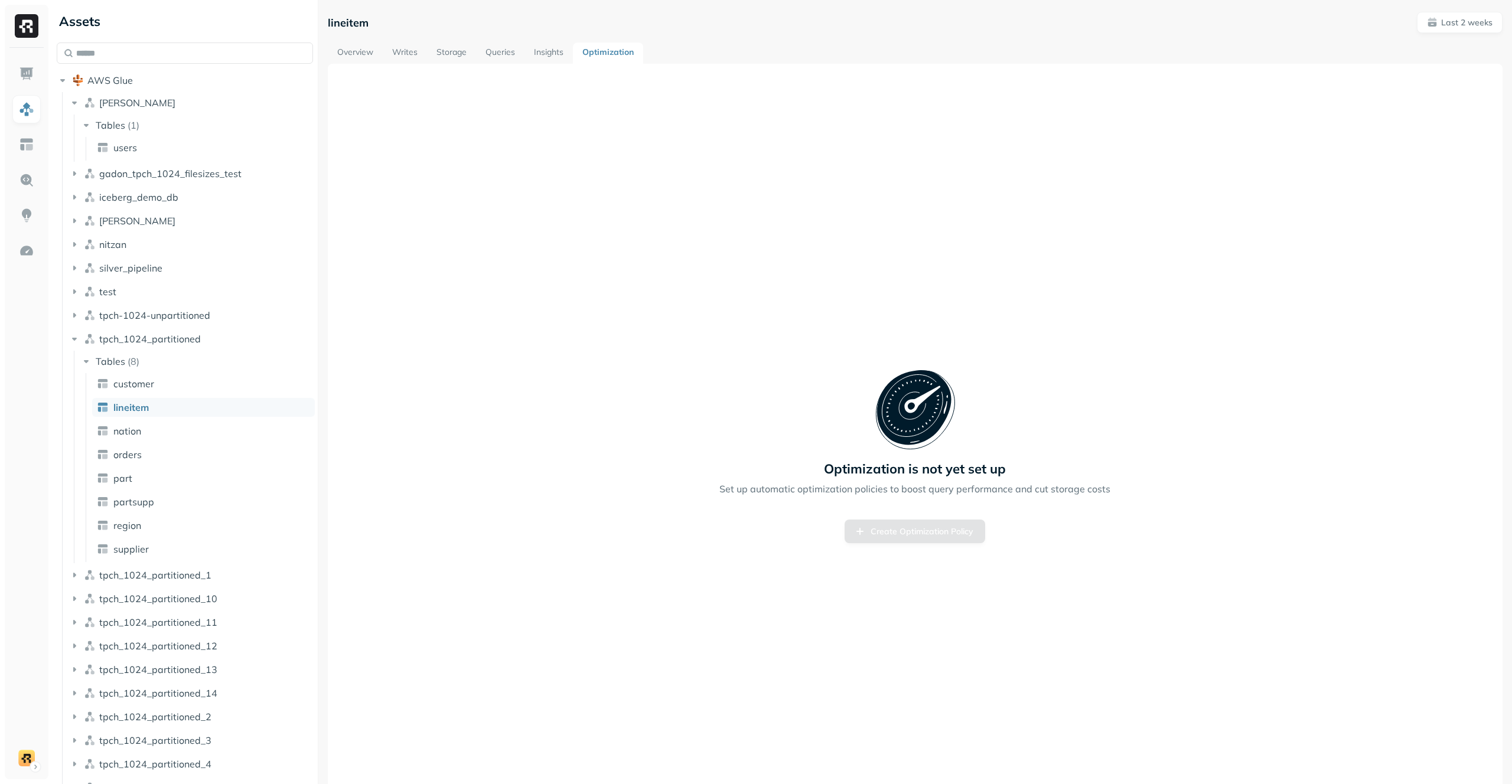
click at [532, 56] on link "Insights" at bounding box center [549, 53] width 48 height 21
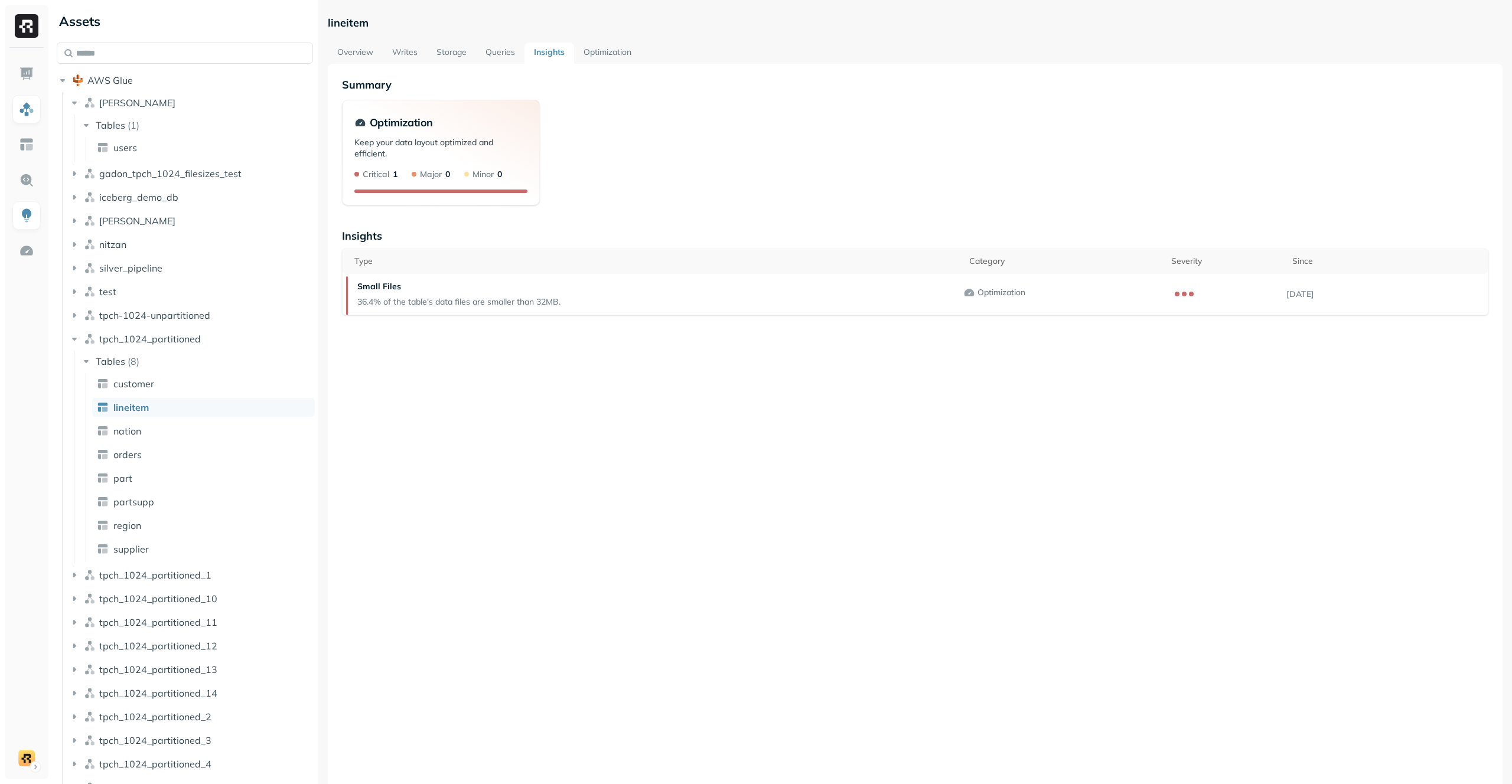
click at [600, 51] on link "Optimization" at bounding box center [607, 53] width 67 height 21
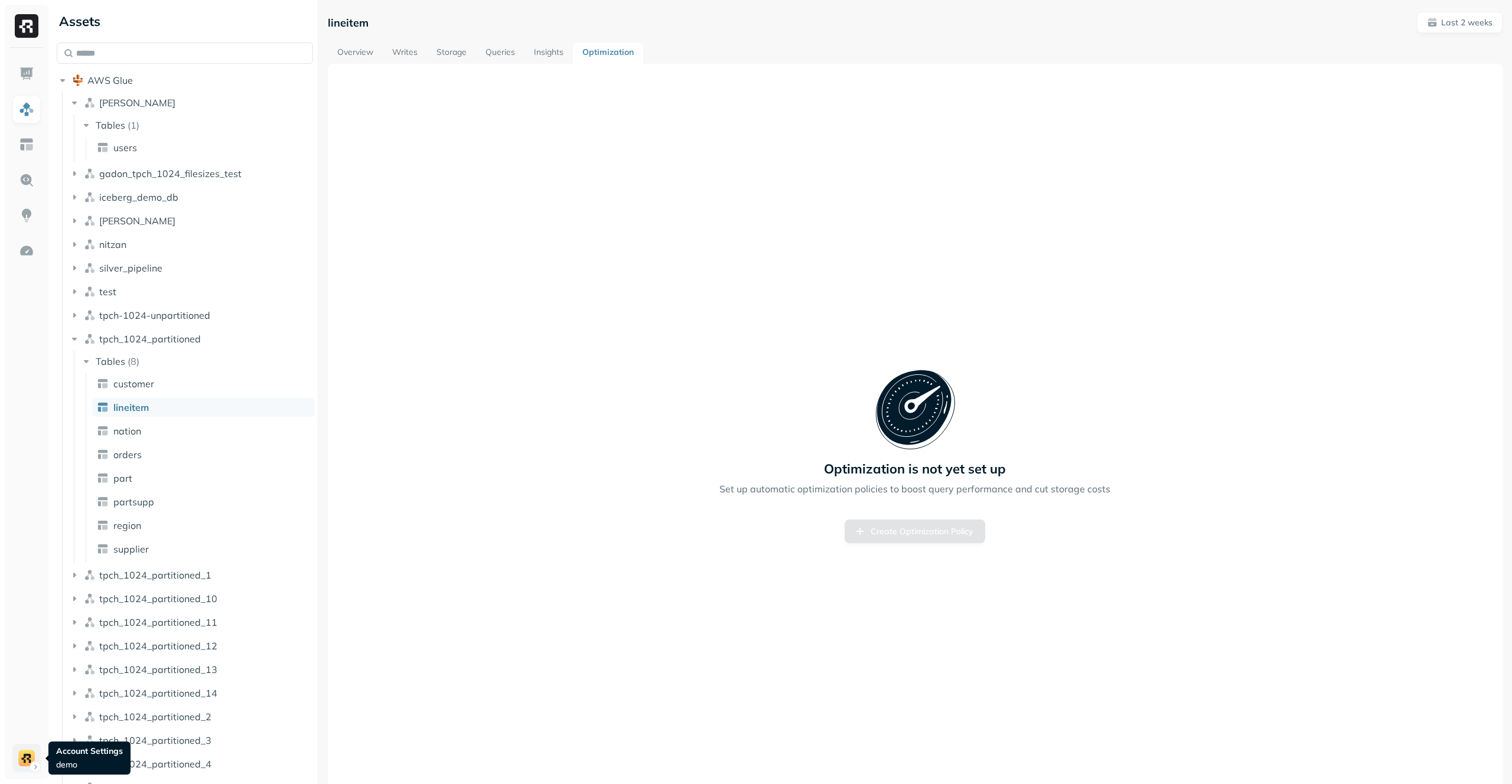
click at [27, 759] on html "Assets AWS Glue [PERSON_NAME] Tables ( 1 ) users gadon_tpch_1024_filesizes_test…" at bounding box center [756, 392] width 1512 height 784
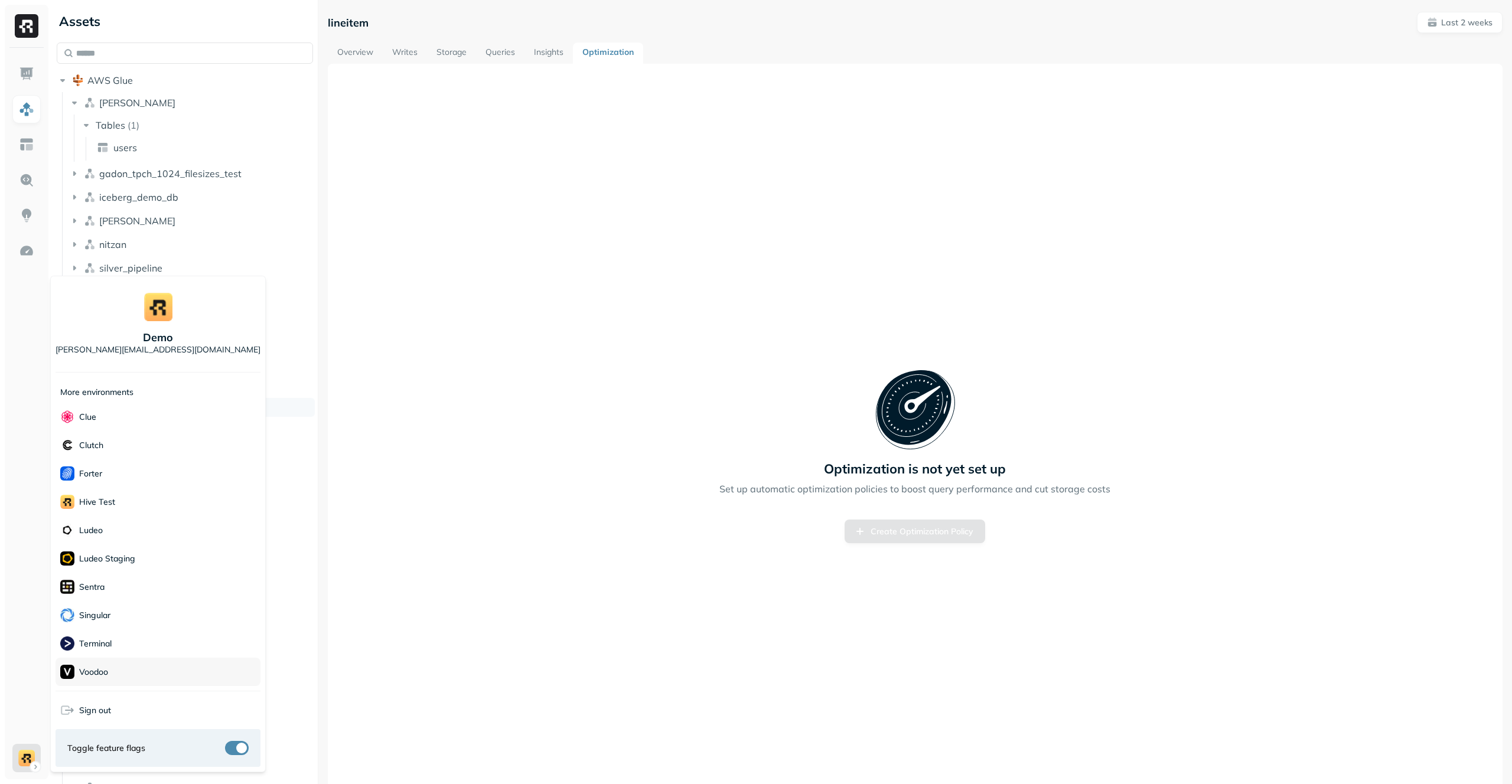
click at [134, 671] on div "Voodoo" at bounding box center [158, 672] width 205 height 28
